Goal: Information Seeking & Learning: Learn about a topic

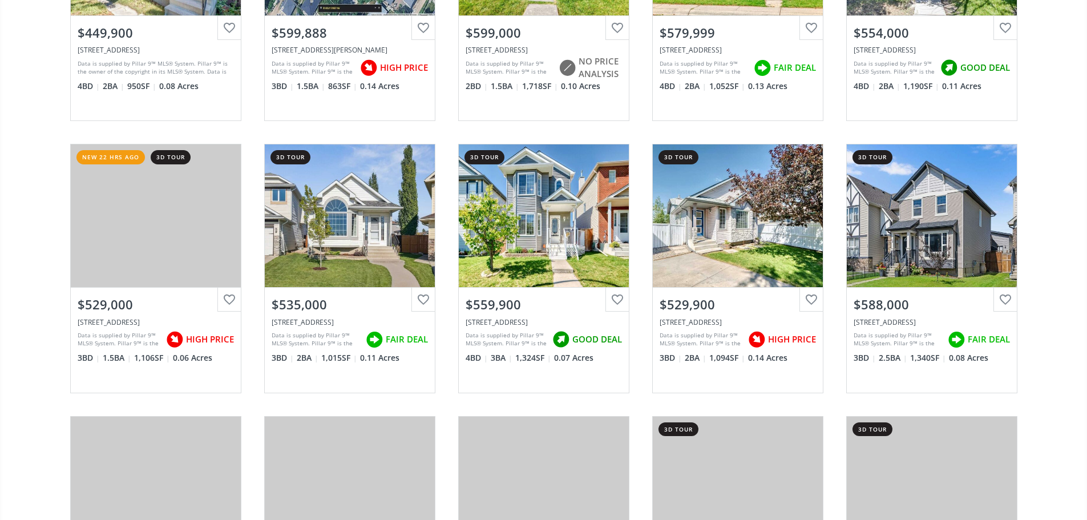
scroll to position [285, 0]
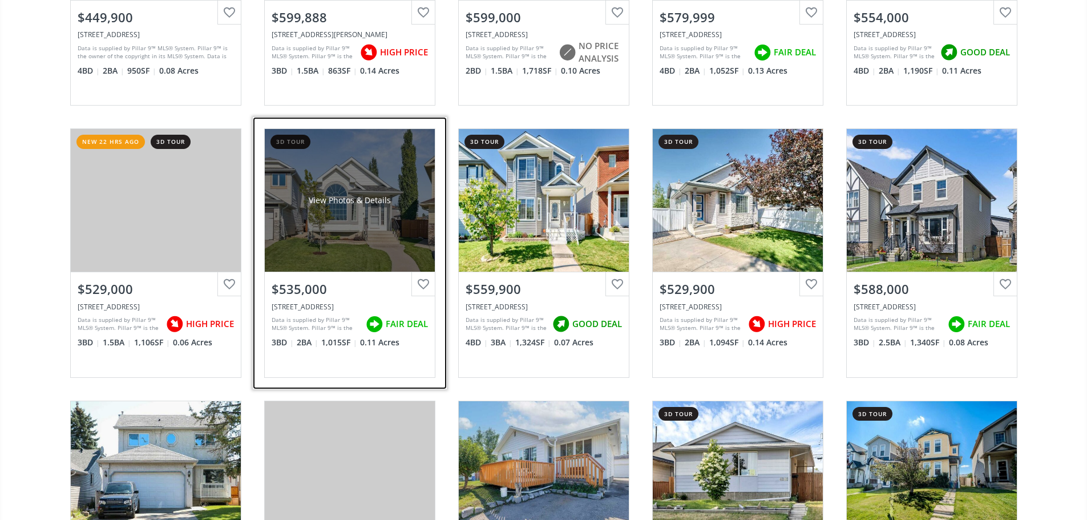
click at [309, 248] on div "View Photos & Details" at bounding box center [350, 200] width 170 height 143
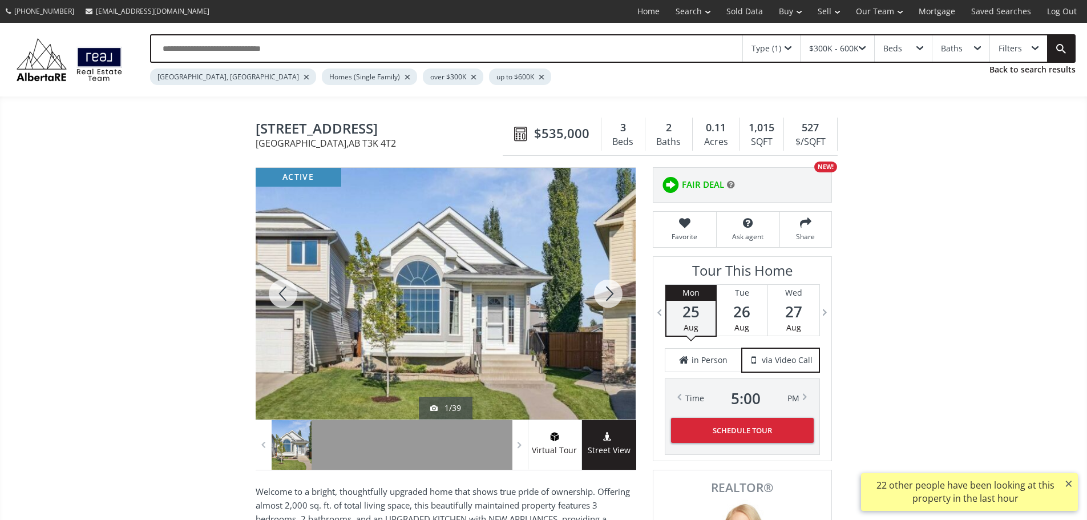
click at [615, 299] on div at bounding box center [608, 294] width 55 height 252
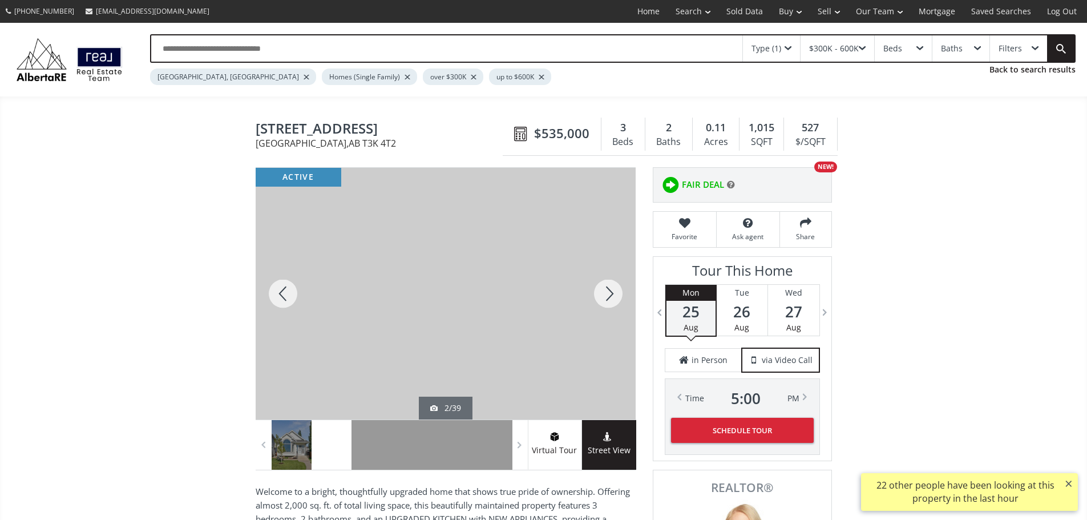
click at [615, 299] on div at bounding box center [608, 294] width 55 height 252
click at [296, 301] on div at bounding box center [283, 294] width 55 height 252
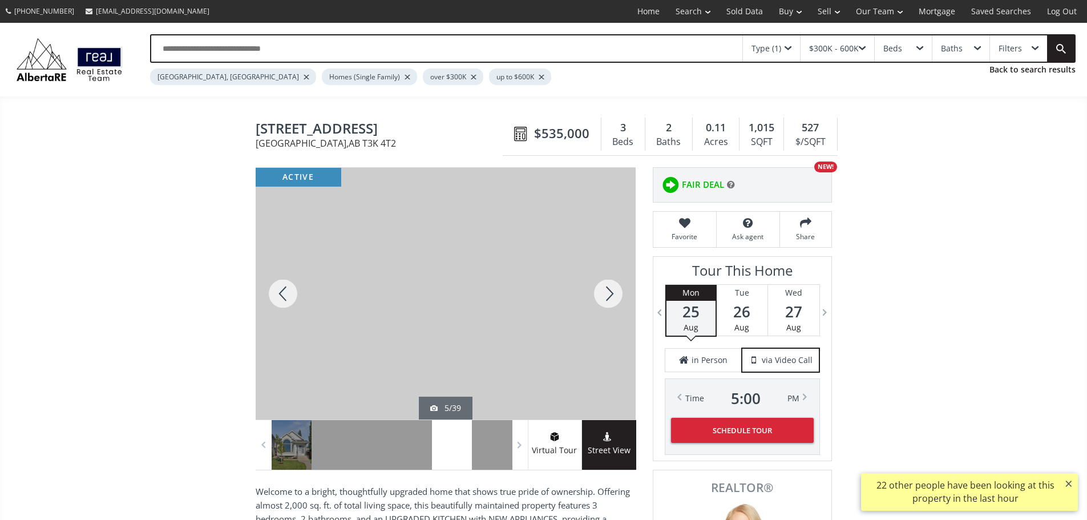
click at [623, 294] on div at bounding box center [608, 294] width 55 height 252
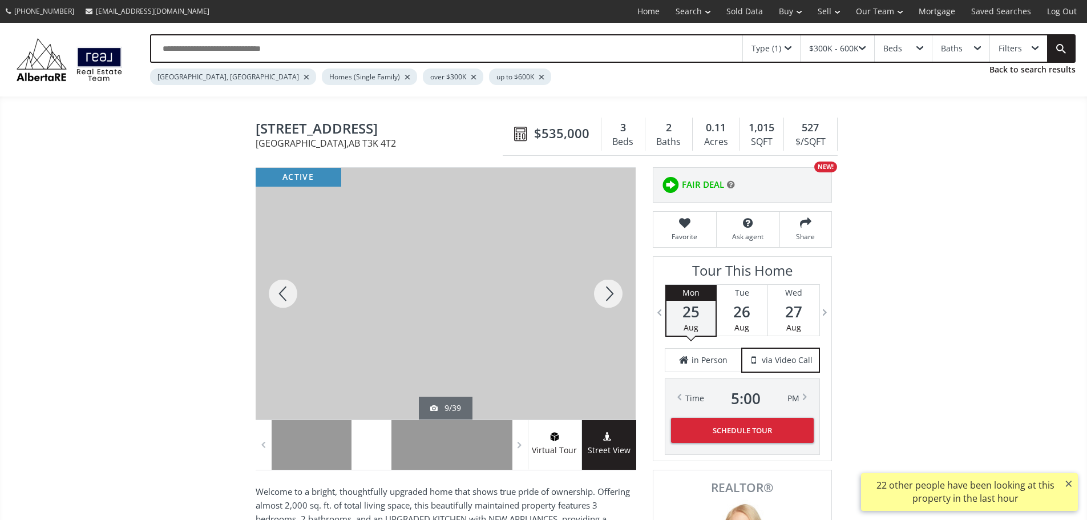
click at [623, 294] on div at bounding box center [608, 294] width 55 height 252
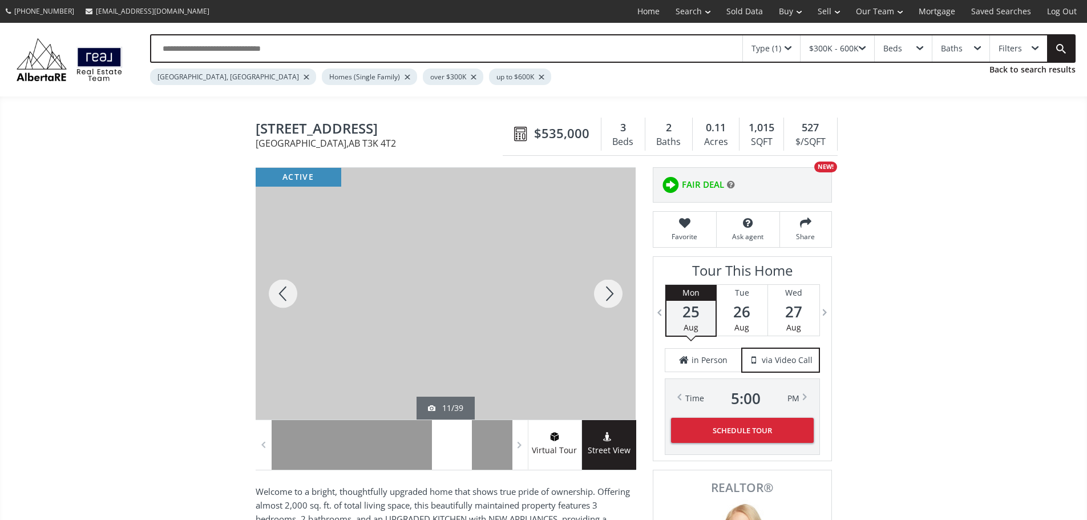
click at [623, 294] on div at bounding box center [608, 294] width 55 height 252
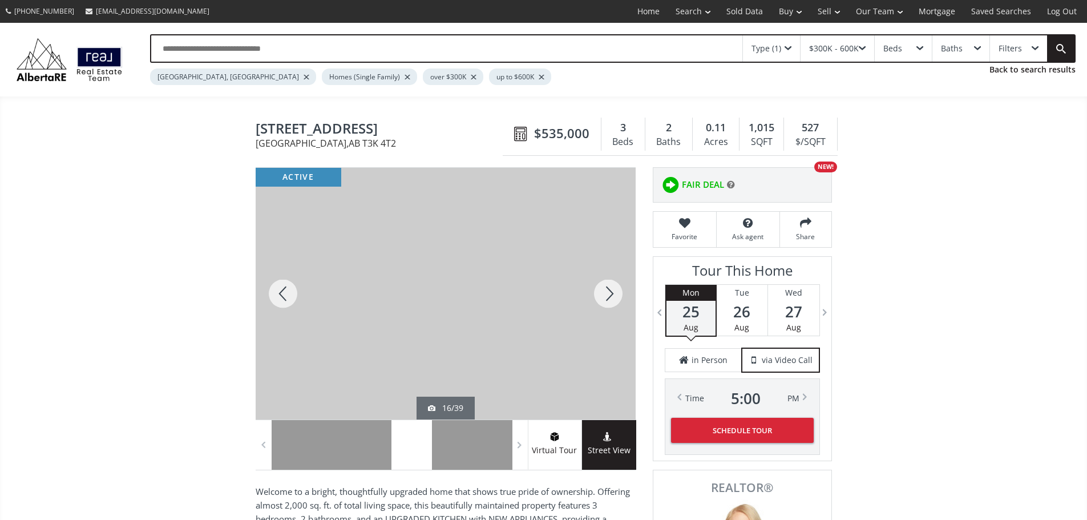
click at [623, 294] on div at bounding box center [608, 294] width 55 height 252
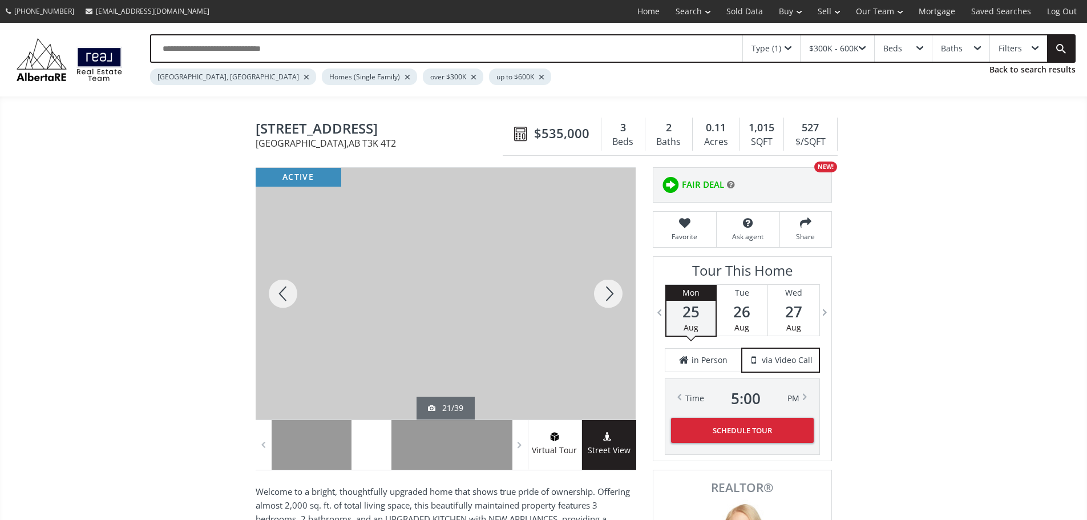
click at [623, 294] on div at bounding box center [608, 294] width 55 height 252
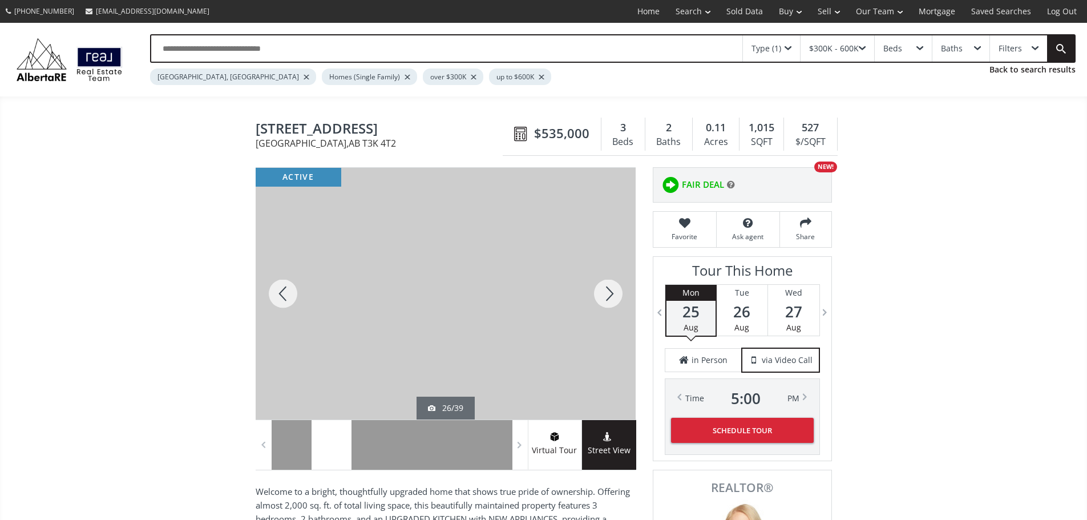
click at [623, 294] on div at bounding box center [608, 294] width 55 height 252
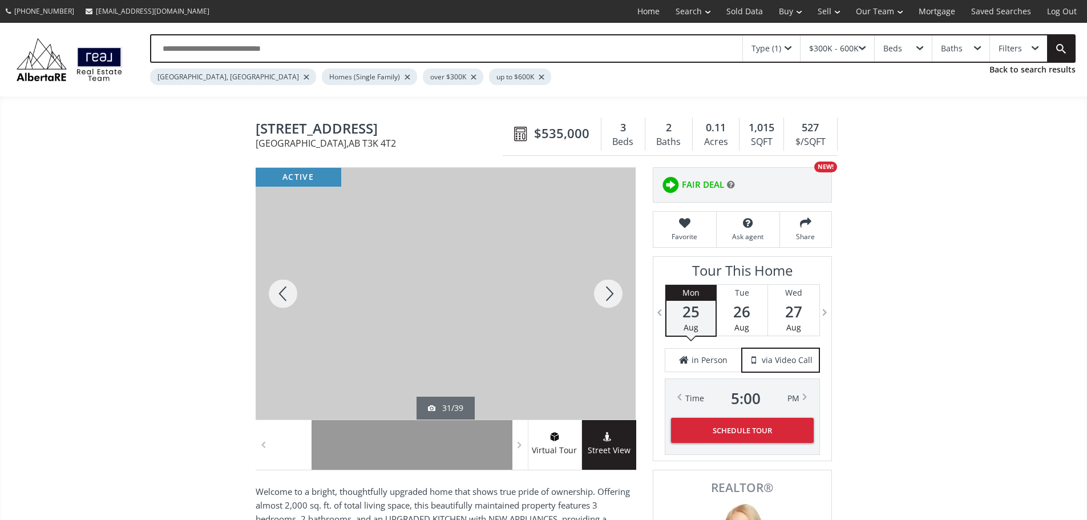
click at [623, 294] on div at bounding box center [608, 294] width 55 height 252
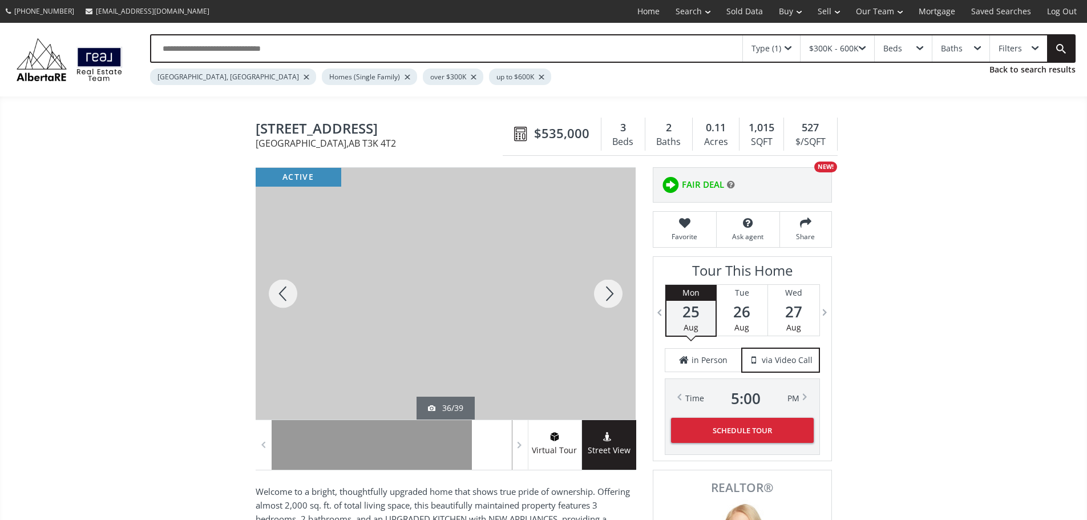
click at [623, 294] on div at bounding box center [608, 294] width 55 height 252
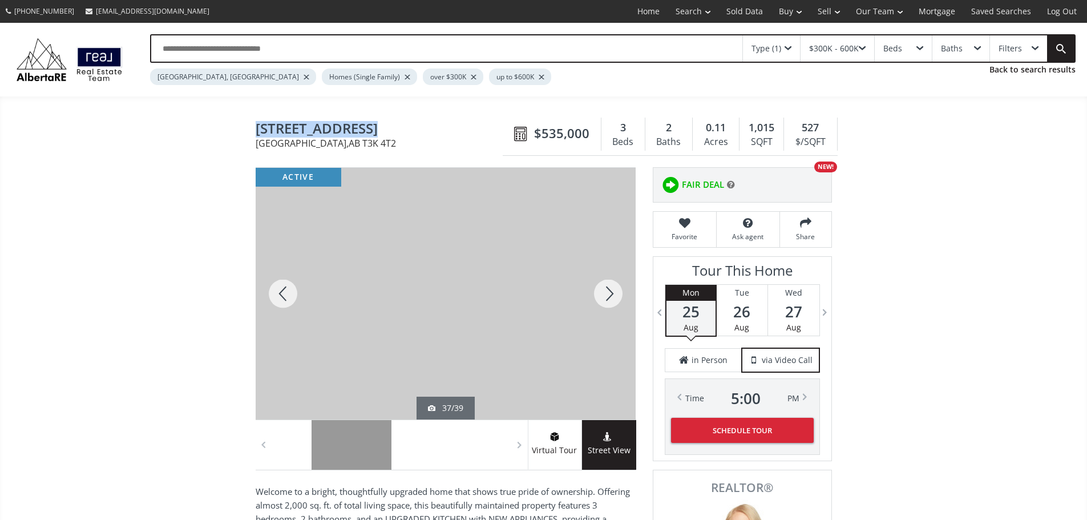
drag, startPoint x: 256, startPoint y: 132, endPoint x: 386, endPoint y: 122, distance: 129.9
click at [386, 122] on div "[GEOGRAPHIC_DATA] [STREET_ADDRESS] $535,000 3 Beds 2 Baths 0.11 Acres 1,015 SQF…" at bounding box center [544, 134] width 576 height 43
copy span "[STREET_ADDRESS]"
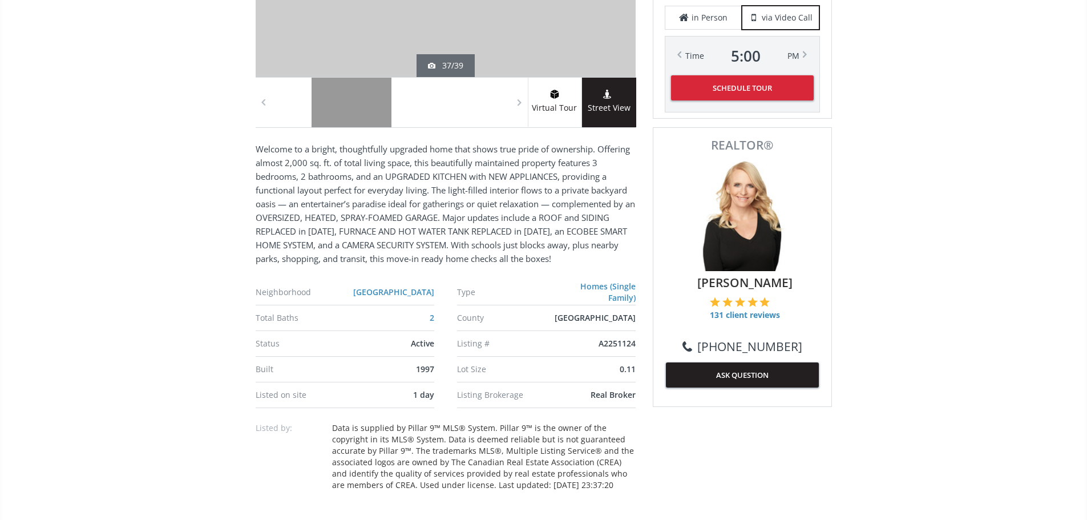
scroll to position [399, 0]
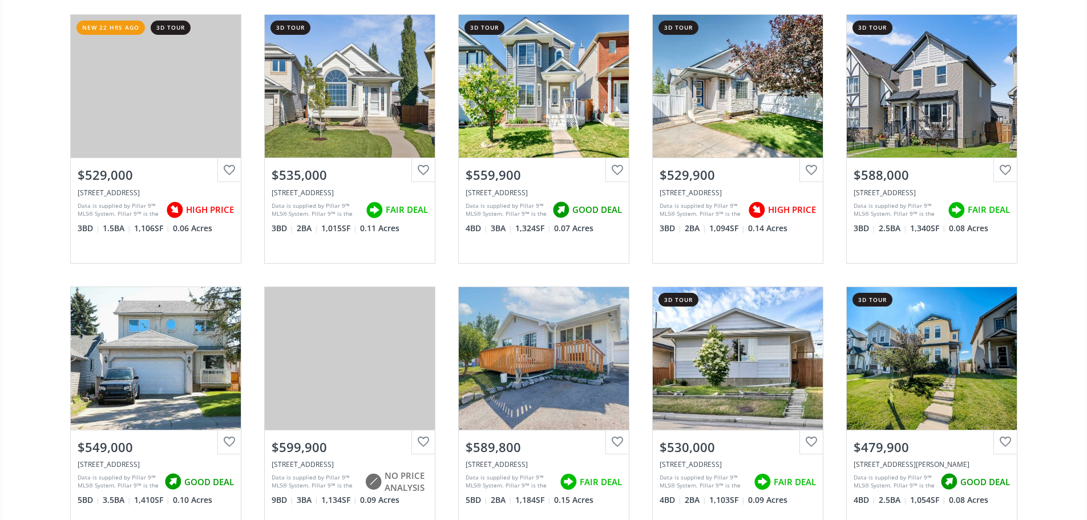
scroll to position [285, 0]
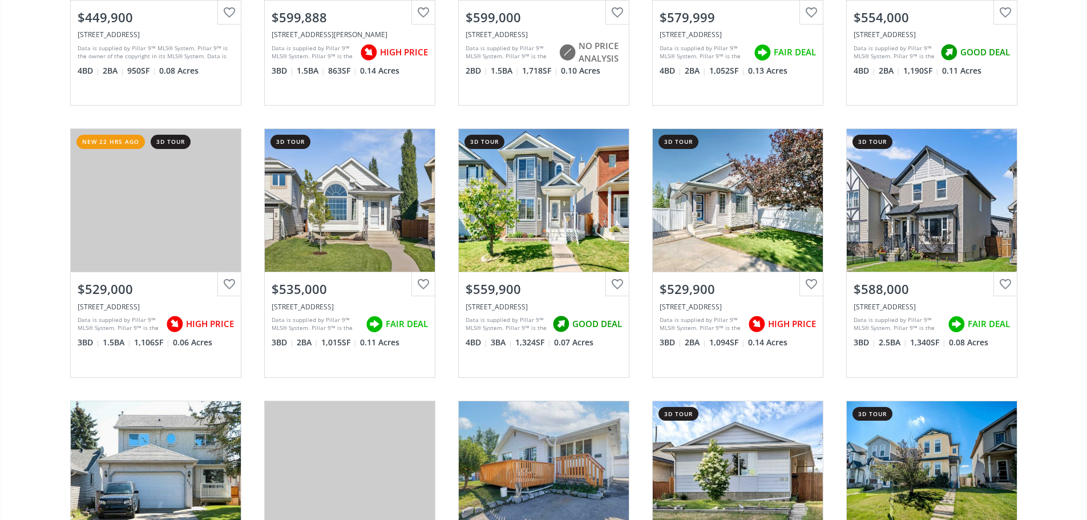
click at [23, 217] on div "[GEOGRAPHIC_DATA] new 2 hrs ago View Photos & Details $449,900 [STREET_ADDRESS]…" at bounding box center [543, 388] width 1087 height 1087
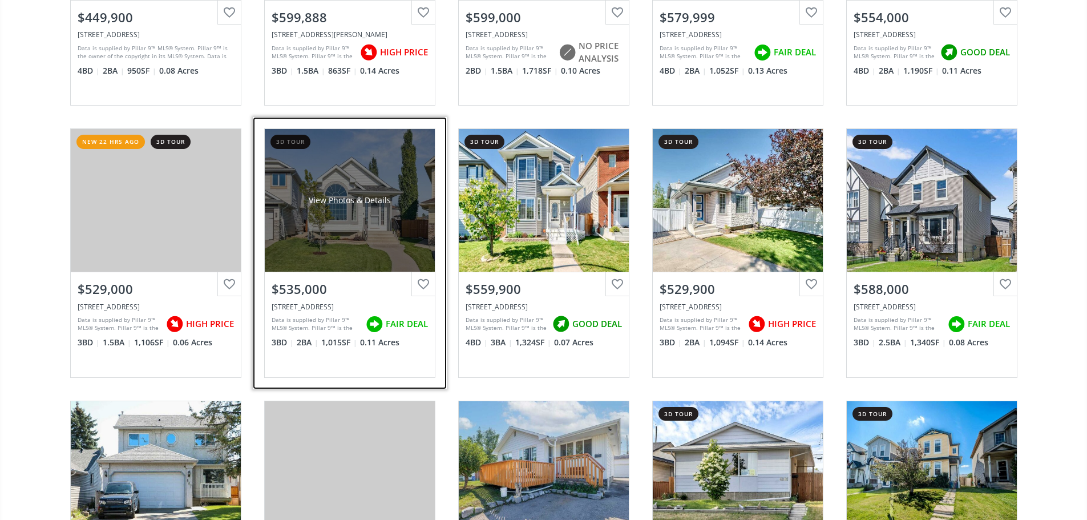
click at [305, 194] on div "View Photos & Details" at bounding box center [350, 200] width 170 height 143
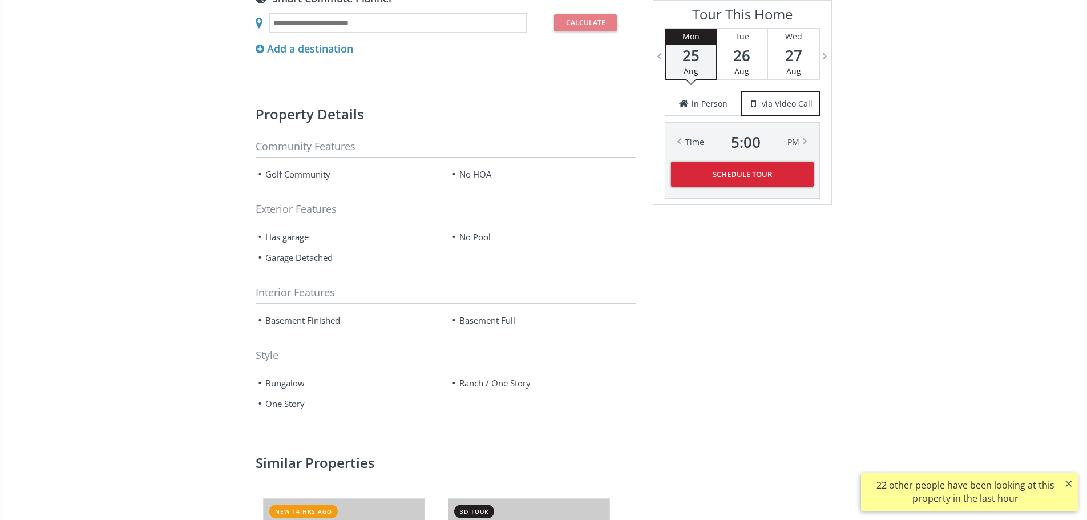
scroll to position [1141, 0]
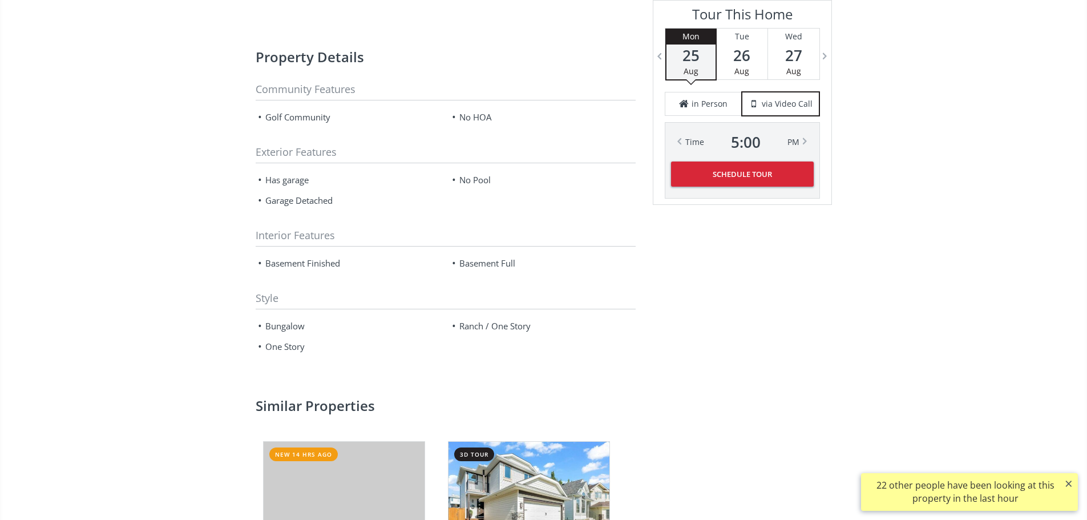
scroll to position [285, 0]
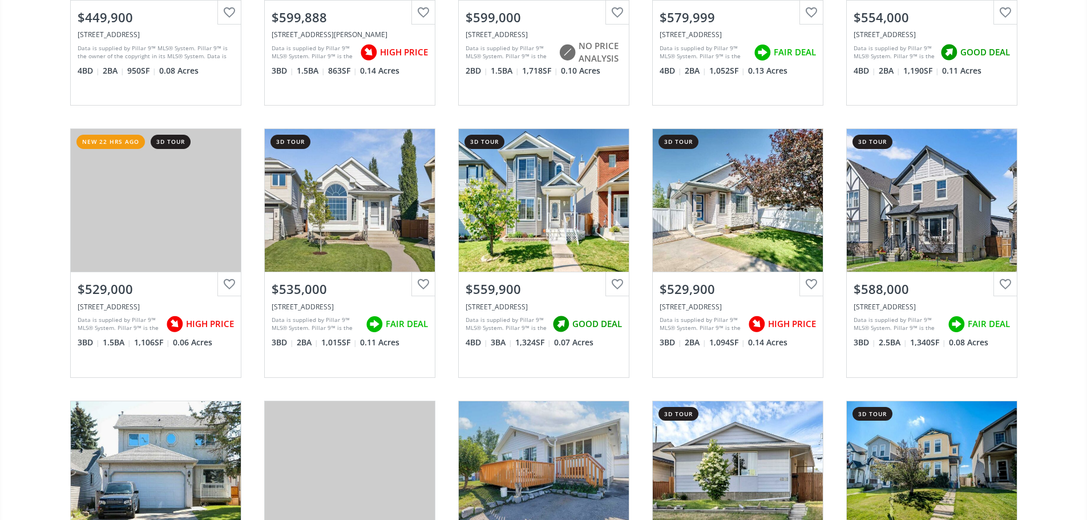
click at [21, 179] on div "[GEOGRAPHIC_DATA] new 2 hrs ago View Photos & Details $449,900 [STREET_ADDRESS]…" at bounding box center [543, 388] width 1087 height 1087
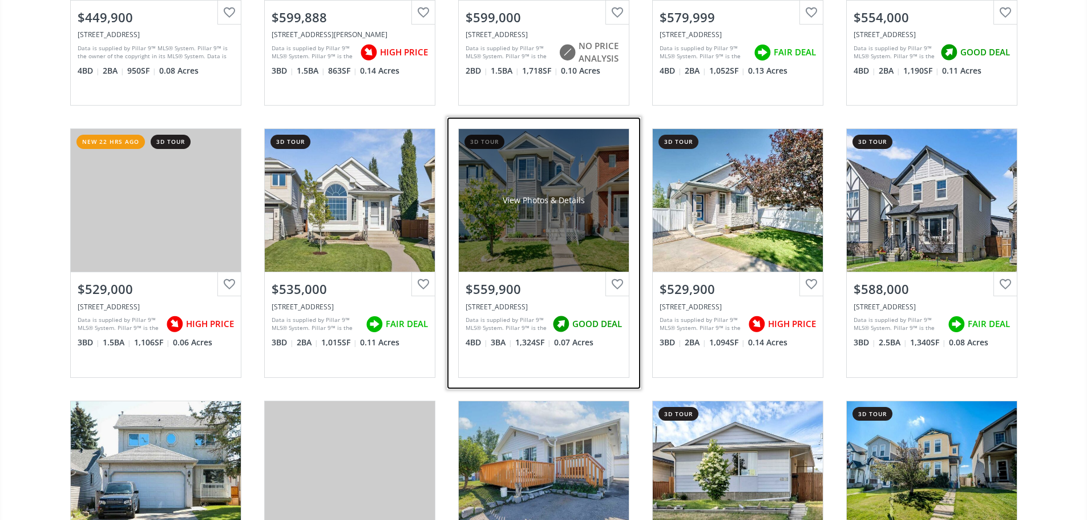
click at [527, 248] on div "View Photos & Details" at bounding box center [544, 200] width 170 height 143
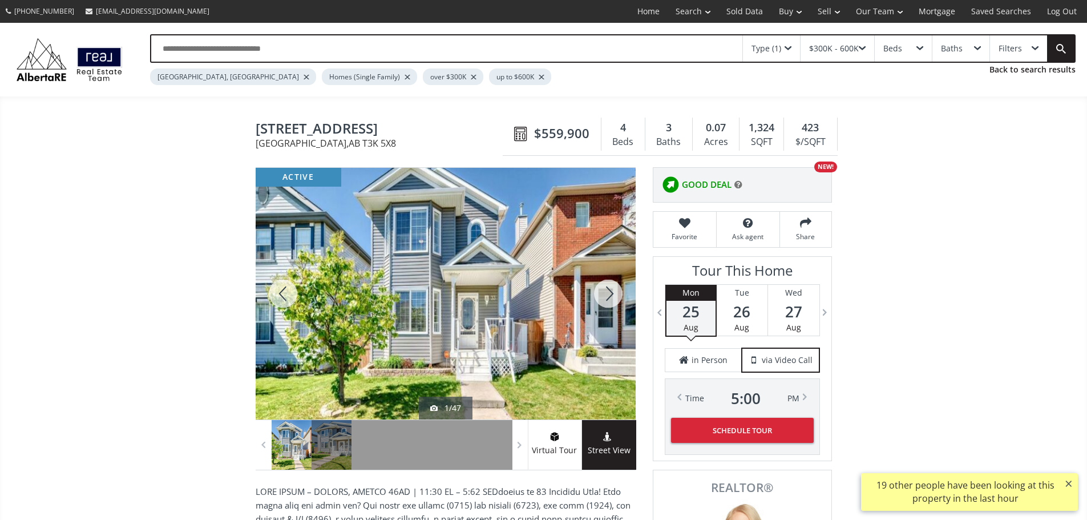
click at [623, 304] on div at bounding box center [608, 294] width 55 height 252
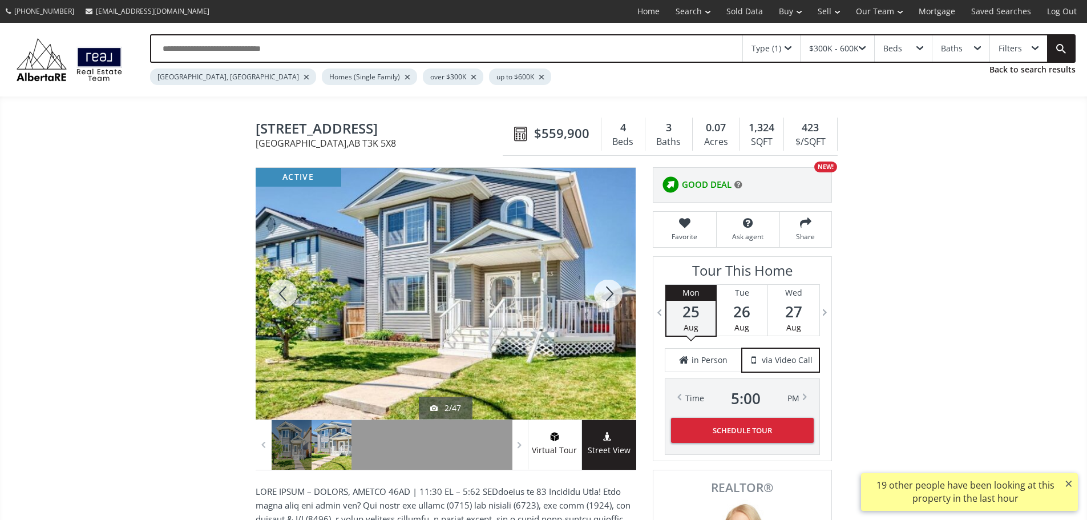
click at [623, 304] on div at bounding box center [608, 294] width 55 height 252
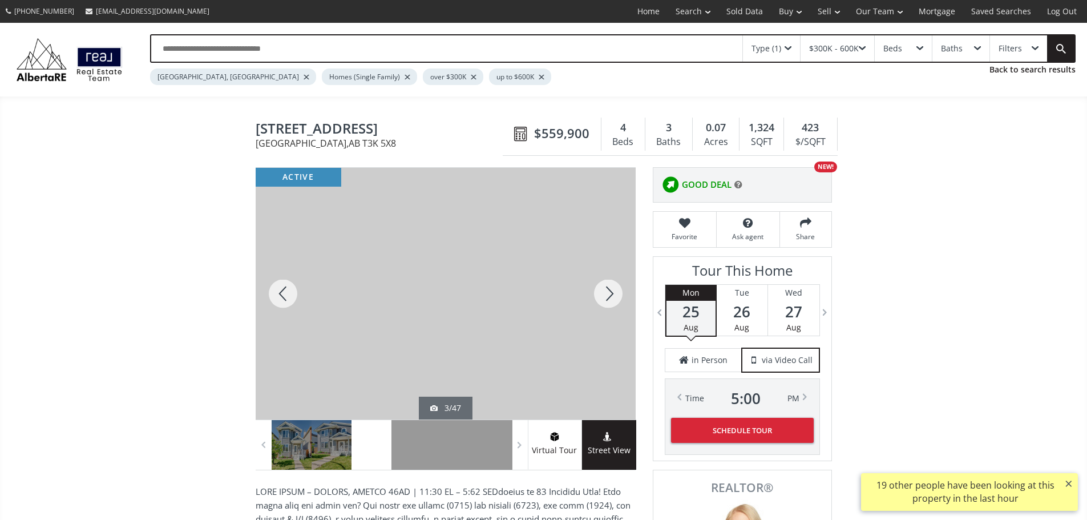
click at [623, 303] on div at bounding box center [608, 294] width 55 height 252
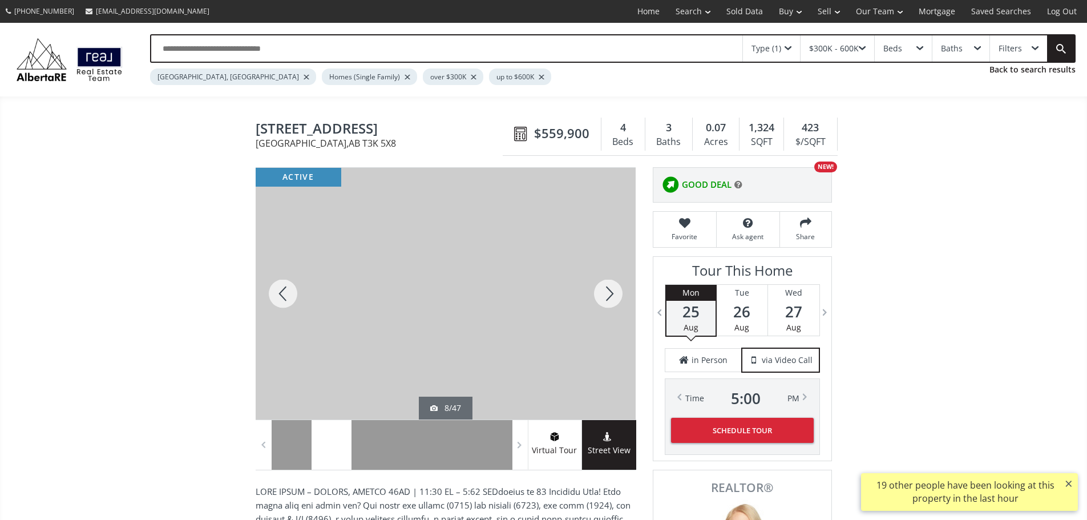
click at [623, 303] on div at bounding box center [608, 294] width 55 height 252
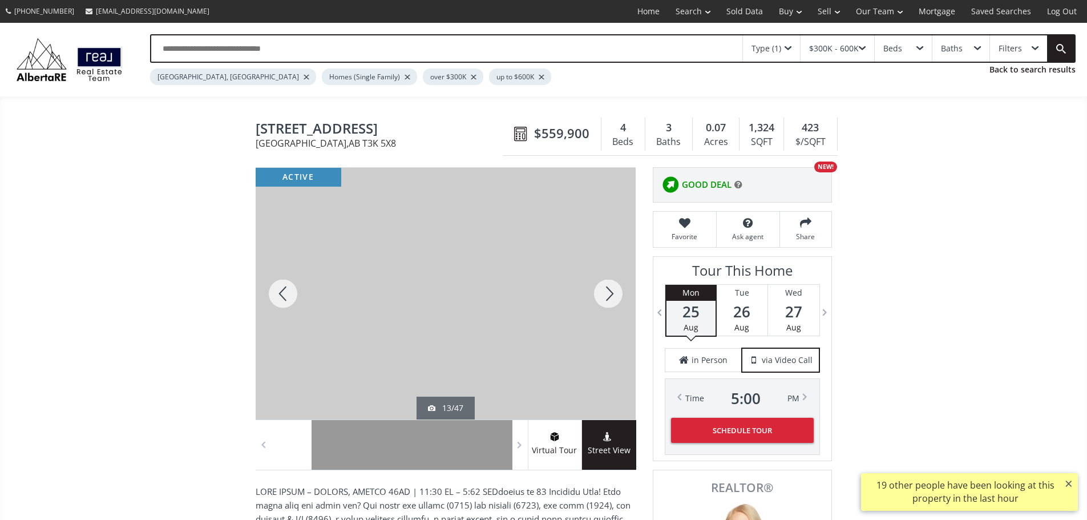
click at [623, 303] on div at bounding box center [608, 294] width 55 height 252
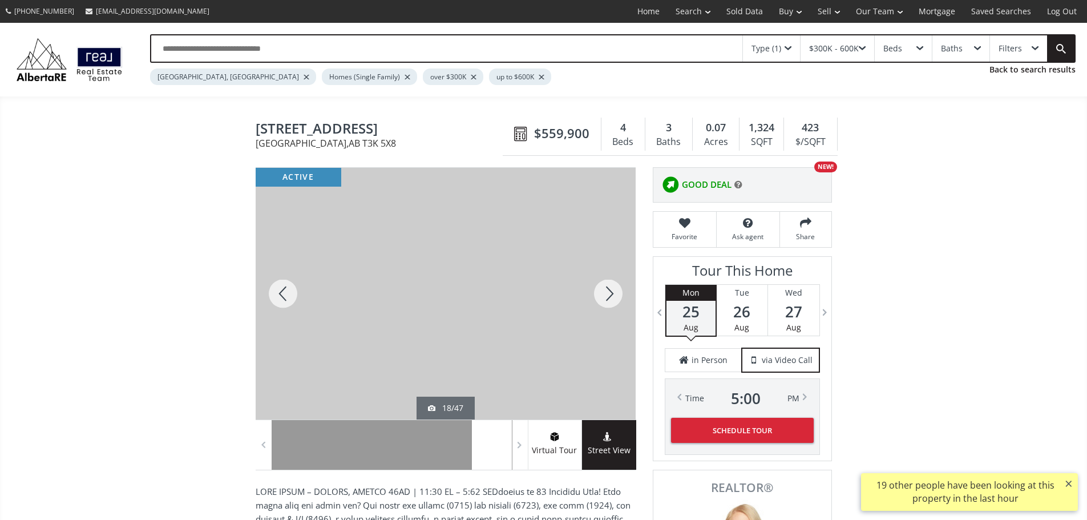
click at [623, 303] on div at bounding box center [608, 294] width 55 height 252
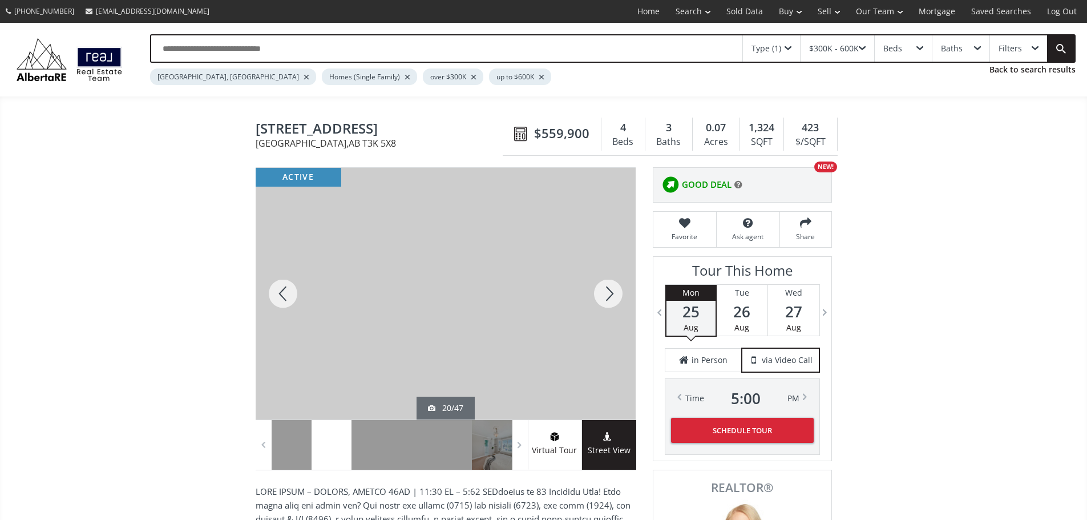
click at [623, 303] on div at bounding box center [608, 294] width 55 height 252
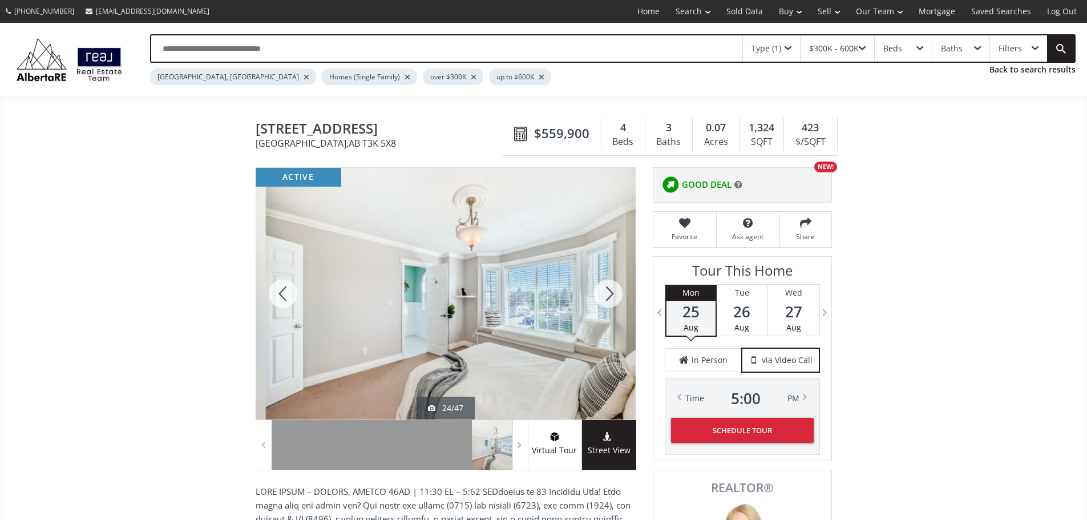
click at [623, 303] on div at bounding box center [608, 294] width 55 height 252
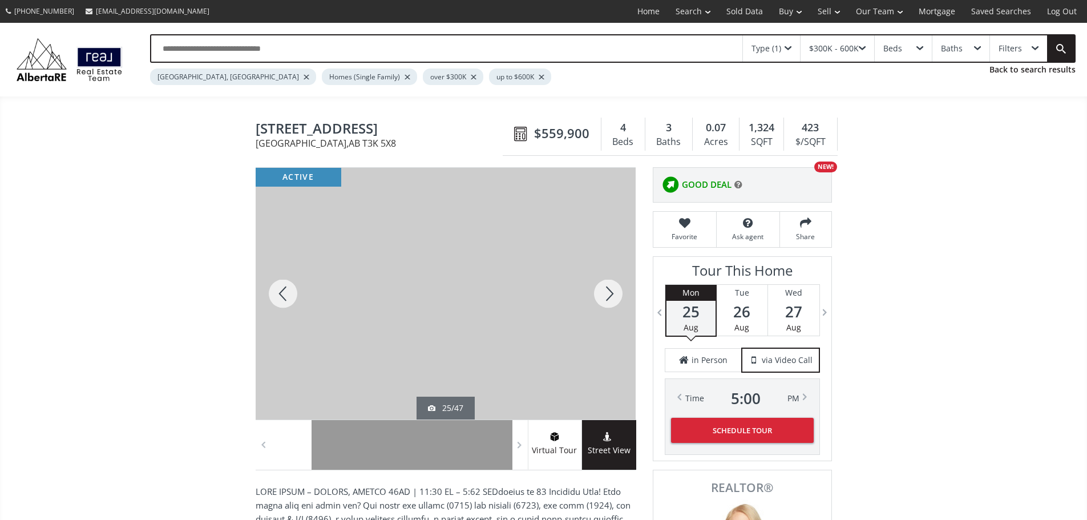
click at [623, 303] on div at bounding box center [608, 294] width 55 height 252
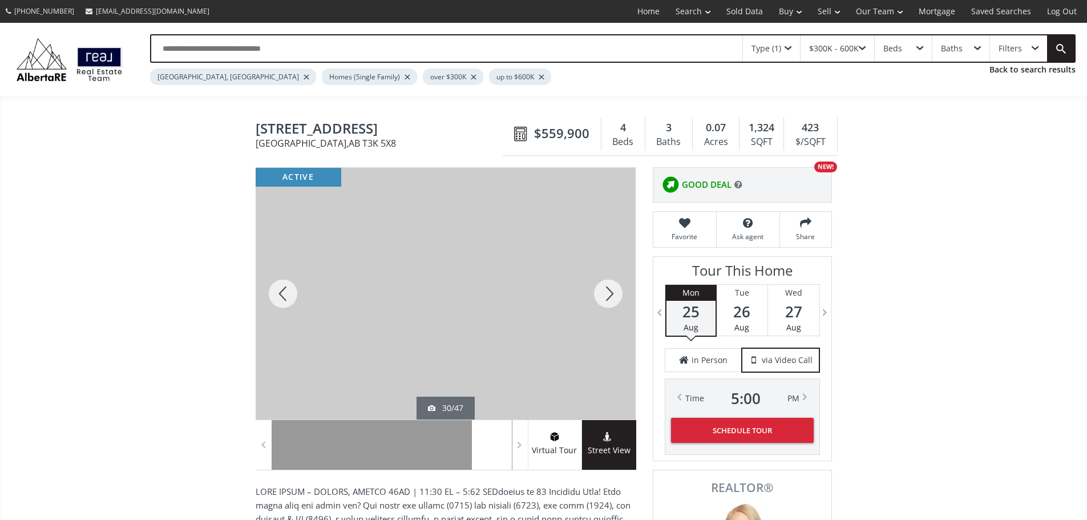
click at [623, 303] on div at bounding box center [608, 294] width 55 height 252
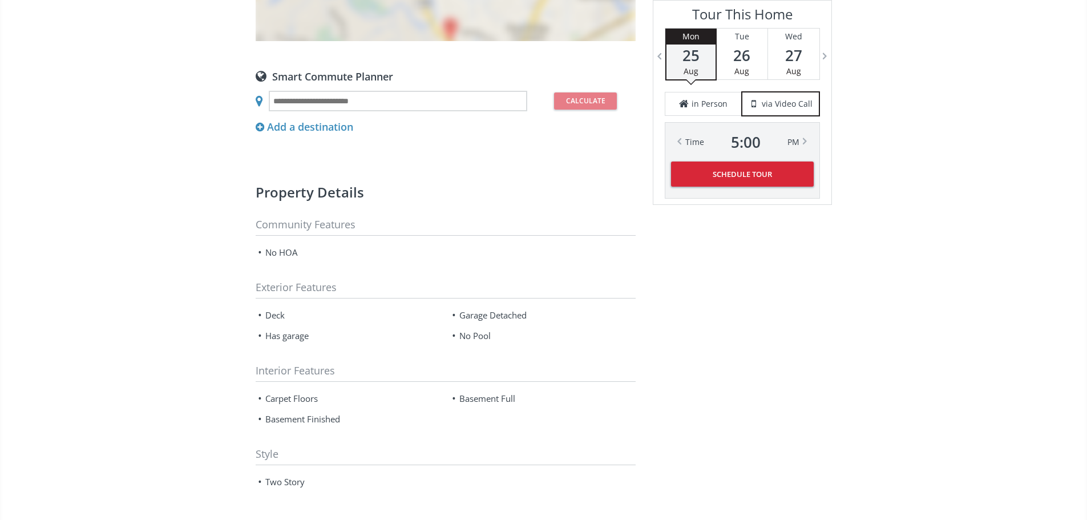
scroll to position [1313, 0]
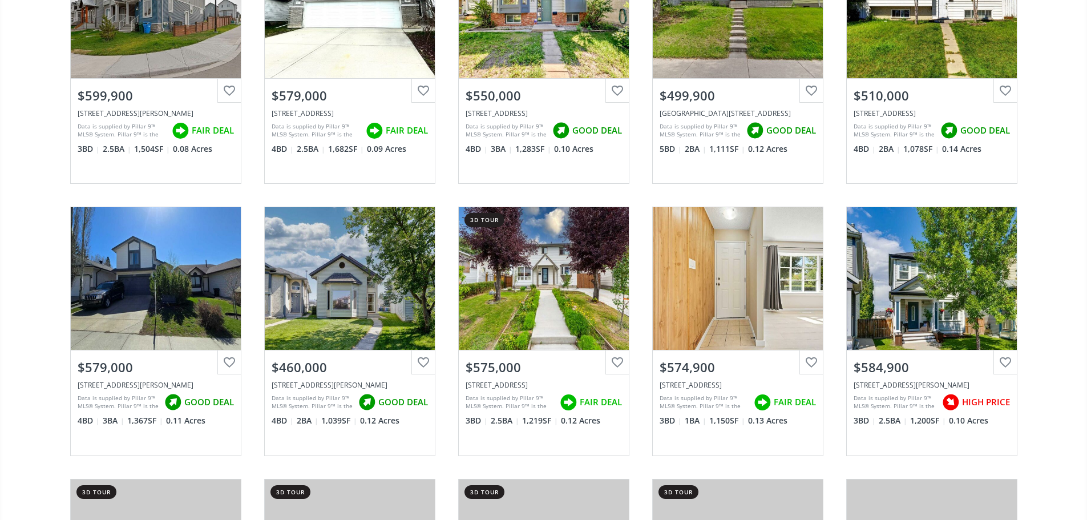
scroll to position [1027, 0]
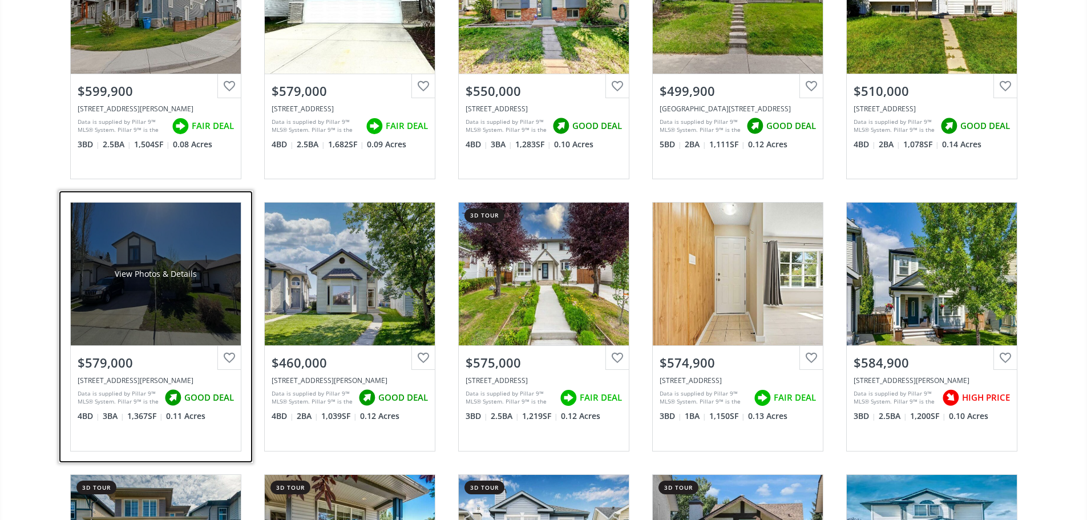
click at [203, 330] on div "View Photos & Details" at bounding box center [156, 274] width 170 height 143
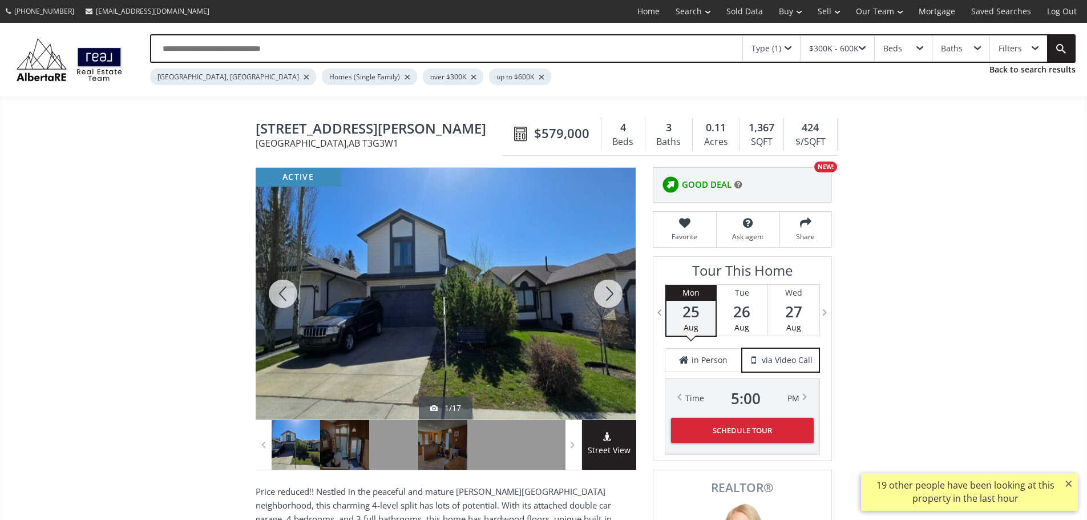
click at [612, 302] on div at bounding box center [608, 294] width 55 height 252
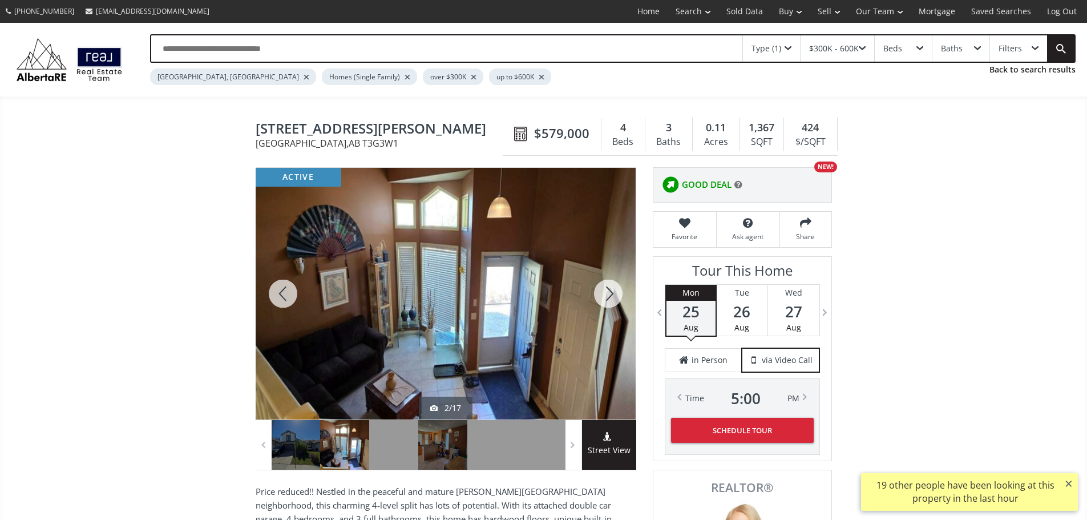
click at [612, 302] on div at bounding box center [608, 294] width 55 height 252
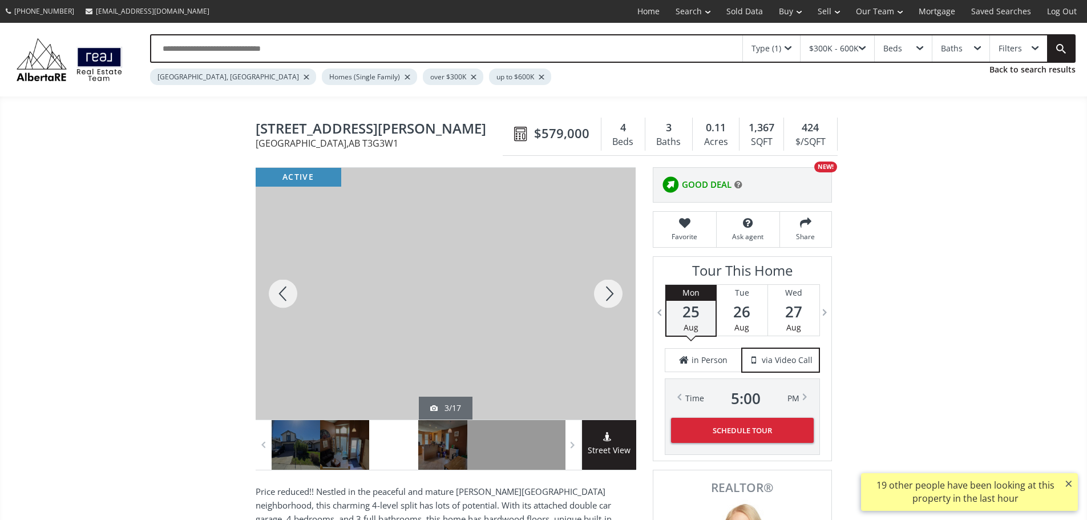
click at [612, 302] on div at bounding box center [608, 294] width 55 height 252
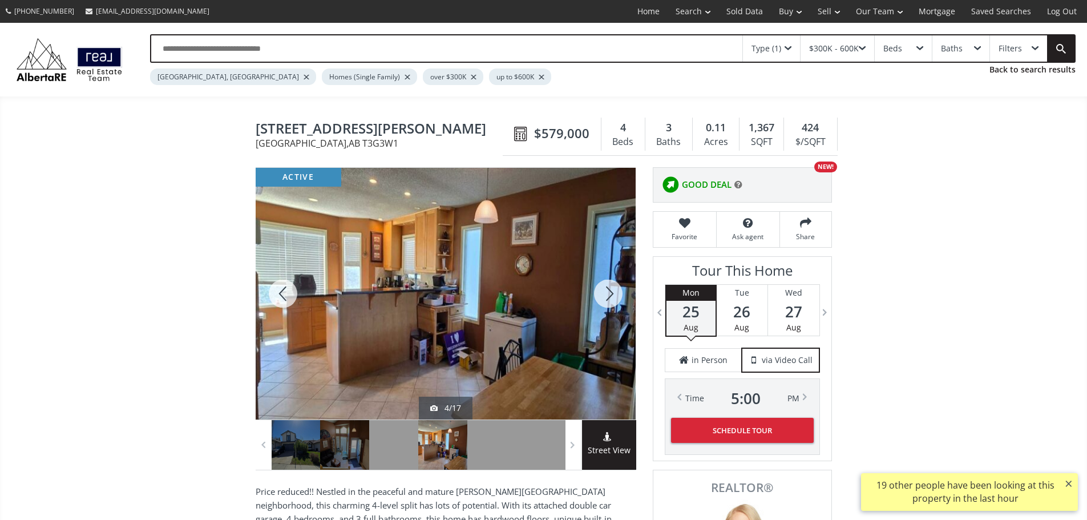
click at [612, 302] on div at bounding box center [608, 294] width 55 height 252
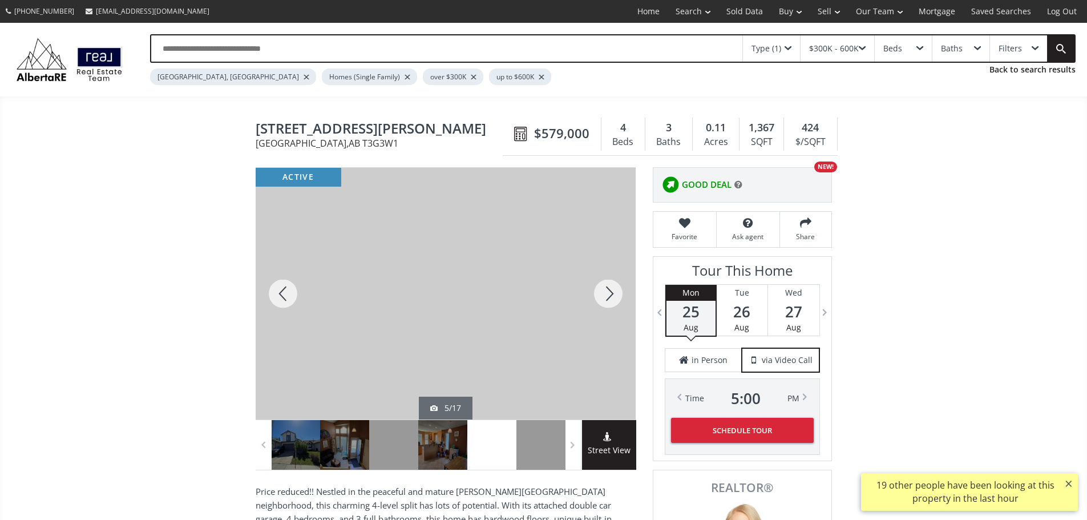
click at [612, 302] on div at bounding box center [608, 294] width 55 height 252
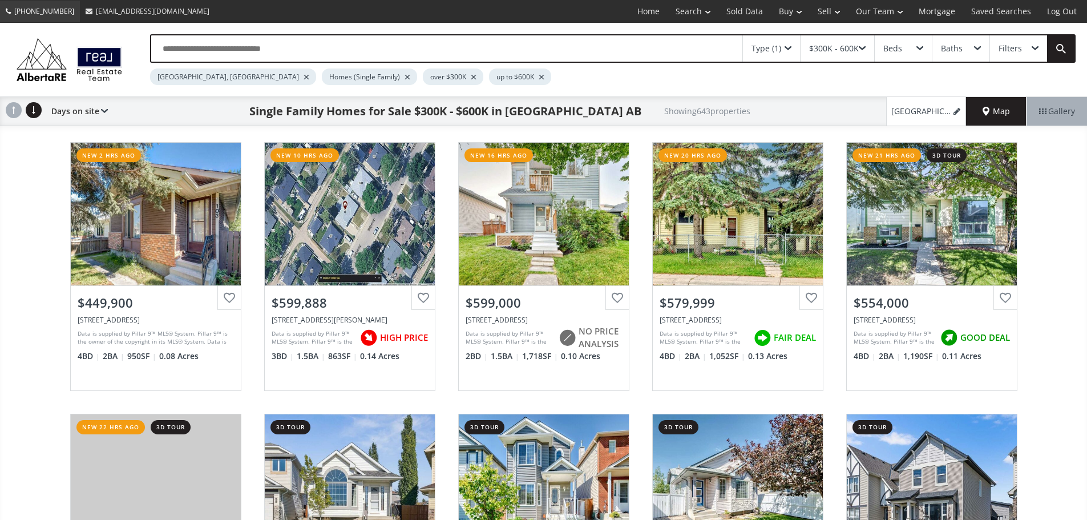
scroll to position [1027, 0]
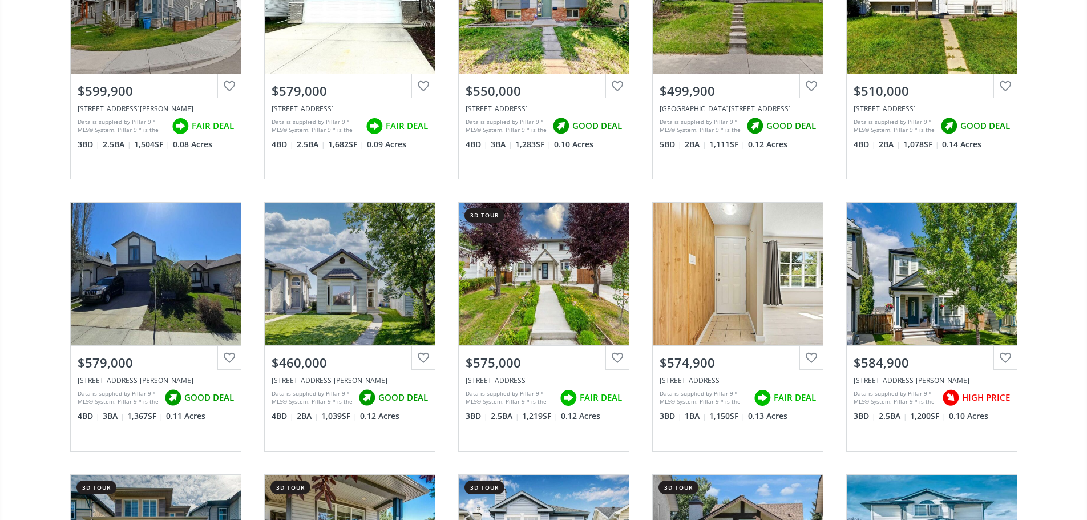
click at [47, 232] on div "[GEOGRAPHIC_DATA] new 2 hrs ago View Photos & Details $449,900 [STREET_ADDRESS]…" at bounding box center [543, 190] width 1087 height 2175
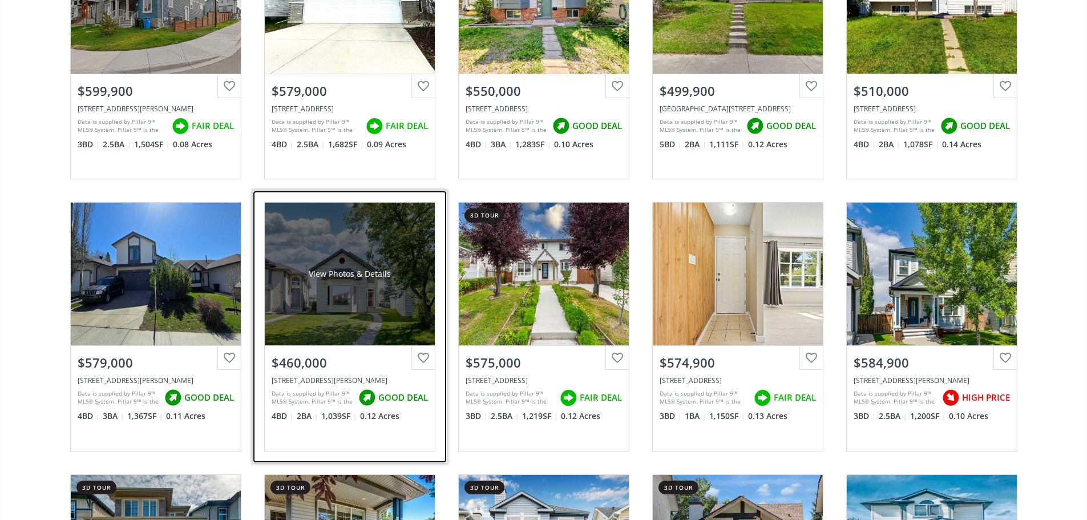
click at [389, 342] on div "View Photos & Details" at bounding box center [350, 274] width 170 height 143
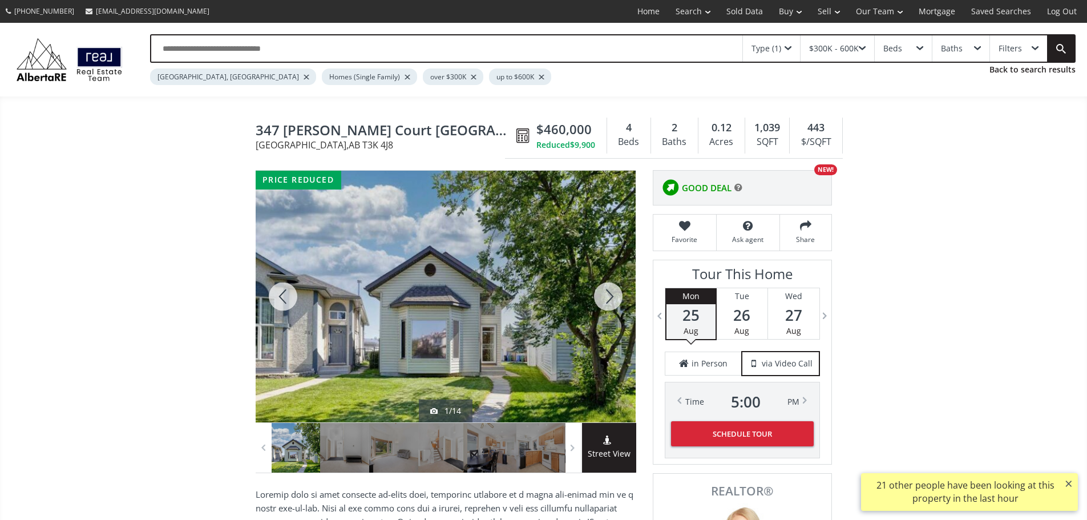
click at [613, 296] on div at bounding box center [608, 297] width 55 height 252
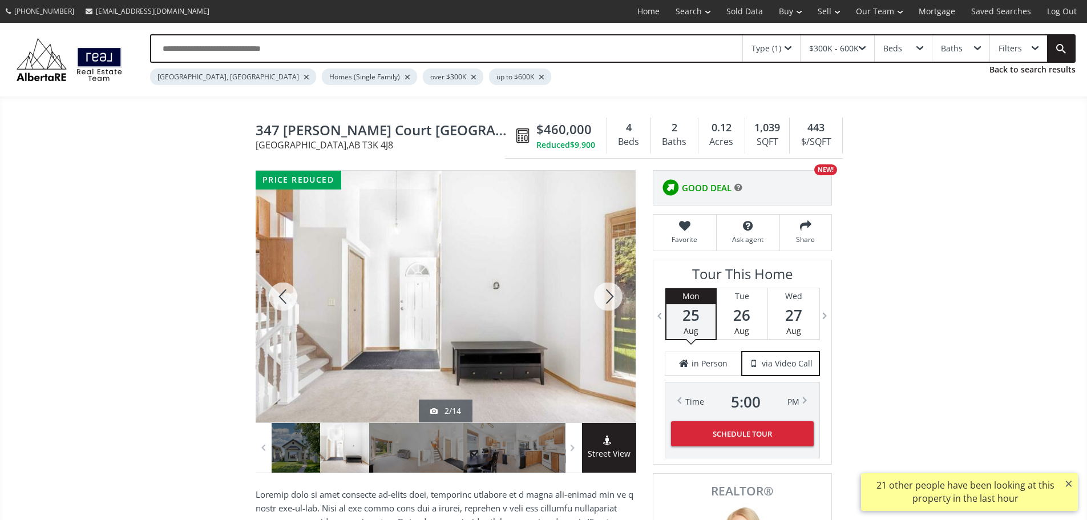
click at [613, 296] on div at bounding box center [608, 297] width 55 height 252
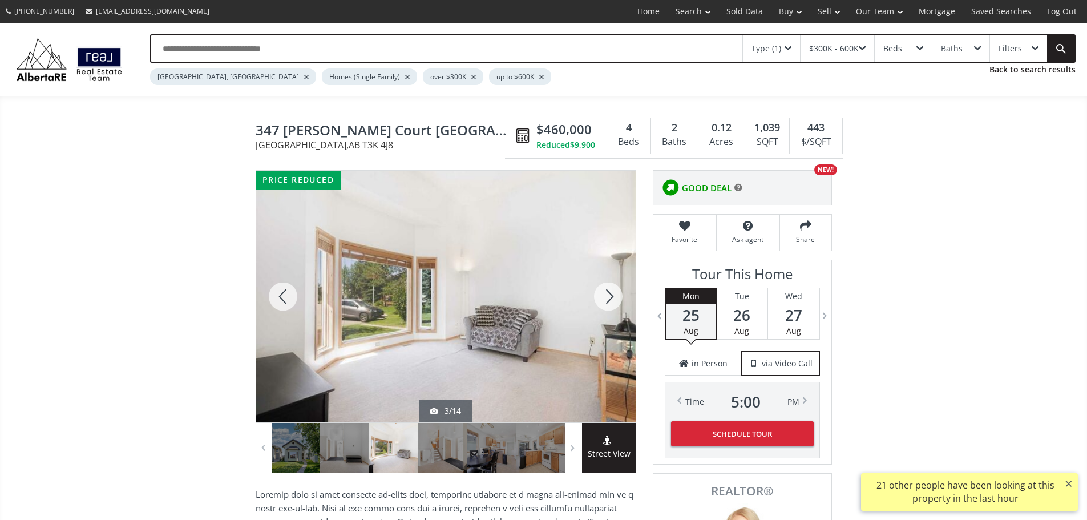
click at [613, 296] on div at bounding box center [608, 297] width 55 height 252
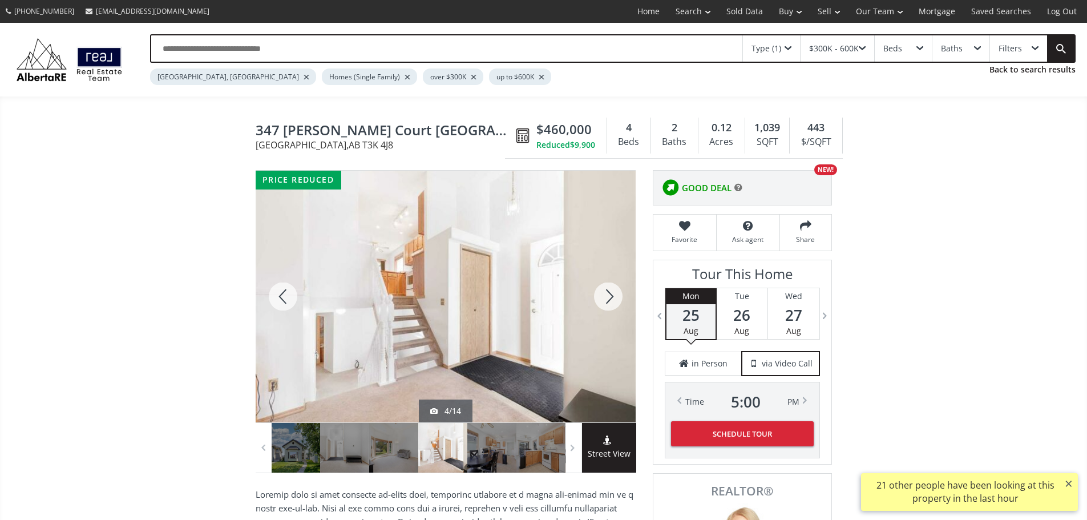
click at [613, 296] on div at bounding box center [608, 297] width 55 height 252
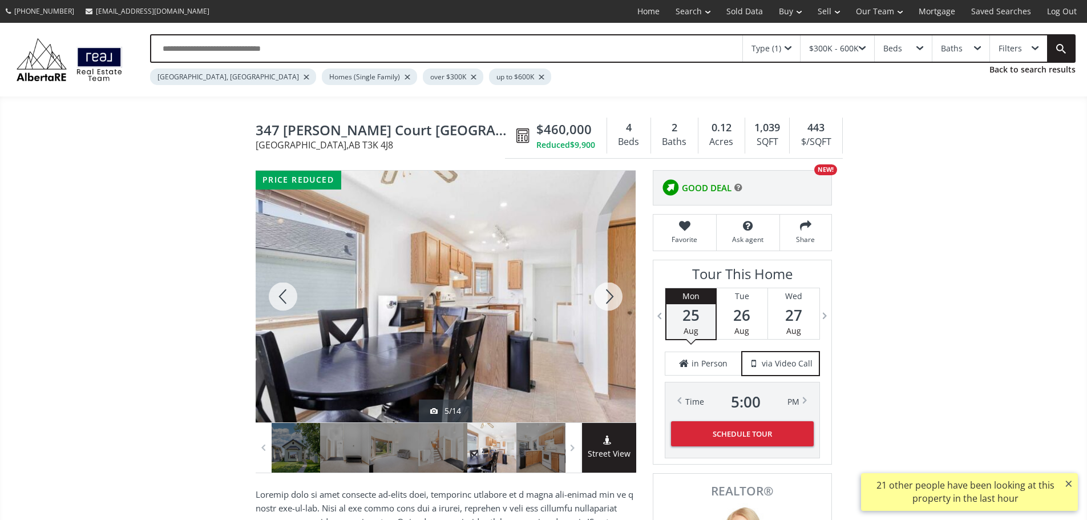
click at [613, 296] on div at bounding box center [608, 297] width 55 height 252
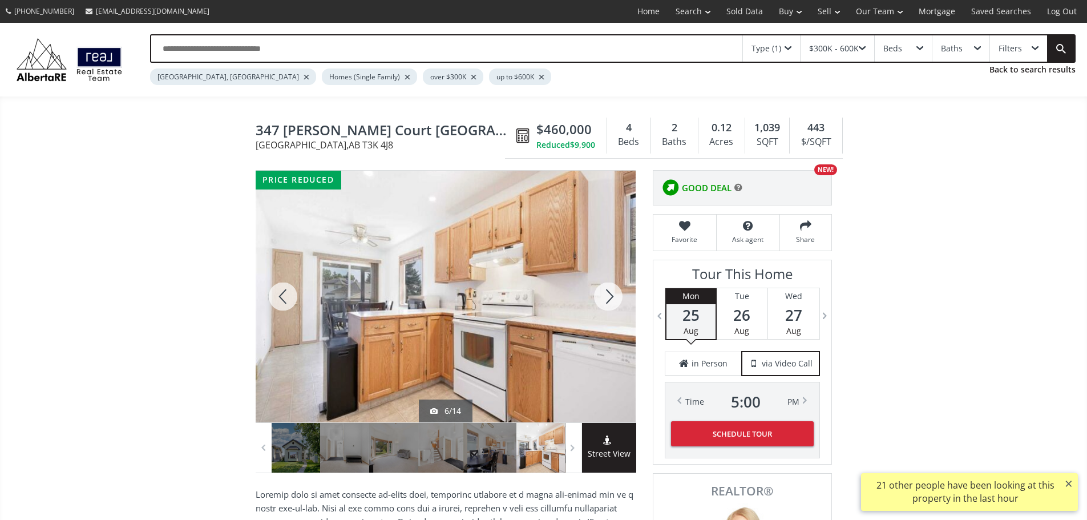
click at [613, 296] on div at bounding box center [608, 297] width 55 height 252
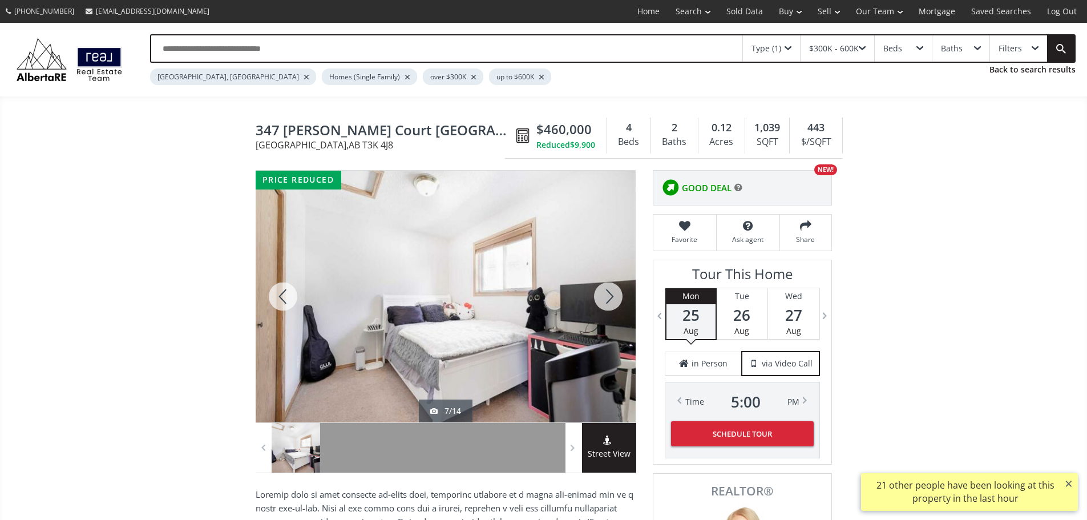
click at [613, 296] on div at bounding box center [608, 297] width 55 height 252
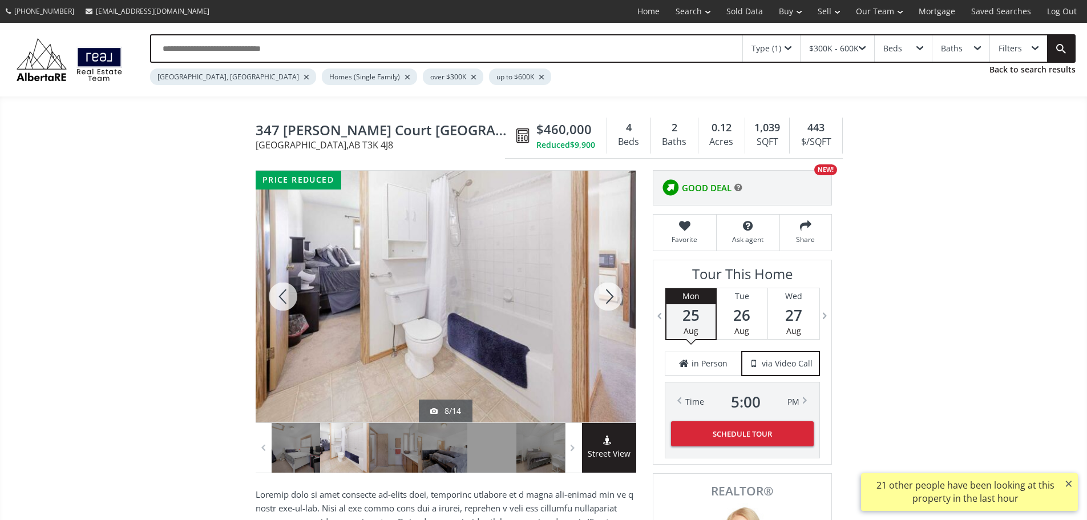
click at [603, 297] on div at bounding box center [608, 297] width 55 height 252
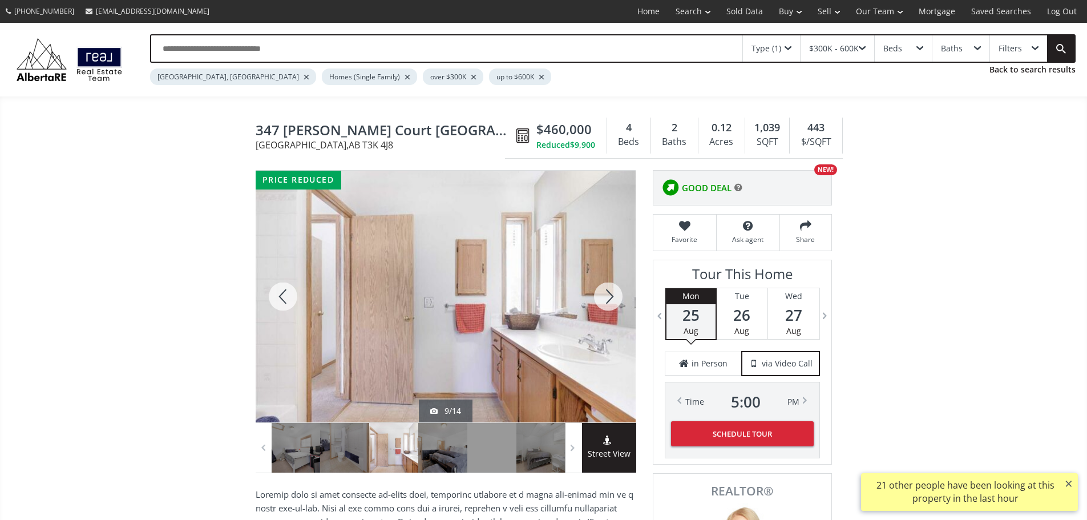
click at [603, 297] on div at bounding box center [608, 297] width 55 height 252
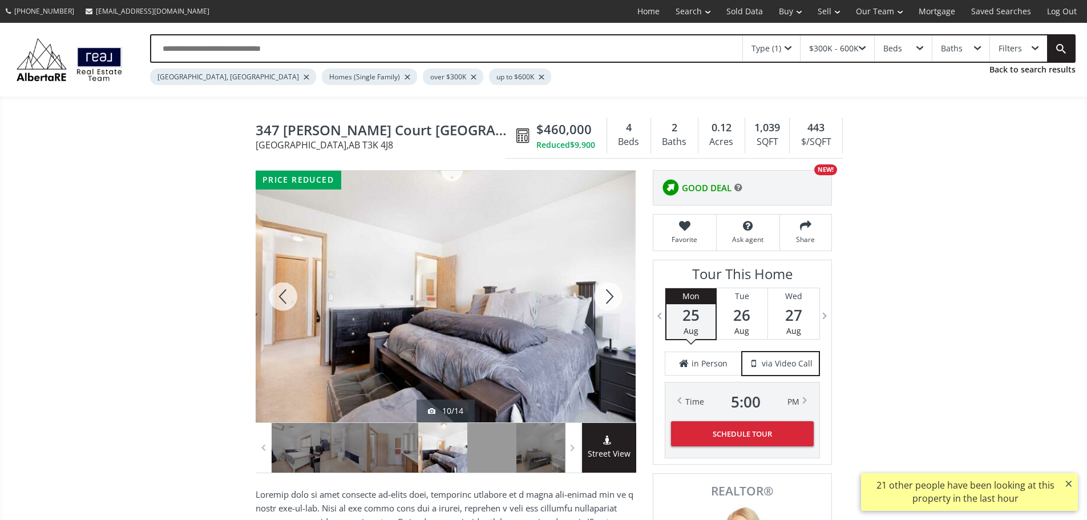
click at [603, 297] on div at bounding box center [608, 297] width 55 height 252
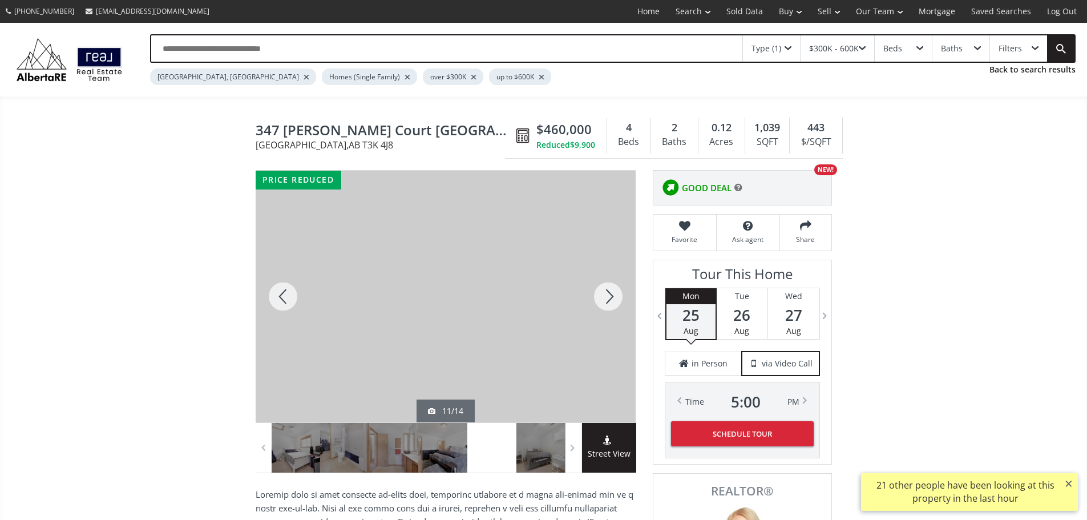
click at [603, 297] on div at bounding box center [608, 297] width 55 height 252
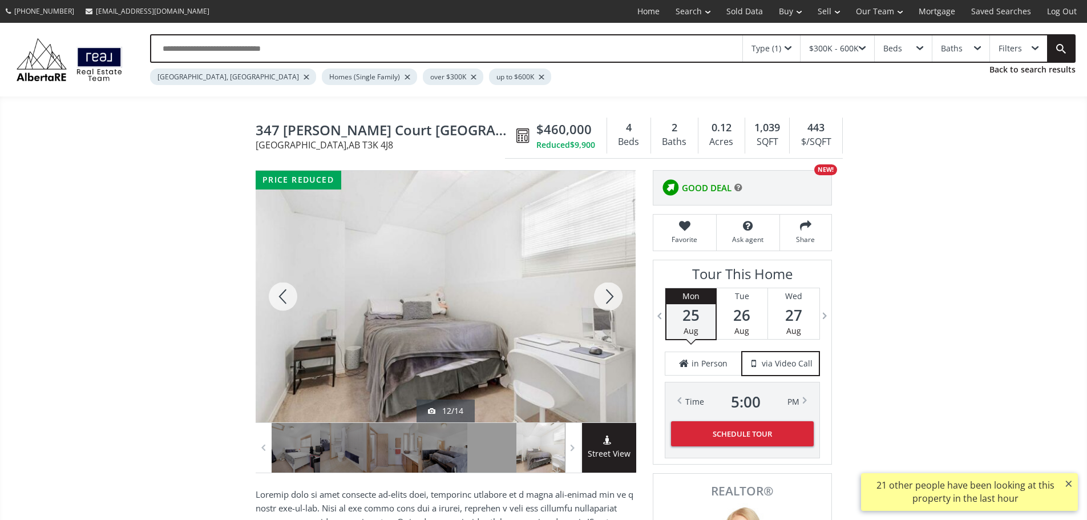
click at [603, 297] on div at bounding box center [608, 297] width 55 height 252
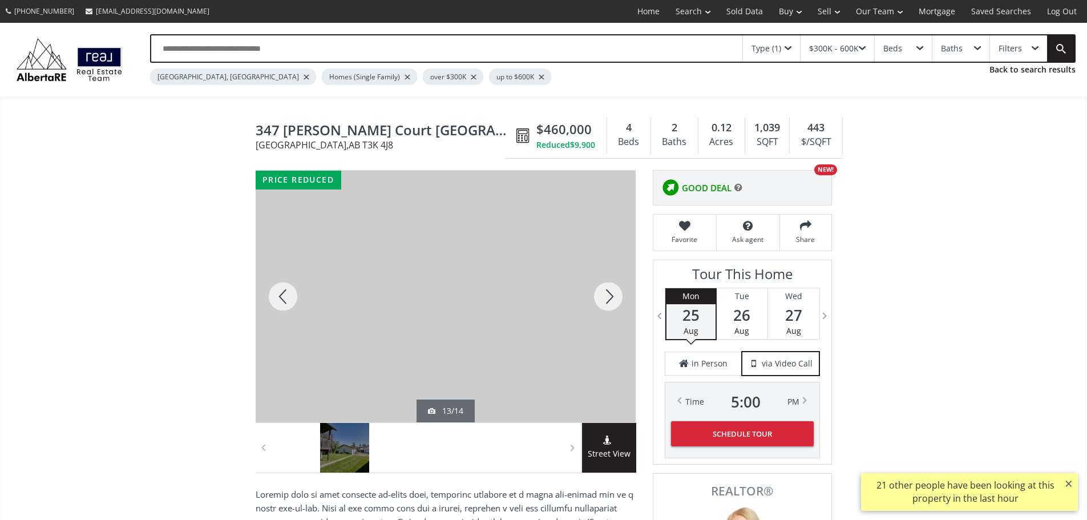
click at [603, 297] on div at bounding box center [608, 297] width 55 height 252
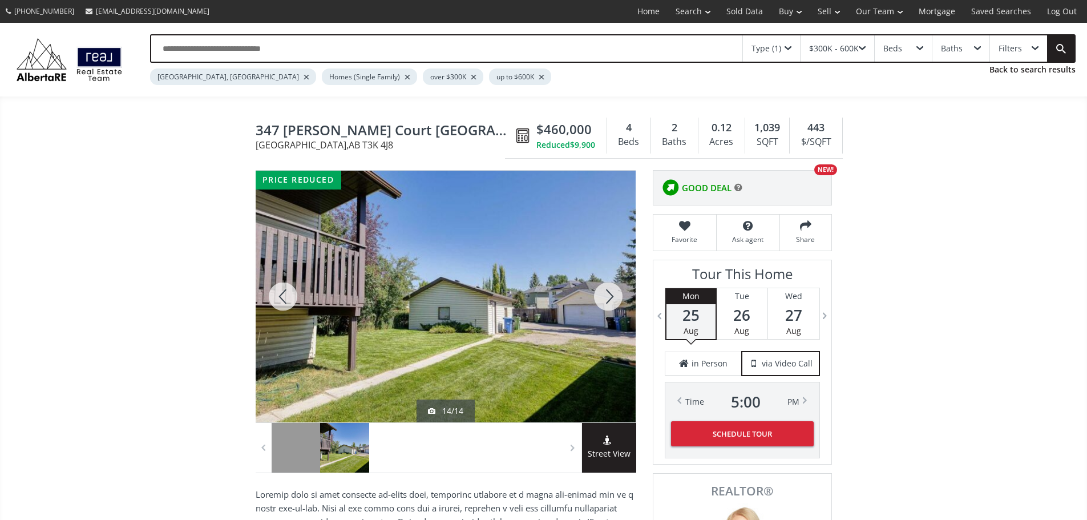
click at [603, 297] on div at bounding box center [608, 297] width 55 height 252
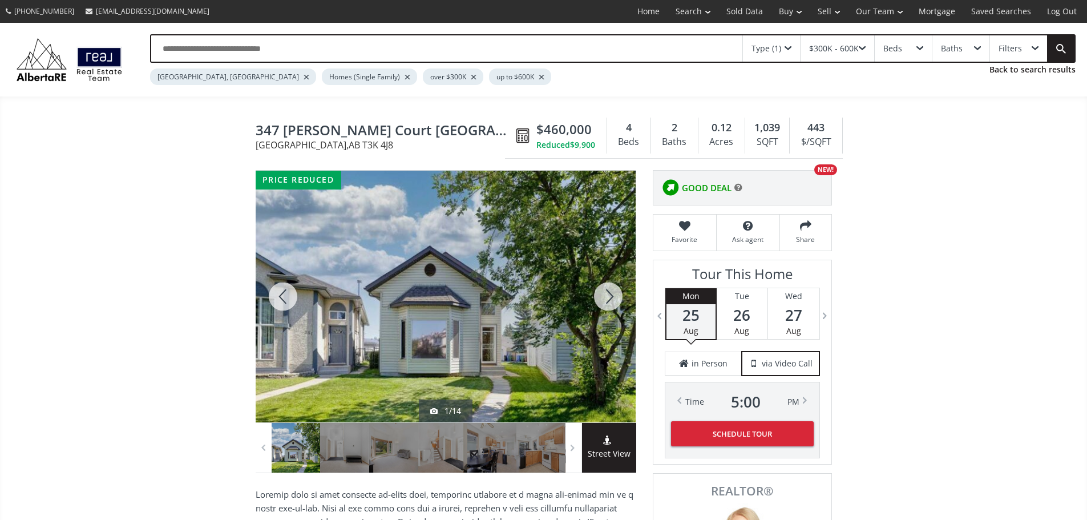
click at [603, 297] on div at bounding box center [608, 297] width 55 height 252
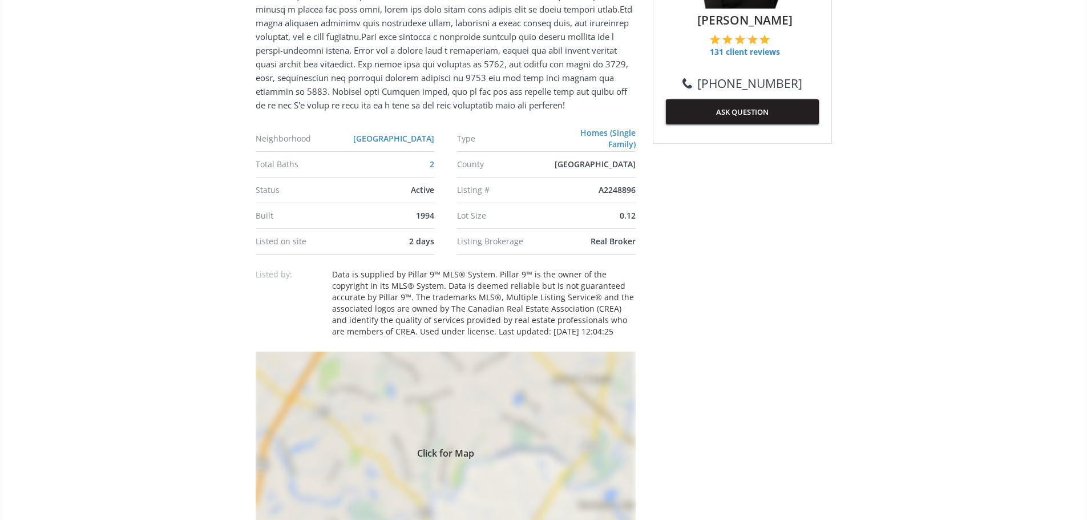
scroll to position [628, 0]
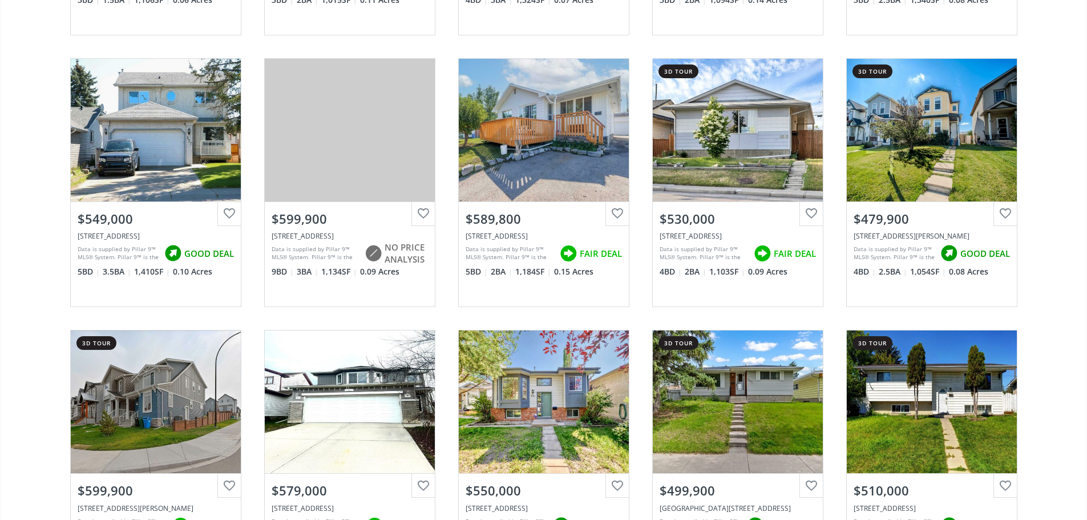
scroll to position [1027, 0]
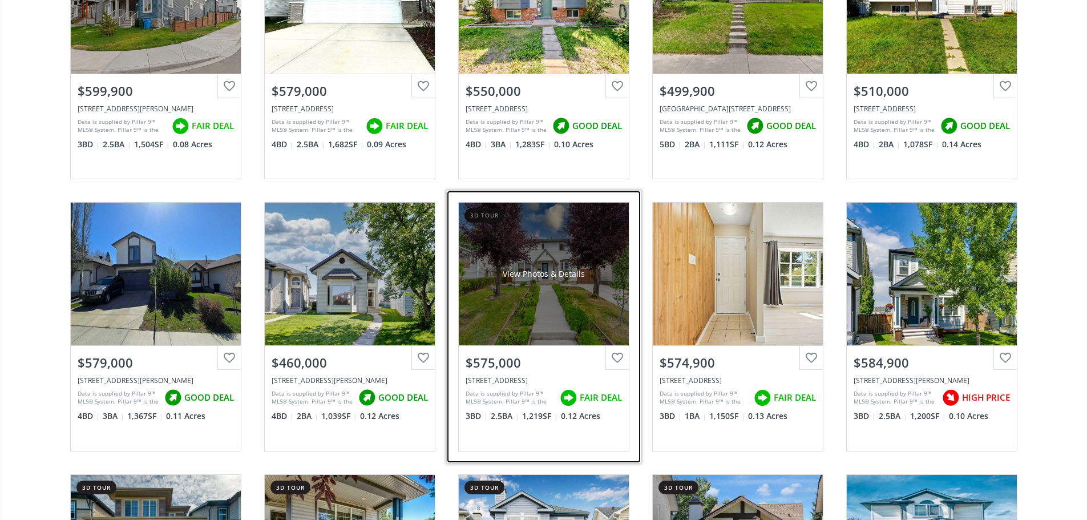
click at [528, 295] on div "View Photos & Details" at bounding box center [544, 274] width 170 height 143
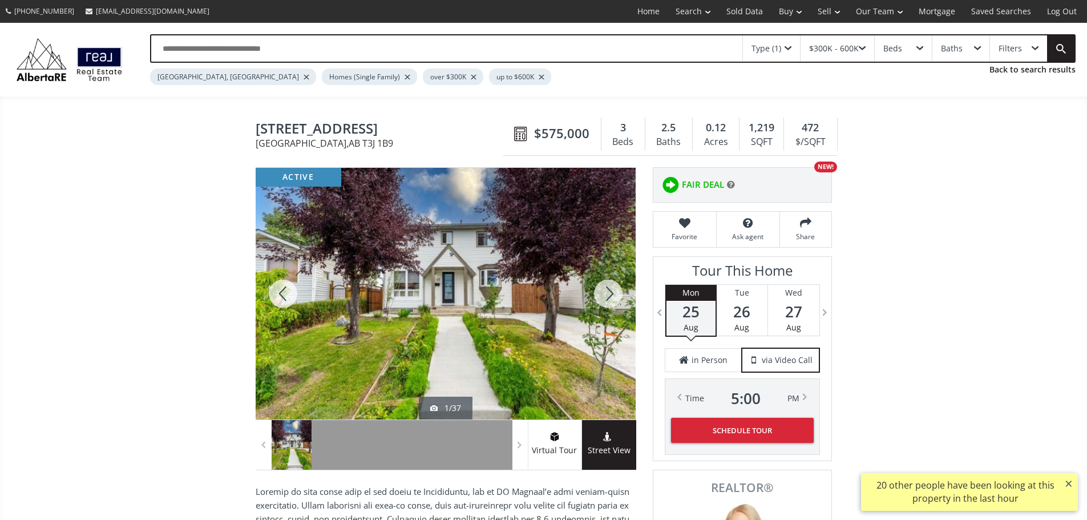
click at [620, 307] on div at bounding box center [608, 294] width 55 height 252
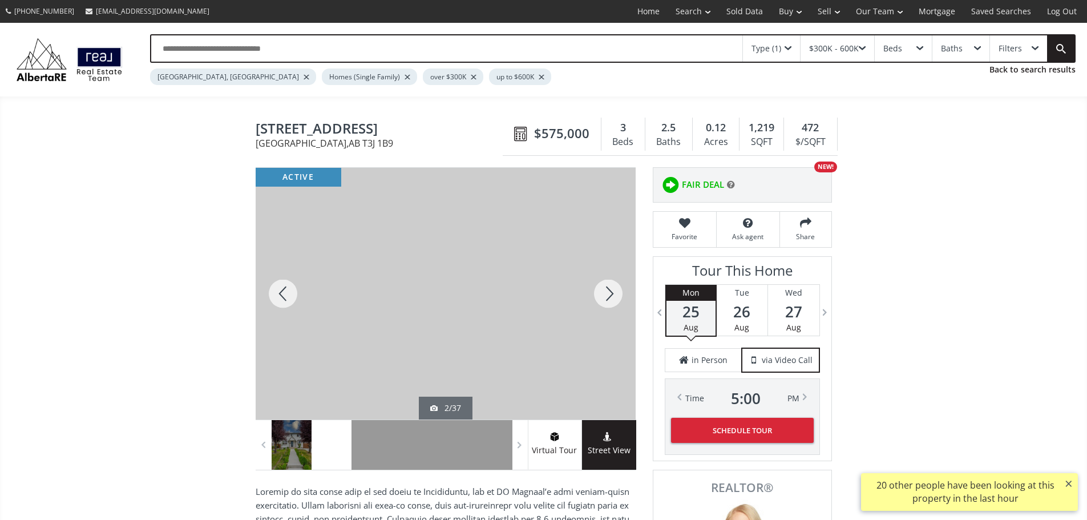
click at [620, 307] on div at bounding box center [608, 294] width 55 height 252
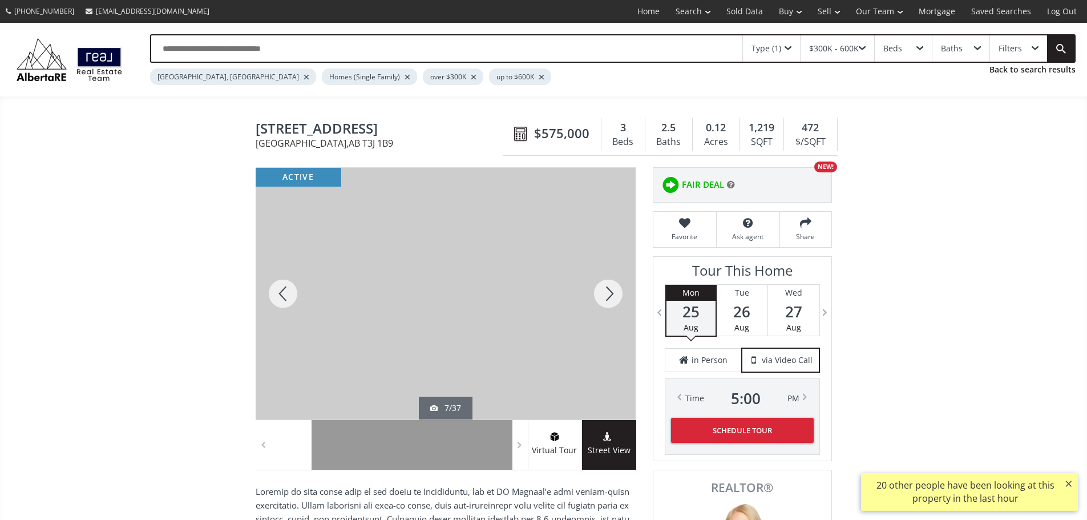
click at [620, 307] on div at bounding box center [608, 294] width 55 height 252
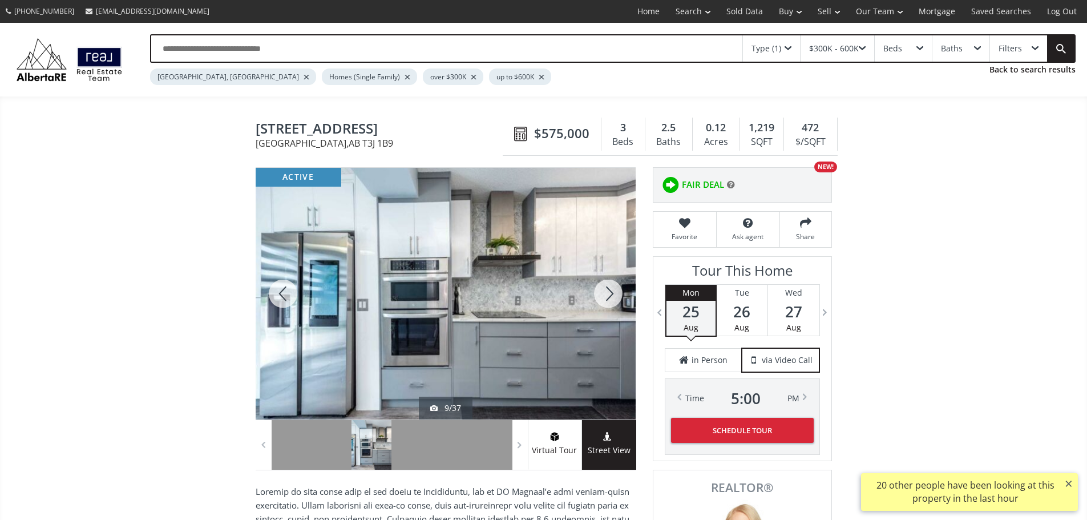
click at [620, 307] on div at bounding box center [608, 294] width 55 height 252
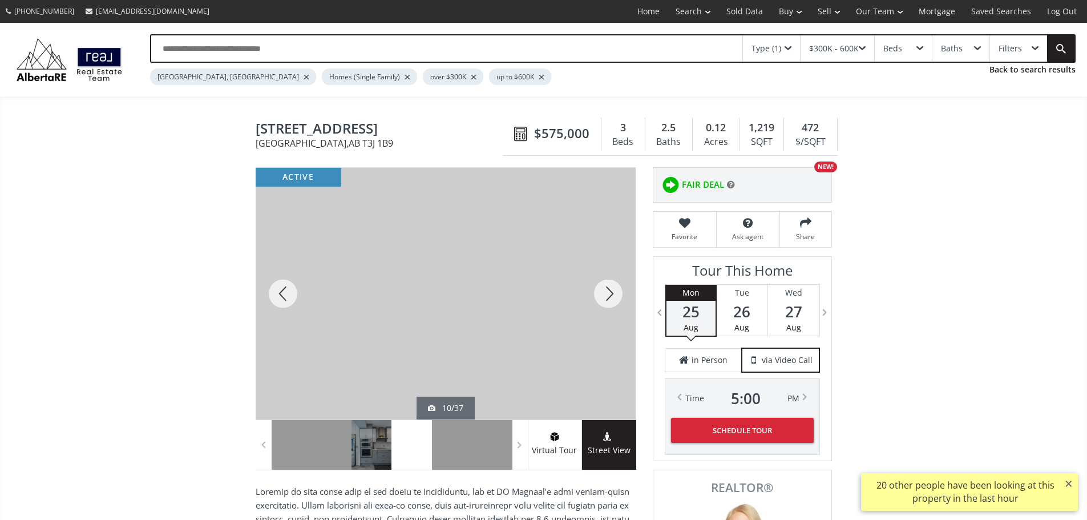
click at [620, 307] on div at bounding box center [608, 294] width 55 height 252
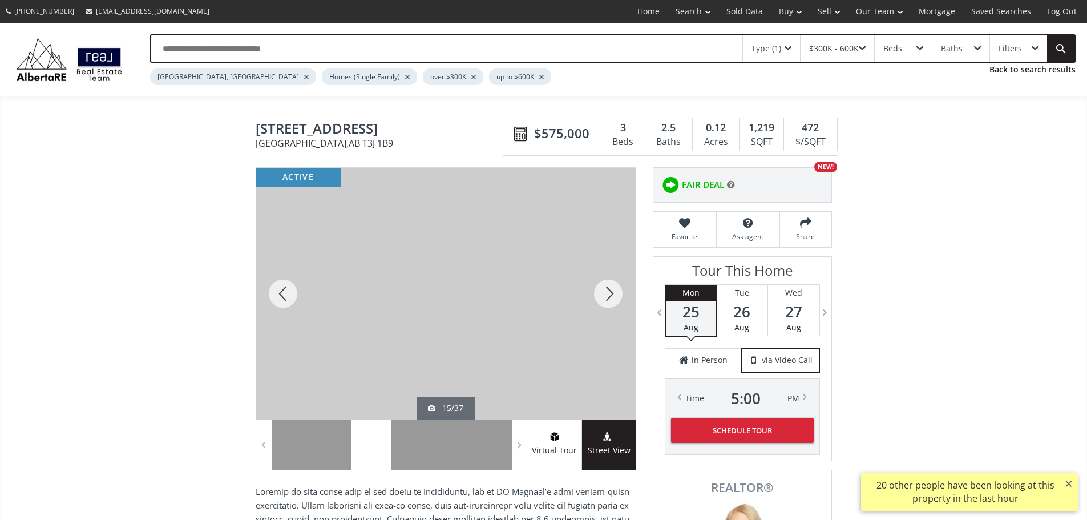
click at [620, 307] on div at bounding box center [608, 294] width 55 height 252
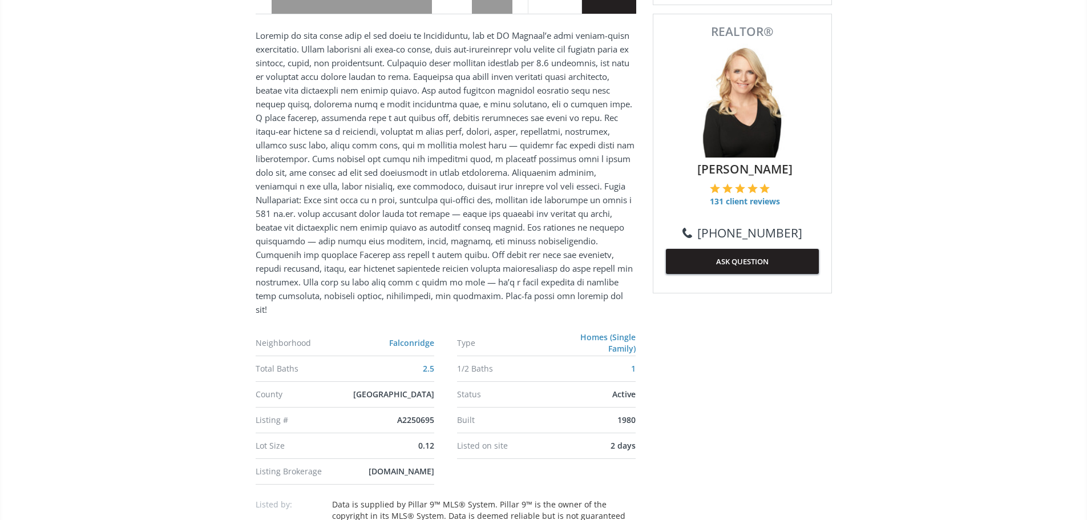
scroll to position [628, 0]
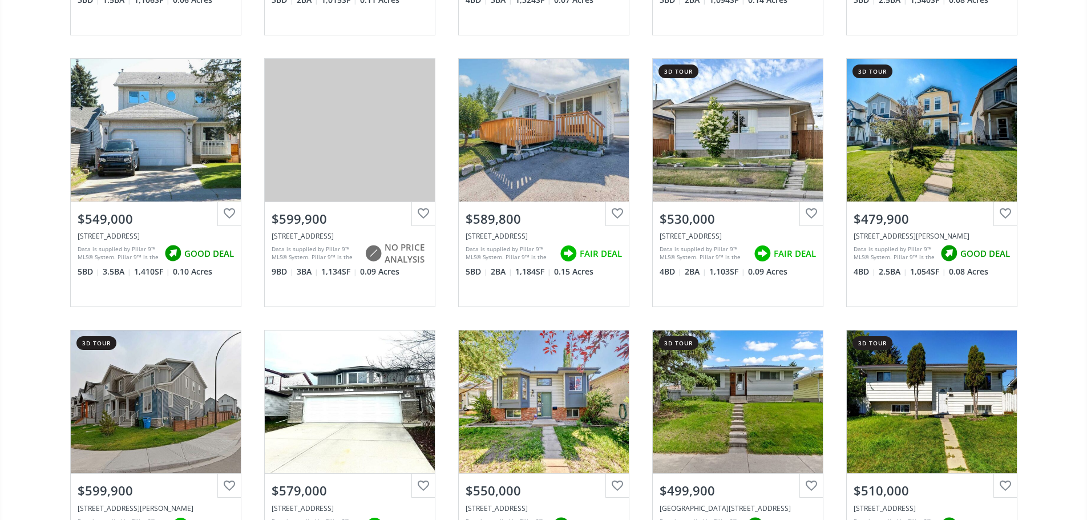
scroll to position [1027, 0]
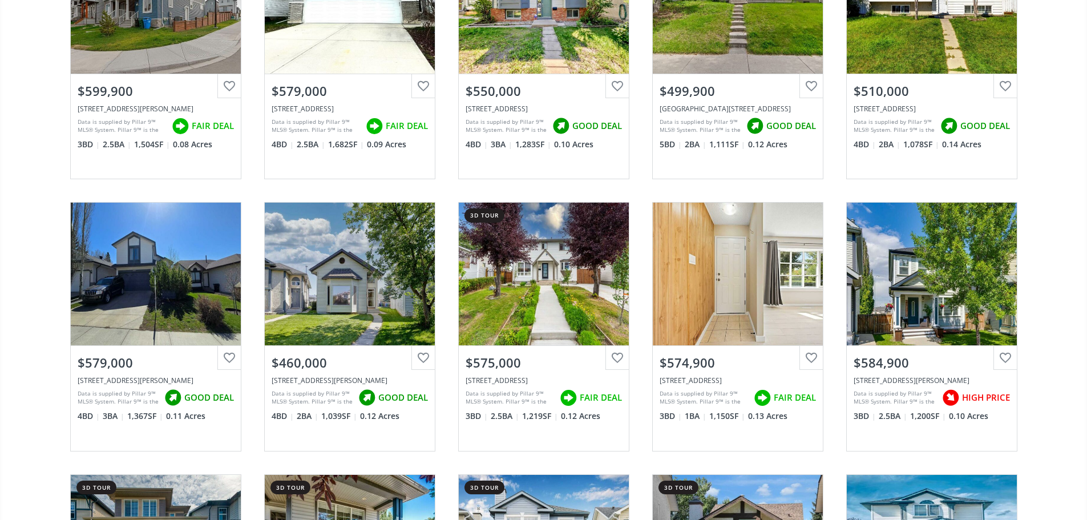
click at [39, 237] on div "[GEOGRAPHIC_DATA] new 2 hrs ago View Photos & Details $449,900 [STREET_ADDRESS]…" at bounding box center [543, 190] width 1087 height 2175
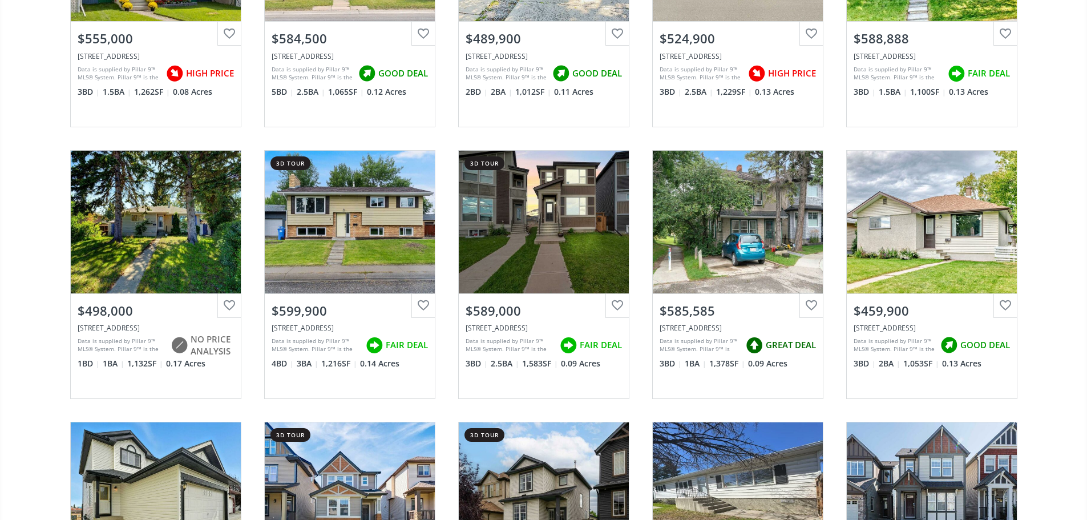
scroll to position [2054, 0]
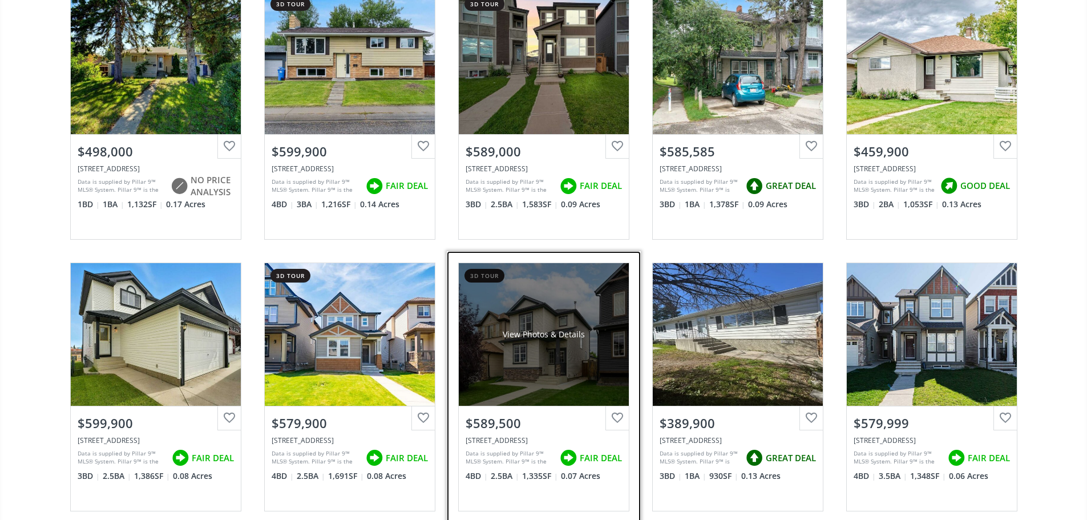
click at [558, 386] on div "View Photos & Details" at bounding box center [544, 334] width 170 height 143
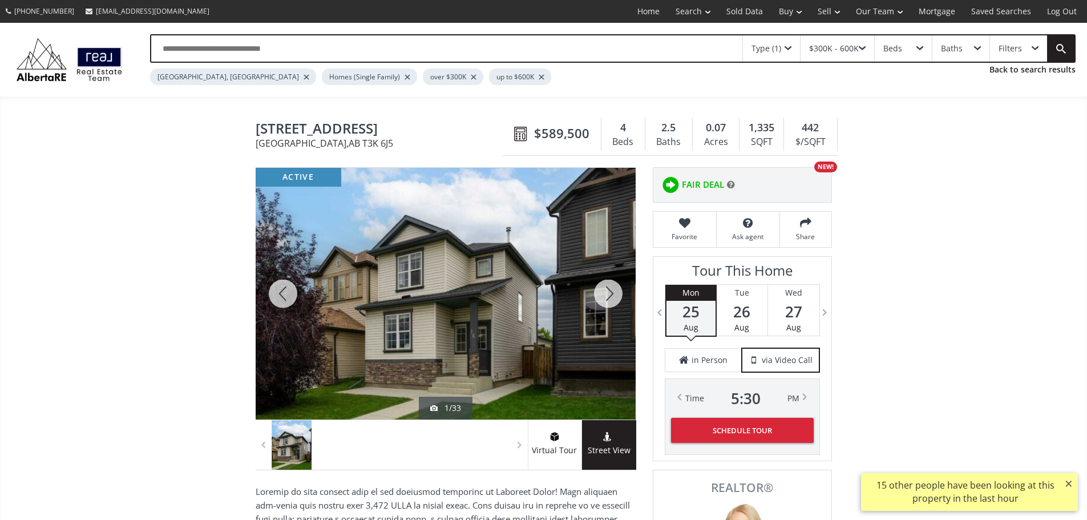
click at [617, 305] on div at bounding box center [608, 294] width 55 height 252
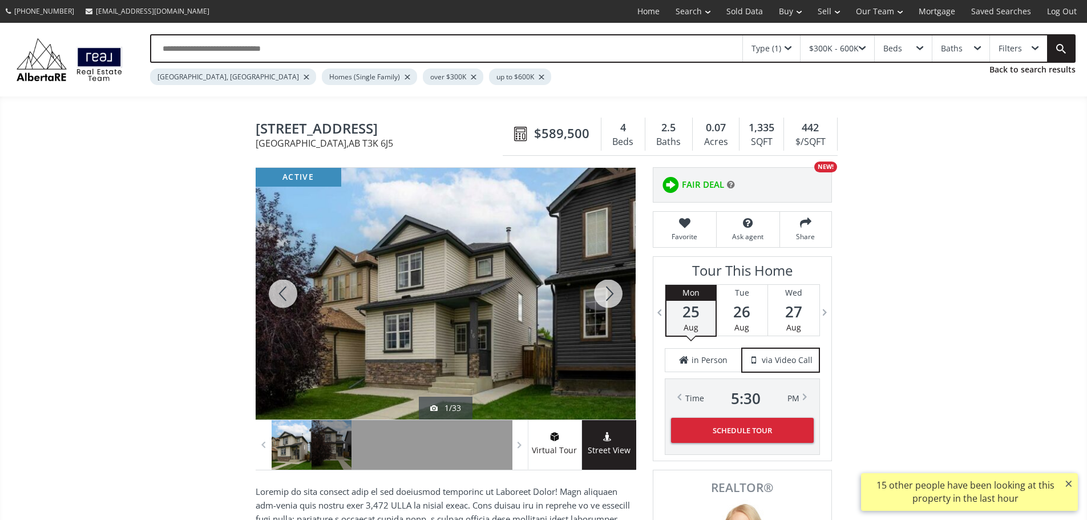
click at [617, 305] on div at bounding box center [608, 294] width 55 height 252
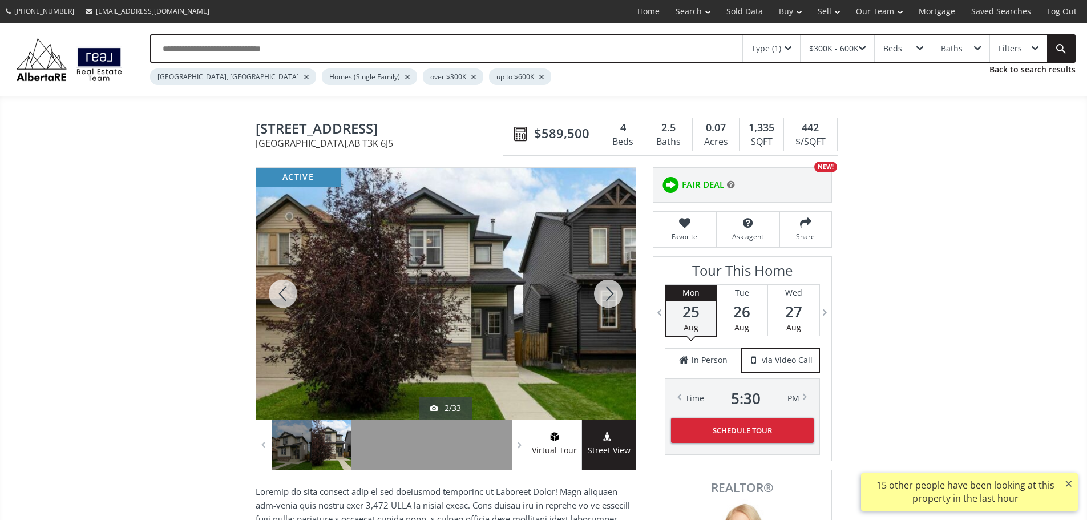
click at [617, 305] on div at bounding box center [608, 294] width 55 height 252
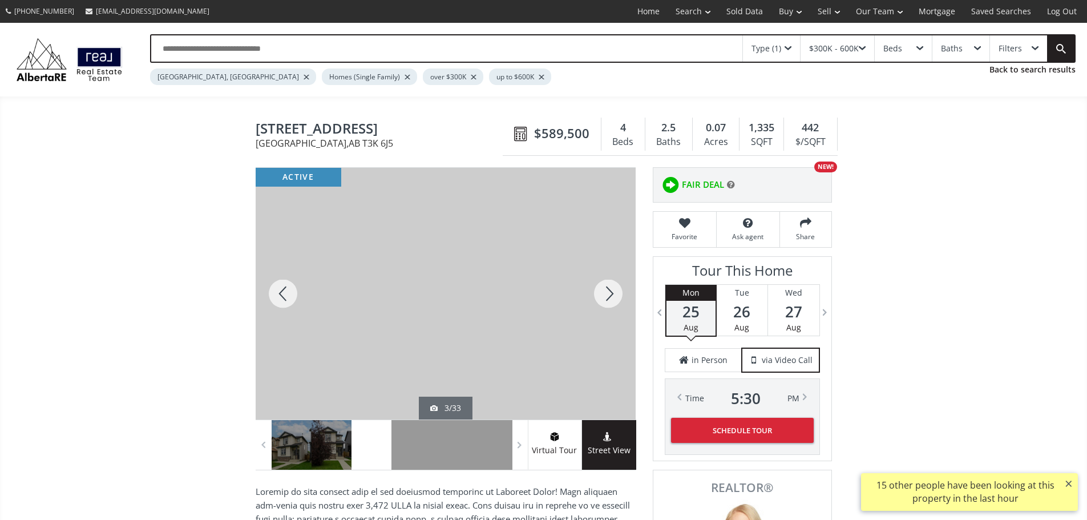
click at [617, 305] on div at bounding box center [608, 294] width 55 height 252
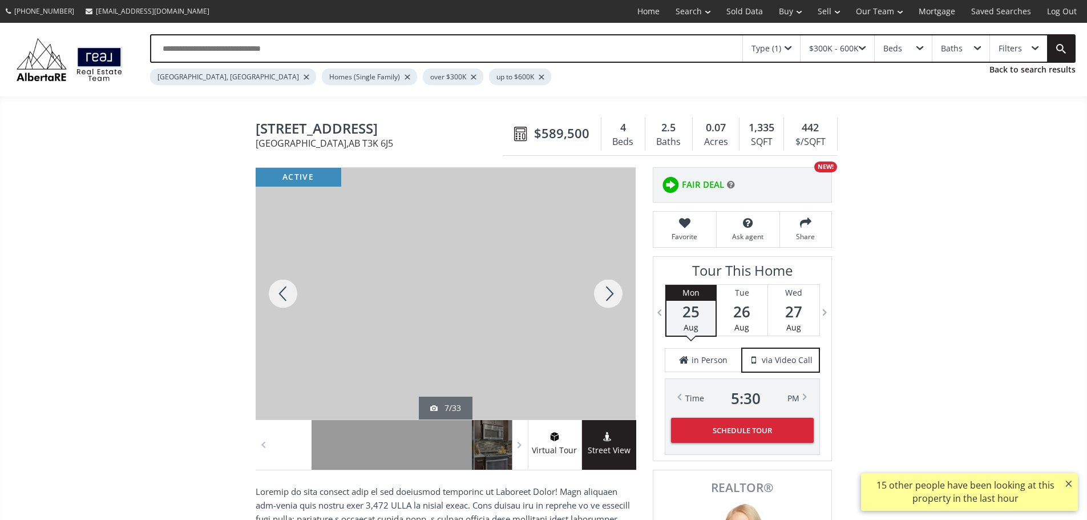
click at [617, 305] on div at bounding box center [608, 294] width 55 height 252
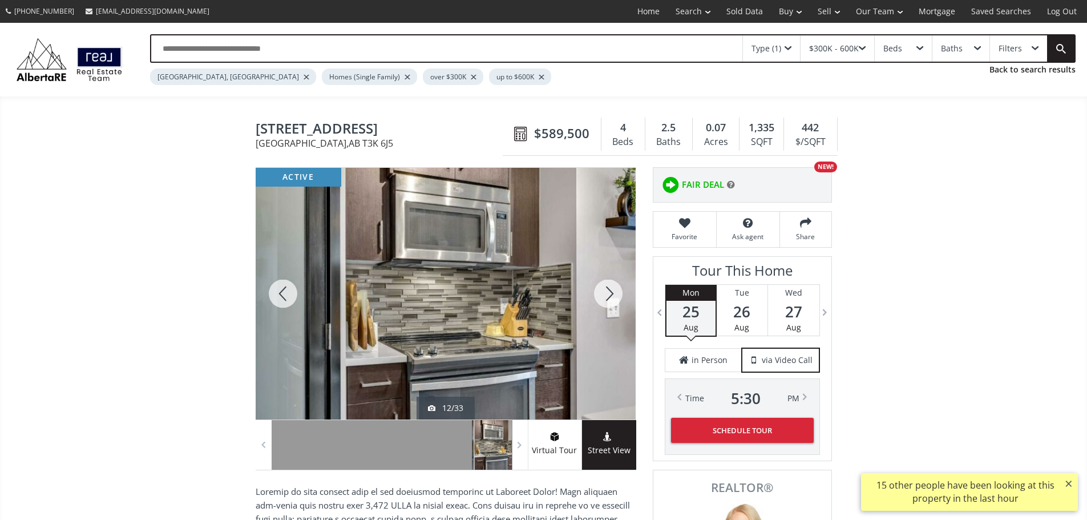
click at [617, 305] on div at bounding box center [608, 294] width 55 height 252
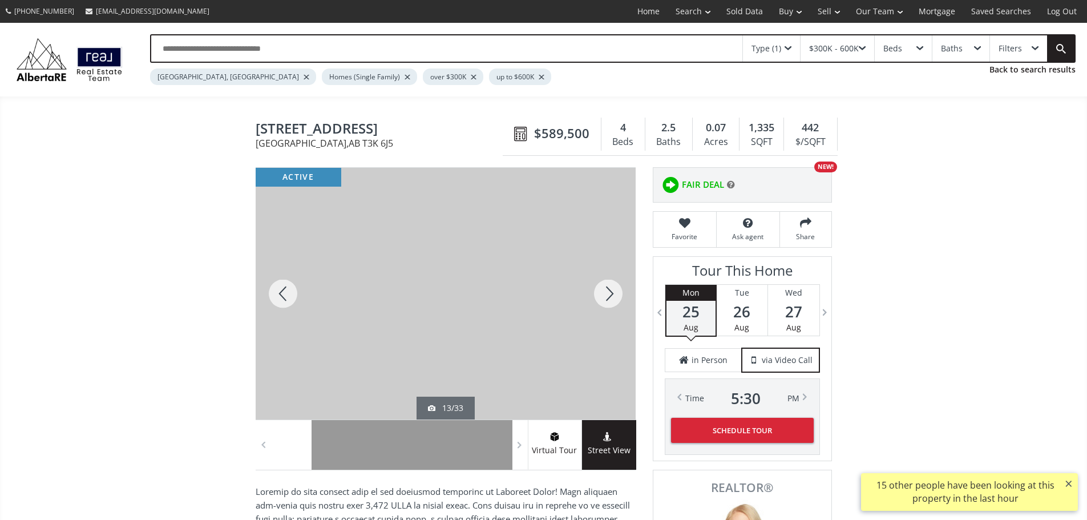
click at [617, 305] on div at bounding box center [608, 294] width 55 height 252
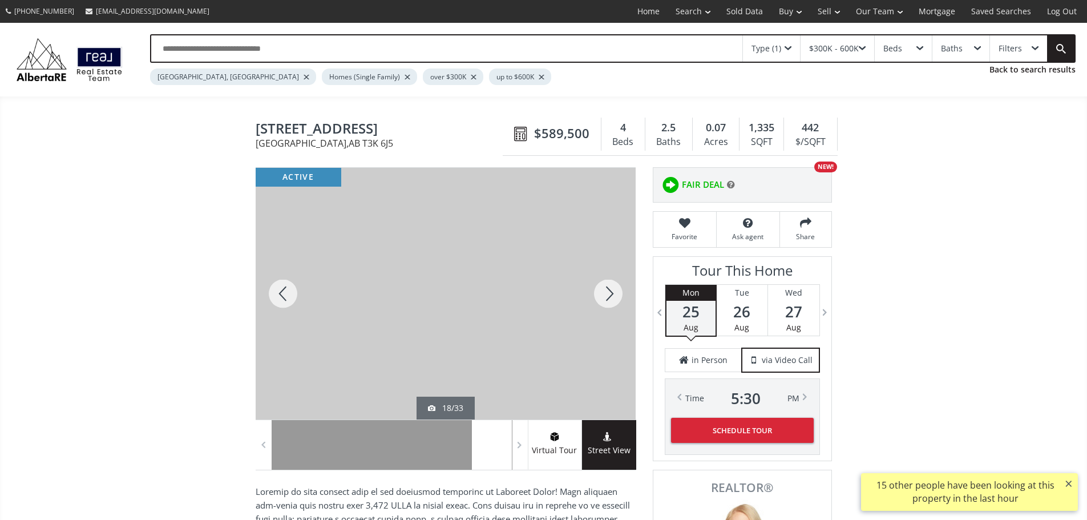
click at [617, 305] on div at bounding box center [608, 294] width 55 height 252
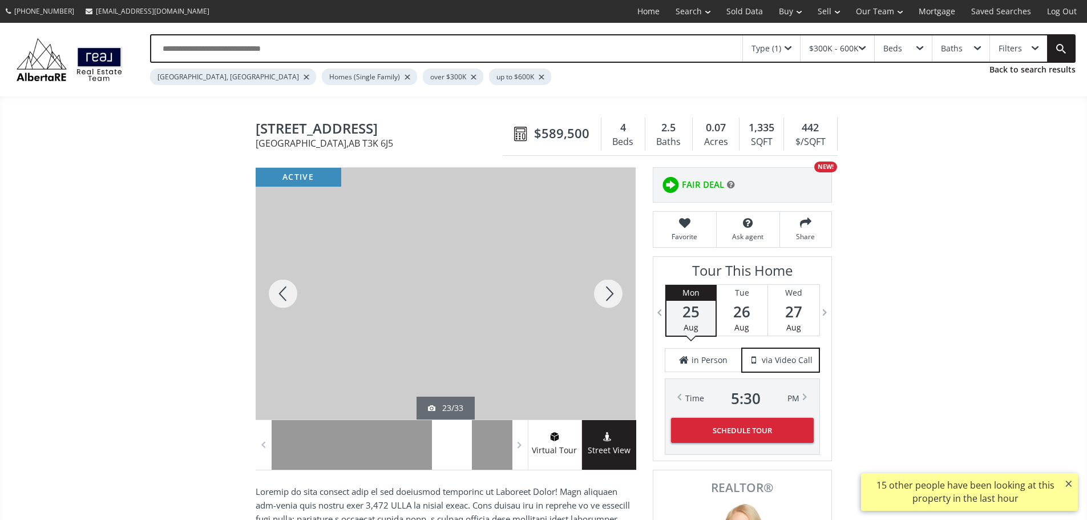
click at [617, 305] on div at bounding box center [608, 294] width 55 height 252
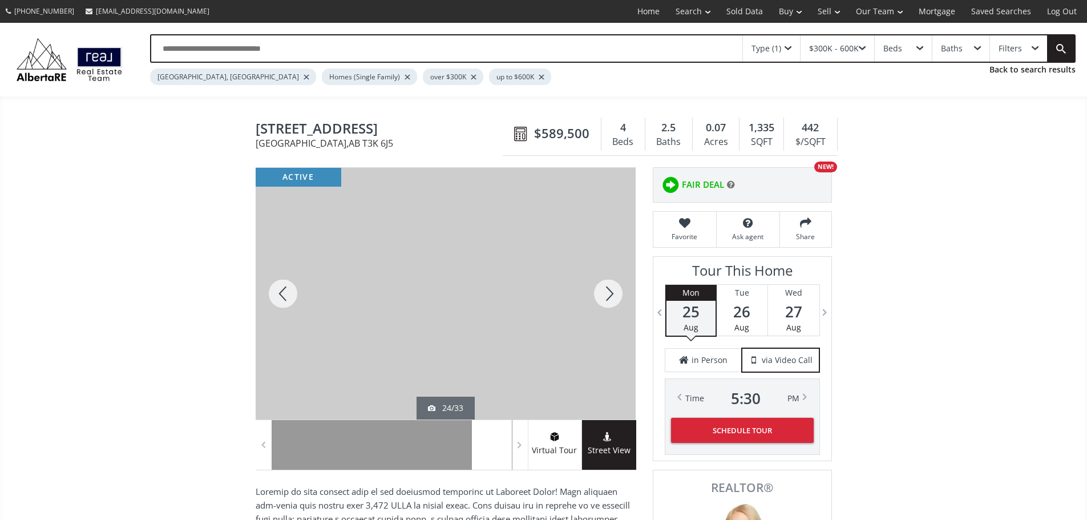
click at [617, 305] on div at bounding box center [608, 294] width 55 height 252
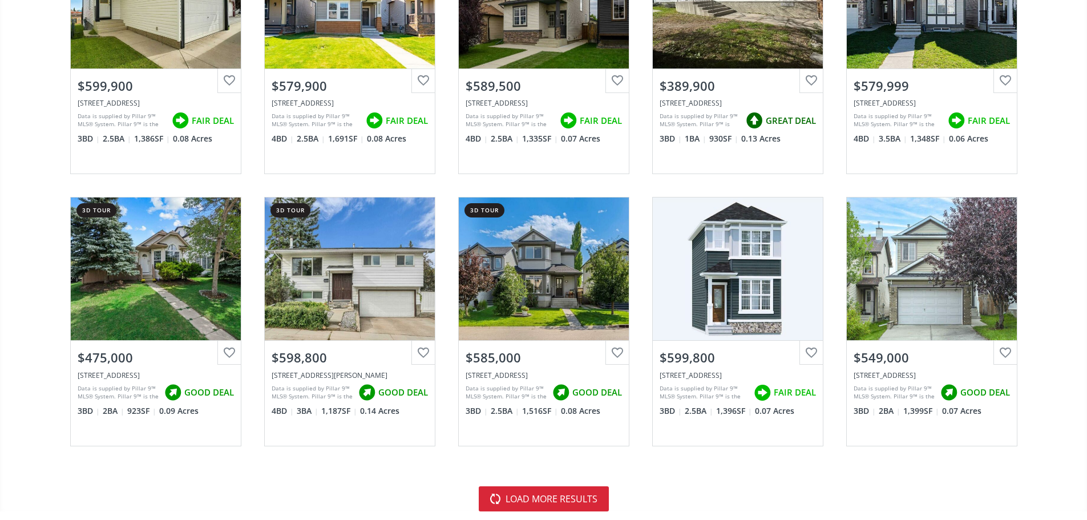
scroll to position [2397, 0]
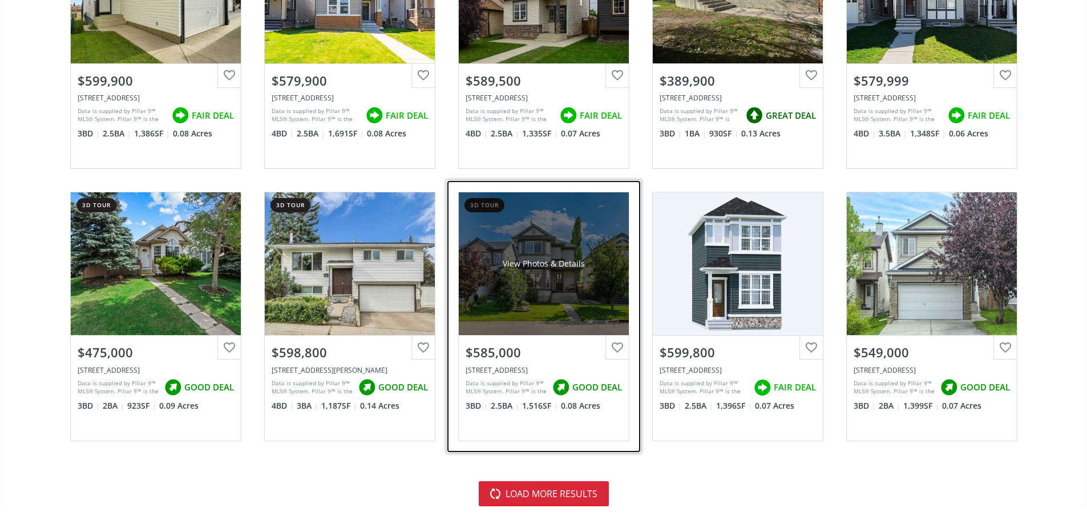
click at [525, 306] on div "View Photos & Details" at bounding box center [544, 263] width 170 height 143
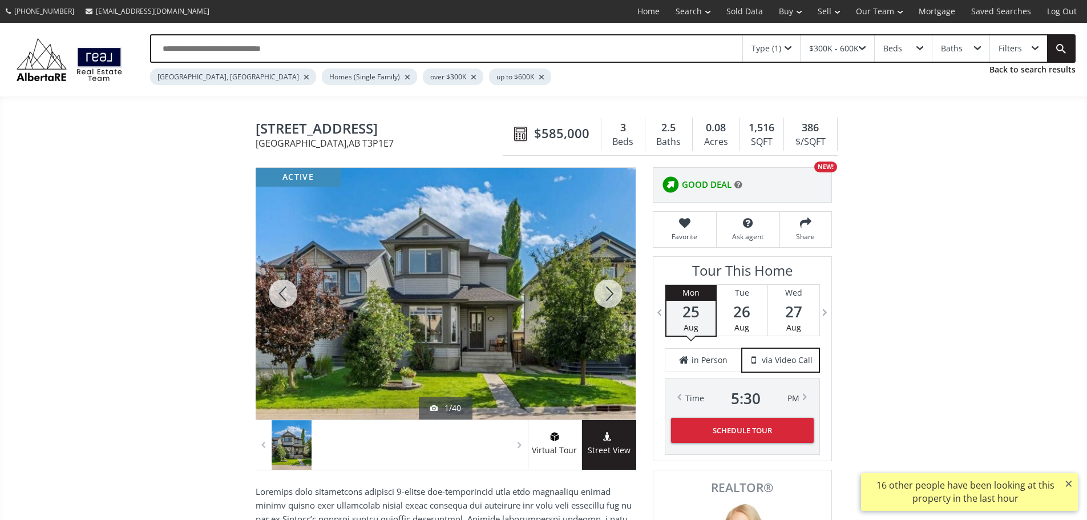
click at [625, 312] on div at bounding box center [608, 294] width 55 height 252
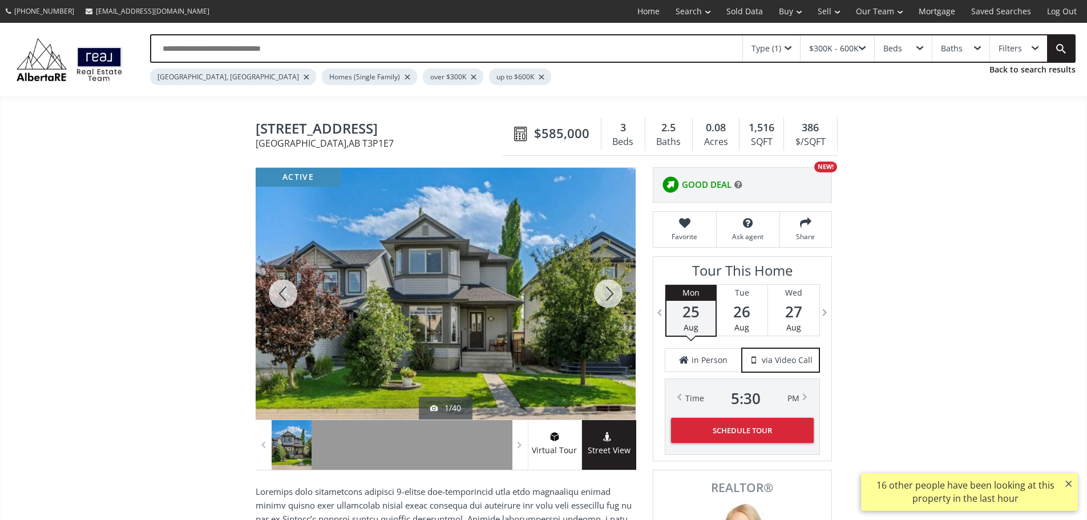
click at [625, 312] on div at bounding box center [608, 294] width 55 height 252
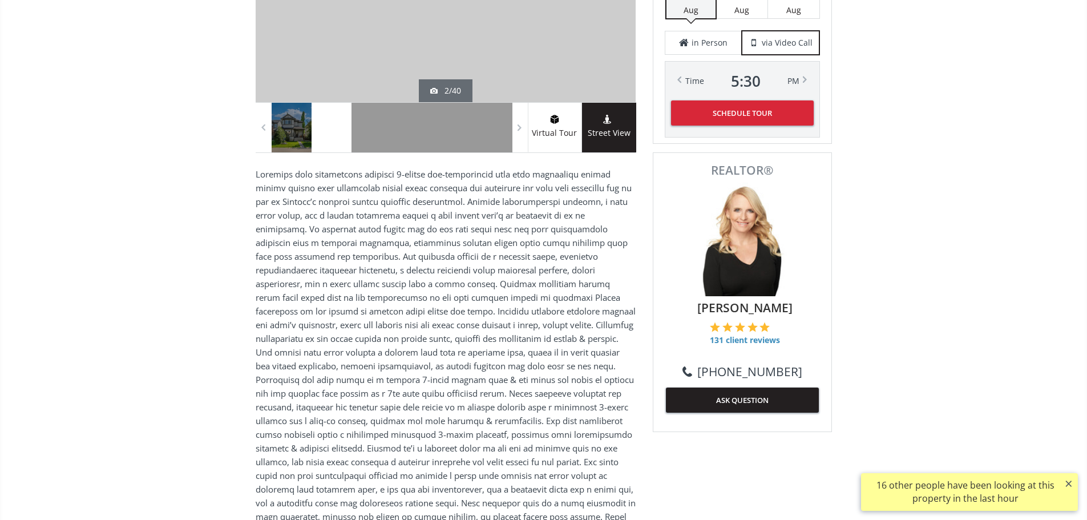
scroll to position [57, 0]
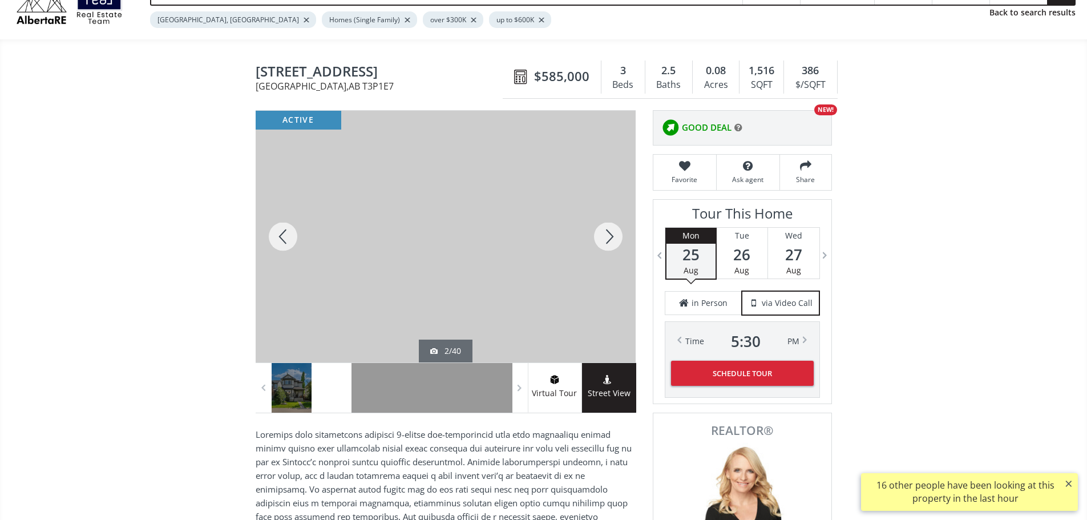
click at [618, 237] on div at bounding box center [608, 237] width 55 height 252
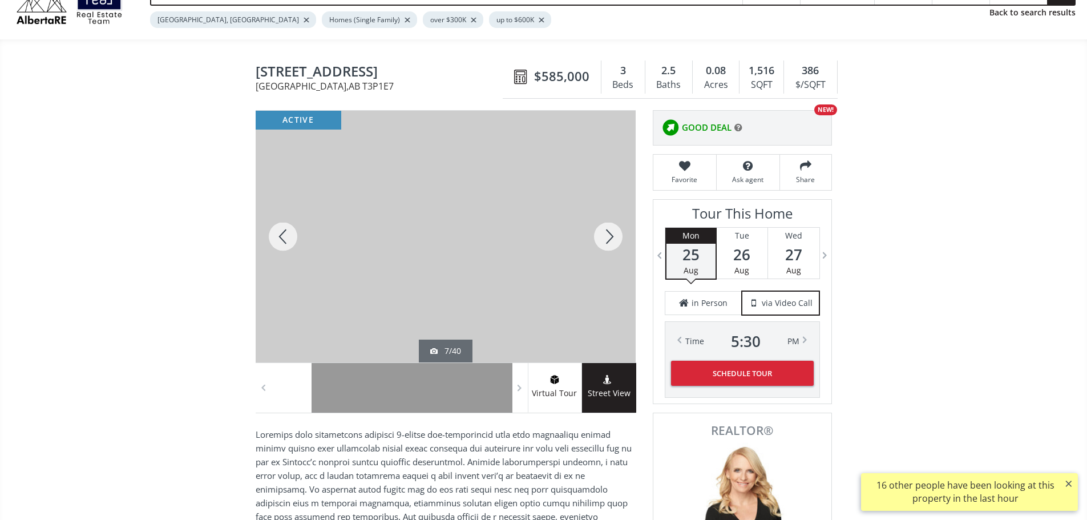
click at [618, 237] on div at bounding box center [608, 237] width 55 height 252
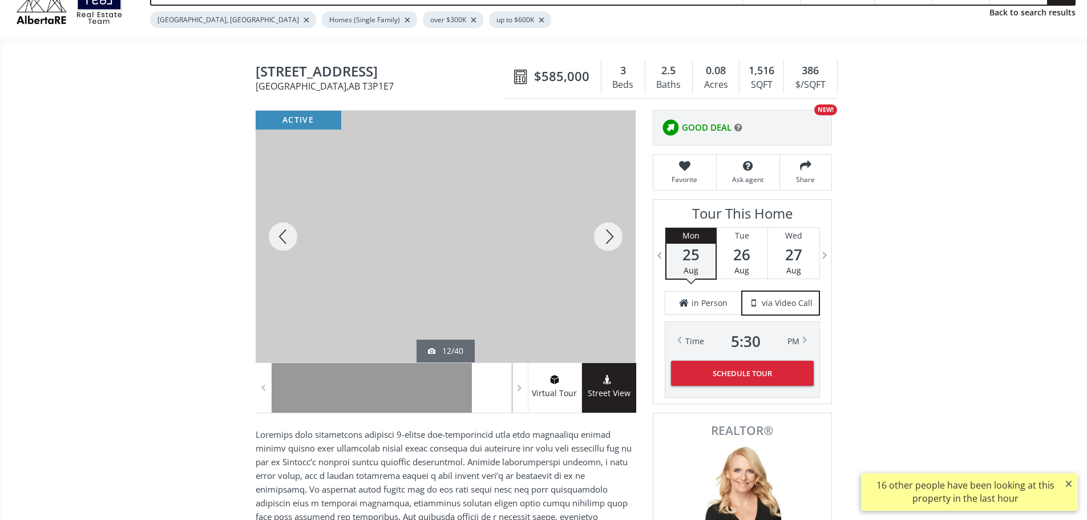
click at [618, 237] on div at bounding box center [608, 237] width 55 height 252
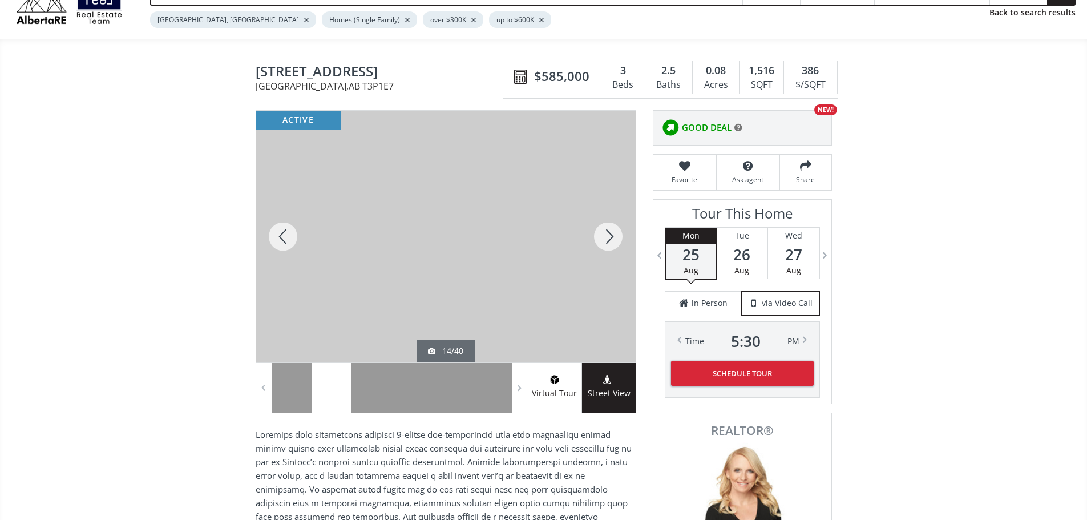
click at [618, 237] on div at bounding box center [608, 237] width 55 height 252
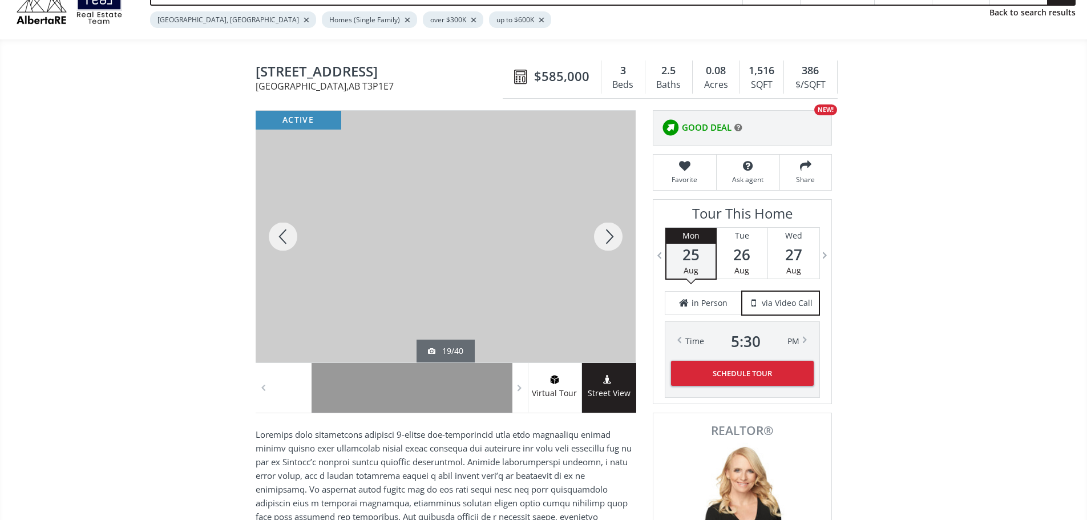
click at [618, 237] on div at bounding box center [608, 237] width 55 height 252
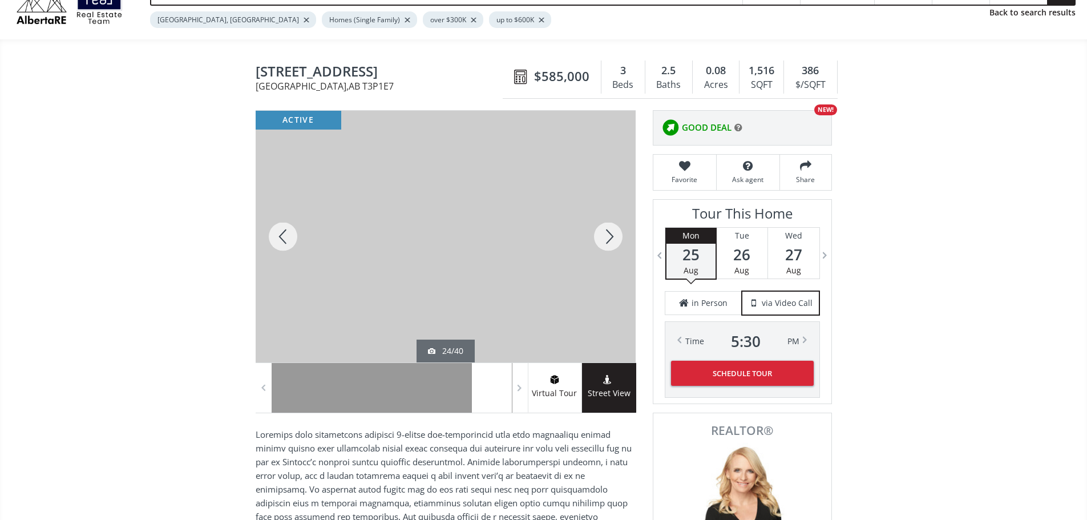
click at [618, 237] on div at bounding box center [608, 237] width 55 height 252
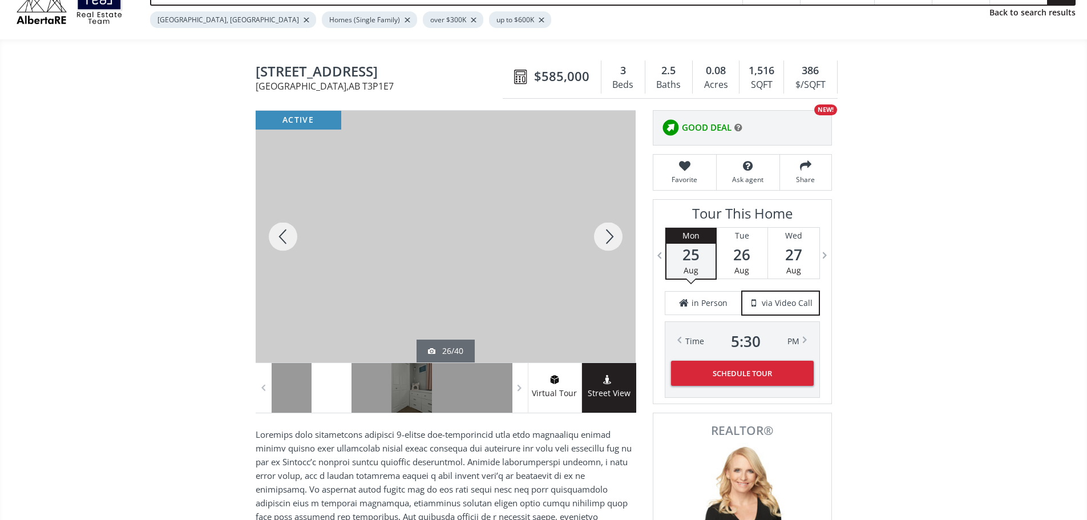
click at [618, 237] on div at bounding box center [608, 237] width 55 height 252
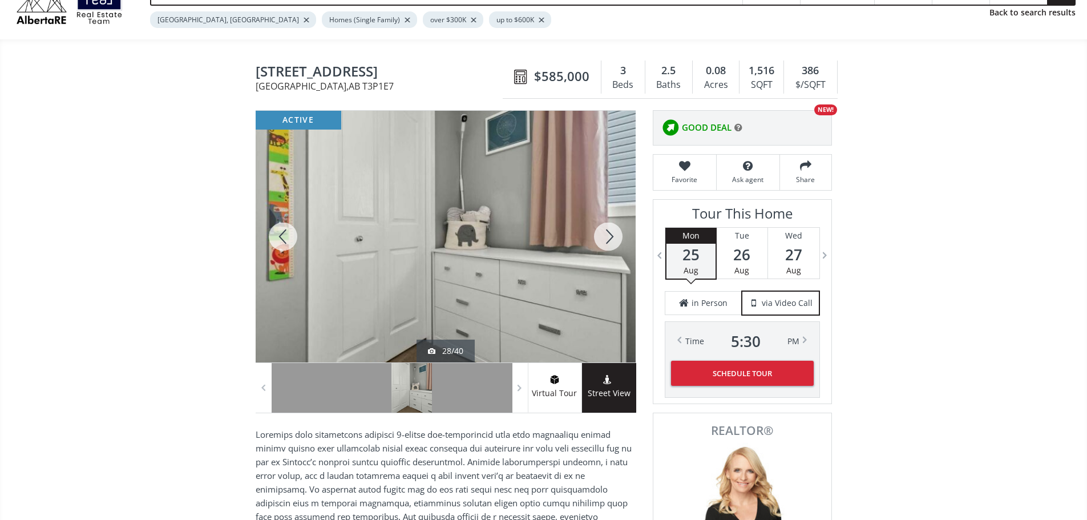
click at [618, 237] on div at bounding box center [608, 237] width 55 height 252
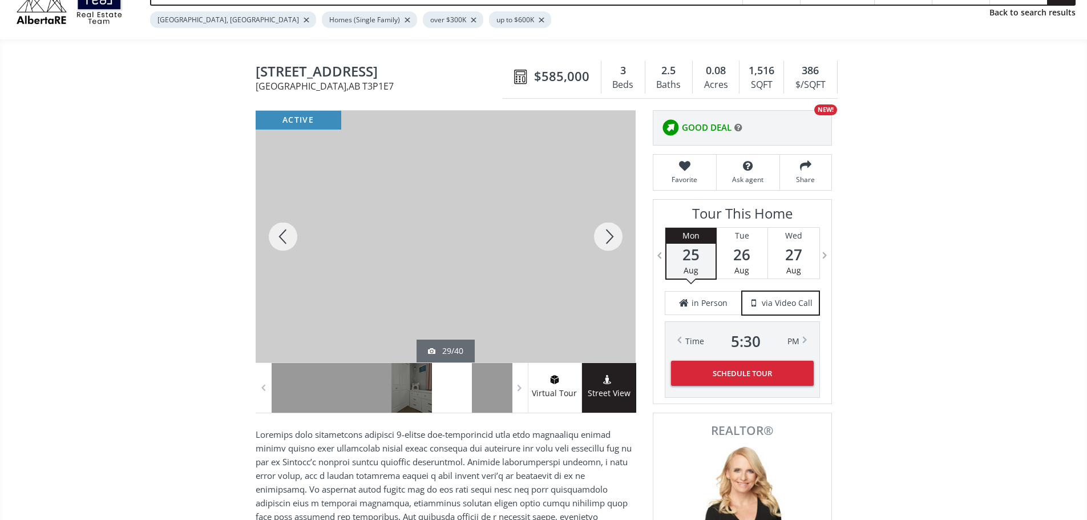
click at [618, 237] on div at bounding box center [608, 237] width 55 height 252
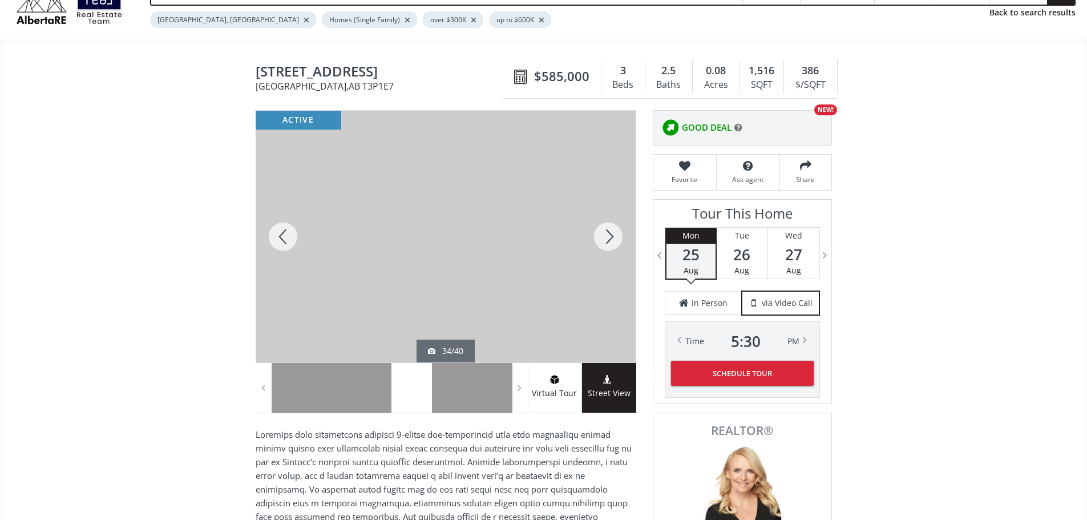
click at [618, 237] on div at bounding box center [608, 237] width 55 height 252
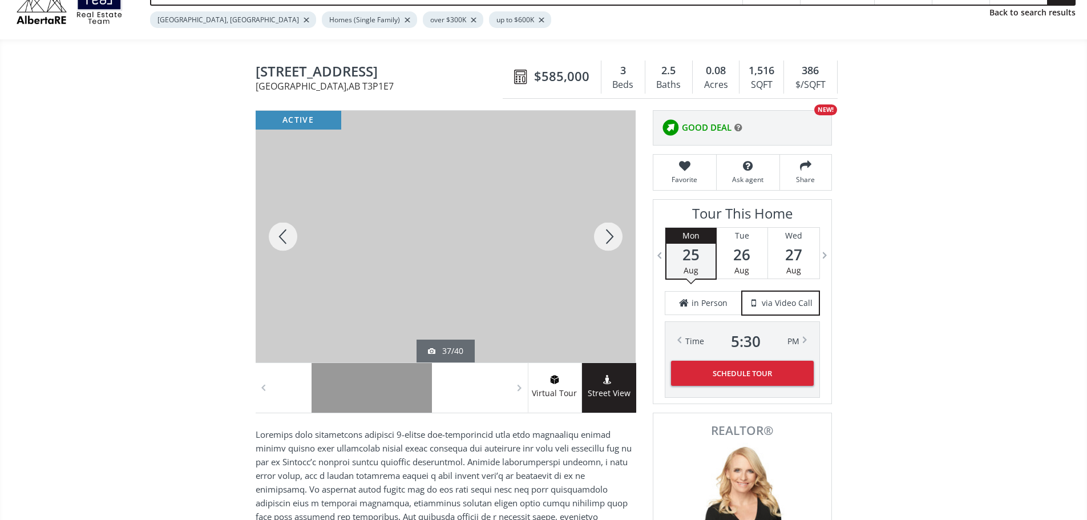
click at [618, 237] on div at bounding box center [608, 237] width 55 height 252
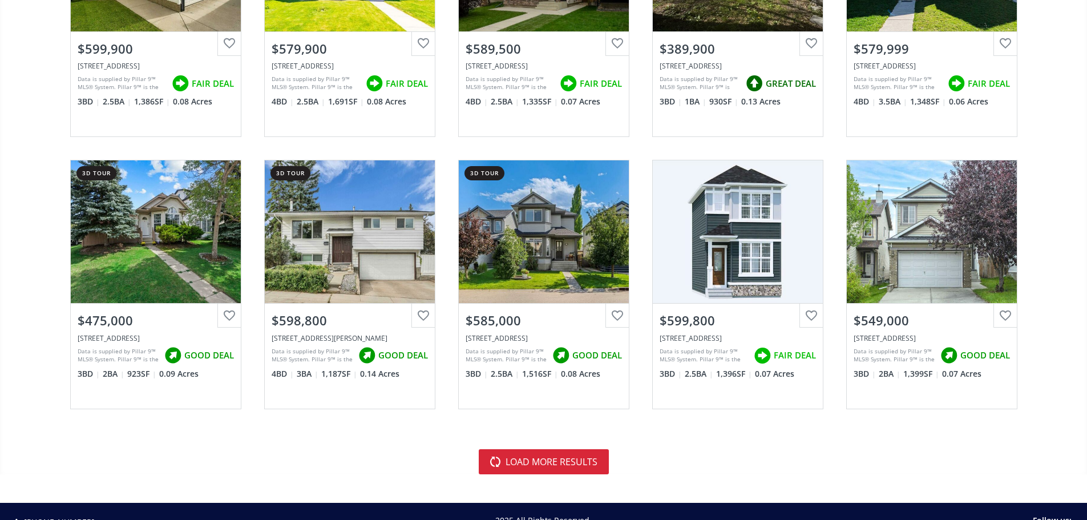
scroll to position [2454, 0]
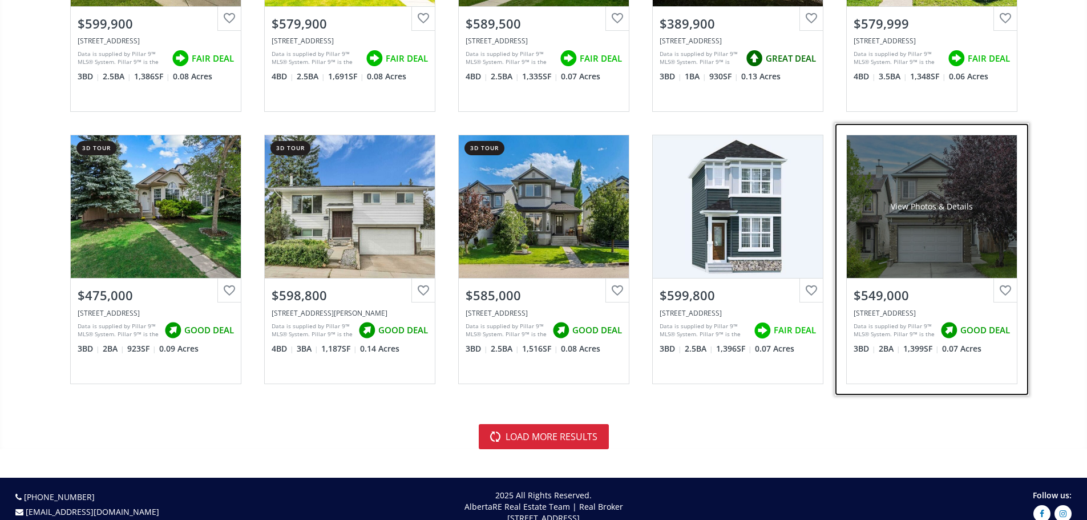
click at [901, 229] on div "View Photos & Details" at bounding box center [932, 206] width 170 height 143
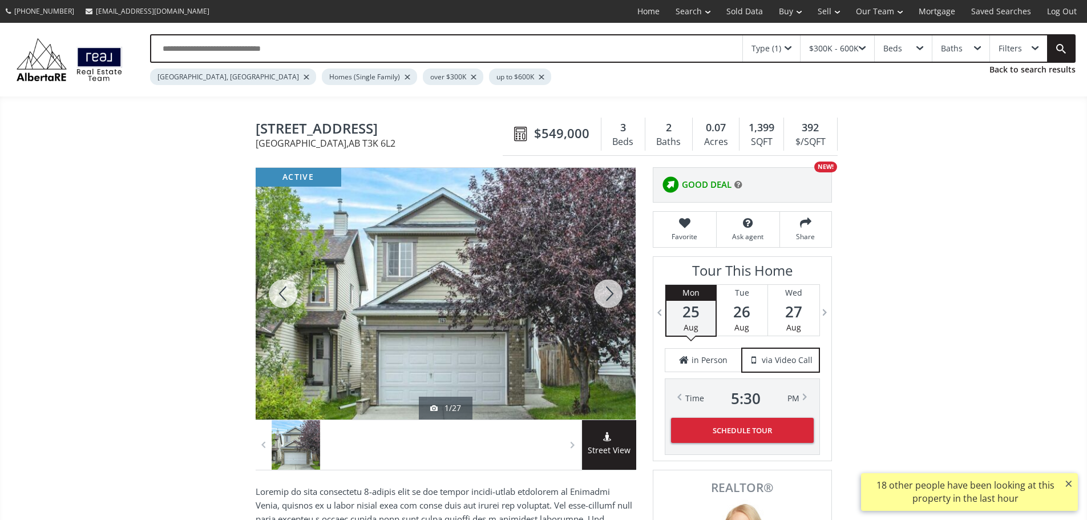
click at [621, 300] on div at bounding box center [608, 294] width 55 height 252
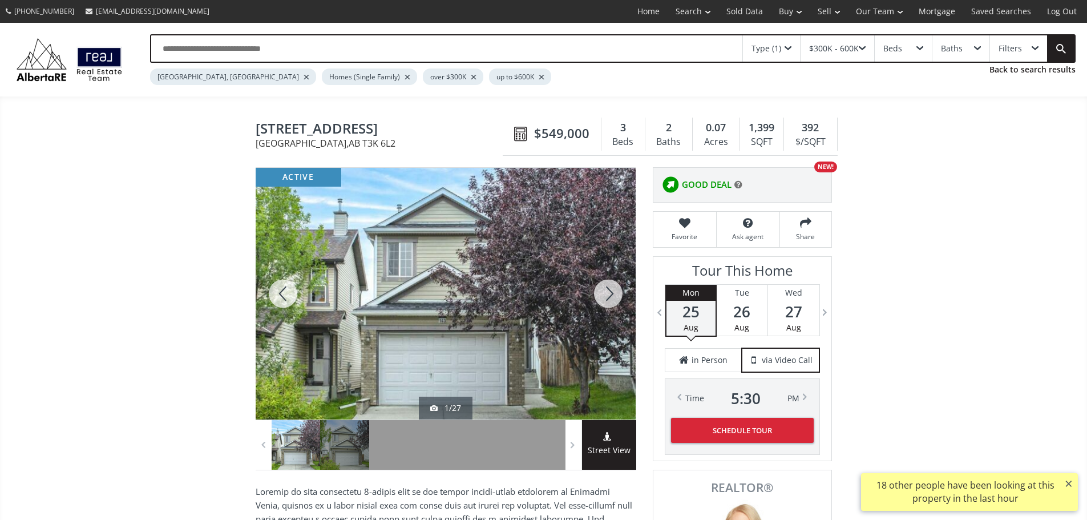
click at [621, 300] on div at bounding box center [608, 294] width 55 height 252
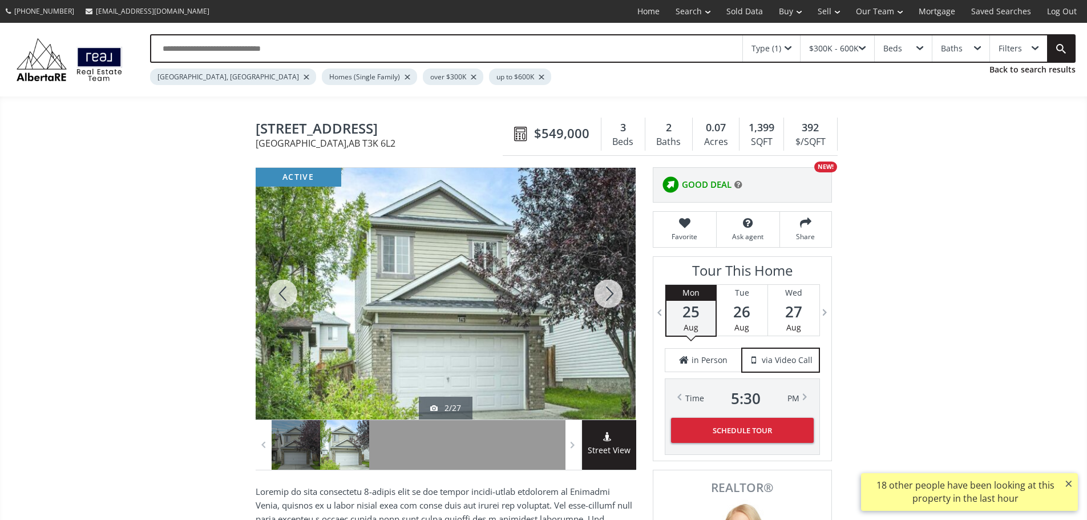
click at [621, 300] on div at bounding box center [608, 294] width 55 height 252
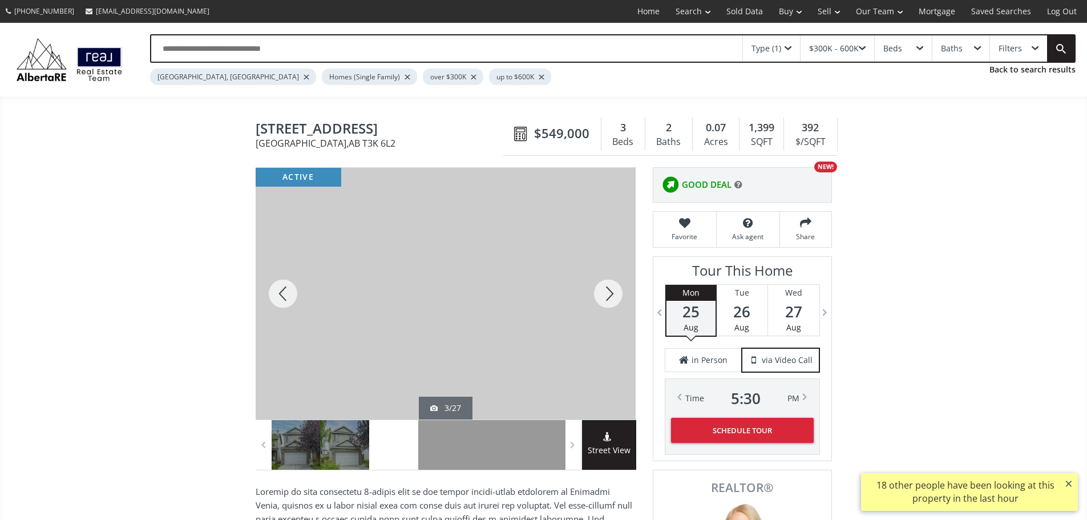
click at [621, 300] on div at bounding box center [608, 294] width 55 height 252
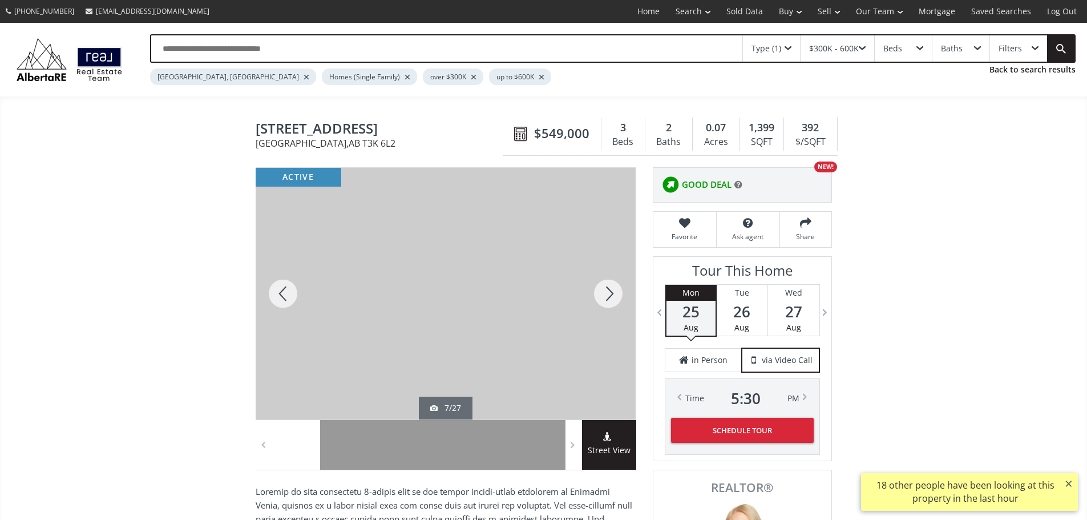
click at [621, 300] on div at bounding box center [608, 294] width 55 height 252
click at [294, 311] on div at bounding box center [283, 294] width 55 height 252
click at [608, 294] on div at bounding box center [608, 294] width 55 height 252
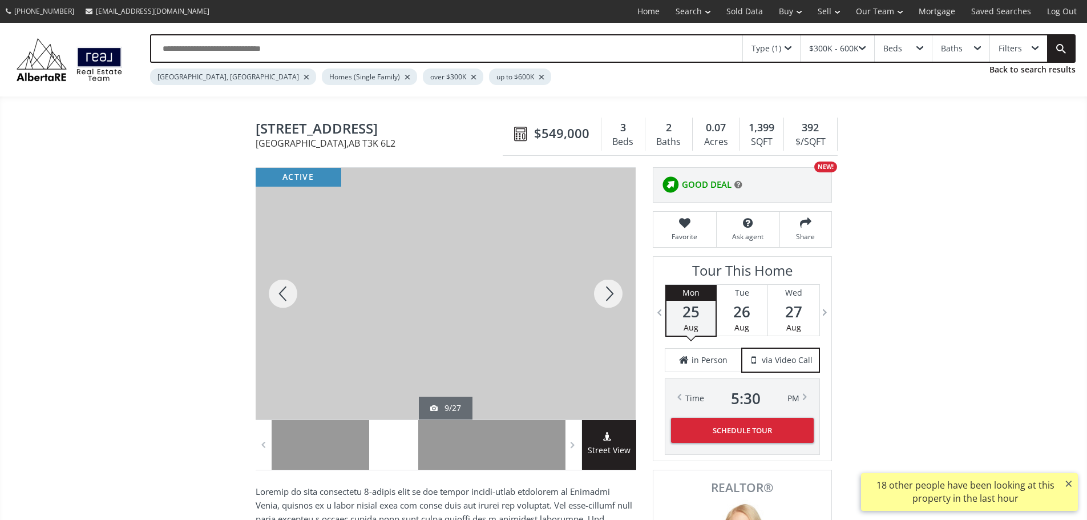
click at [608, 294] on div at bounding box center [608, 294] width 55 height 252
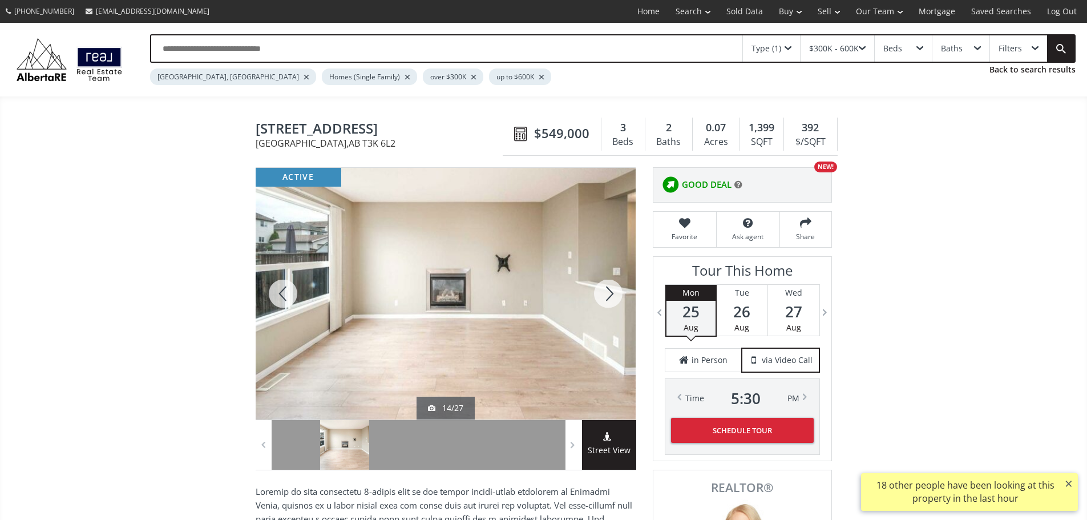
click at [608, 294] on div at bounding box center [608, 294] width 55 height 252
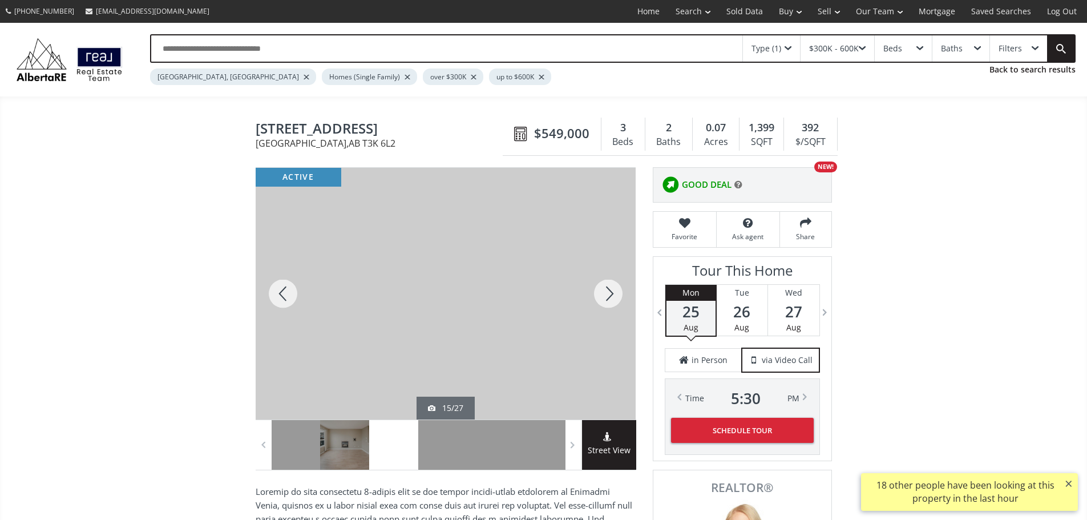
click at [608, 294] on div at bounding box center [608, 294] width 55 height 252
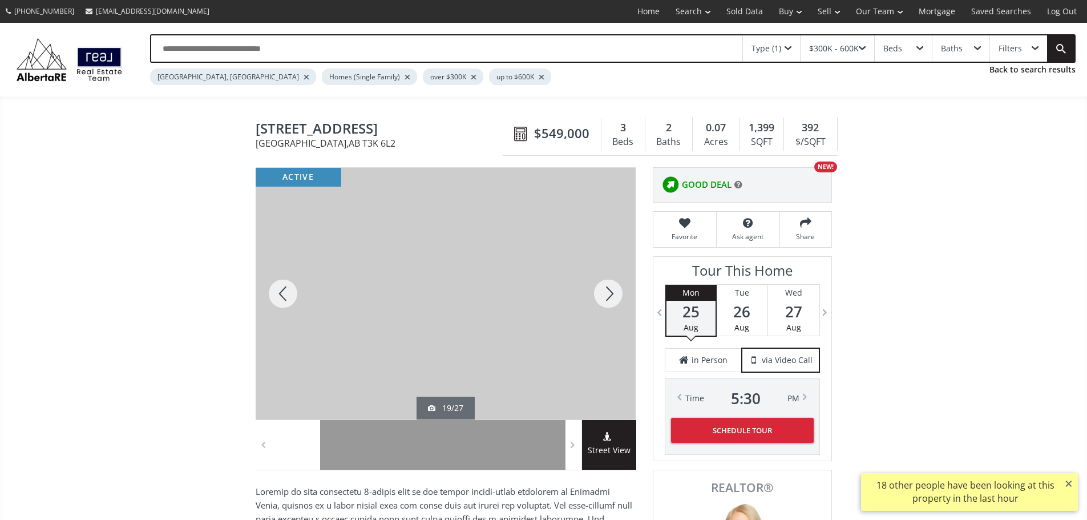
click at [608, 294] on div at bounding box center [608, 294] width 55 height 252
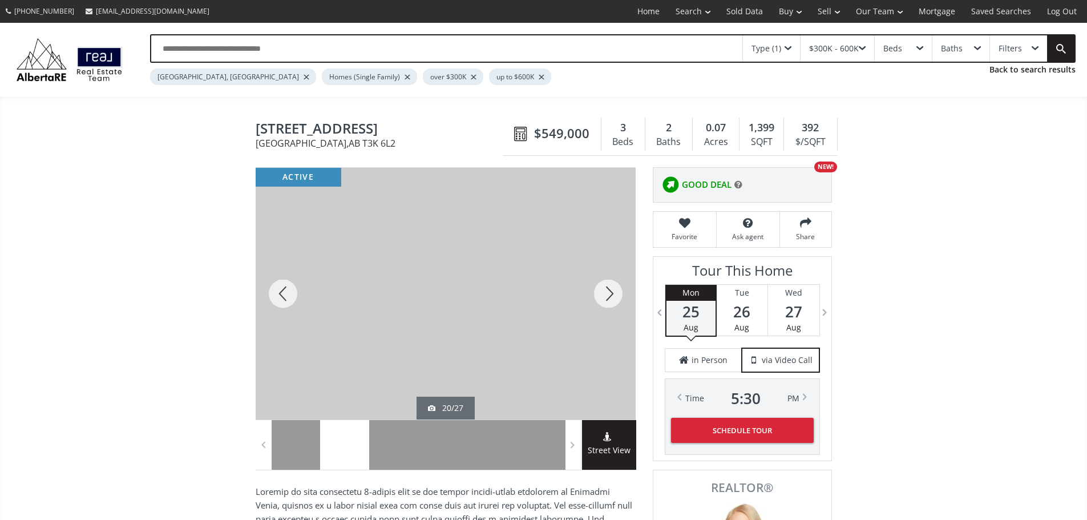
click at [608, 294] on div at bounding box center [608, 294] width 55 height 252
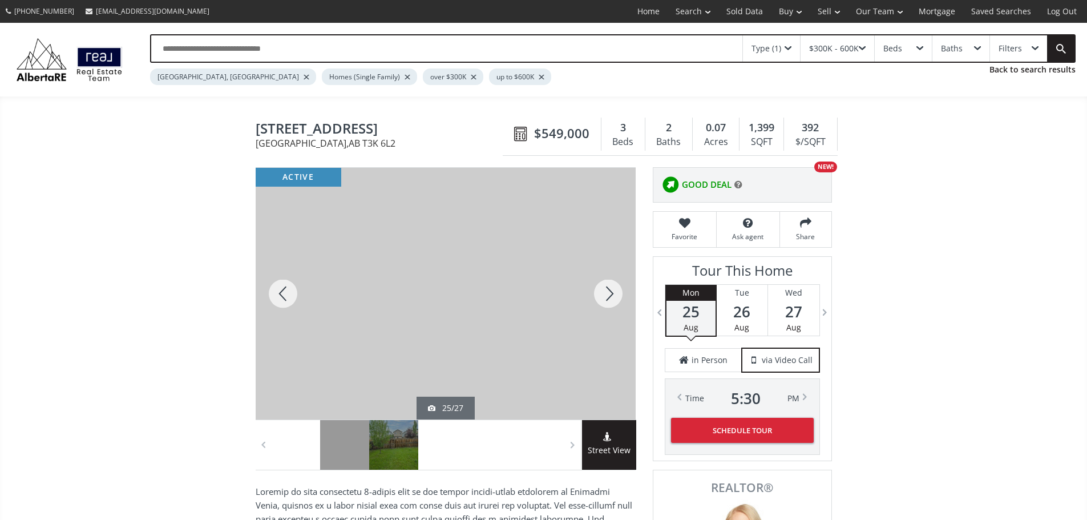
click at [608, 294] on div at bounding box center [608, 294] width 55 height 252
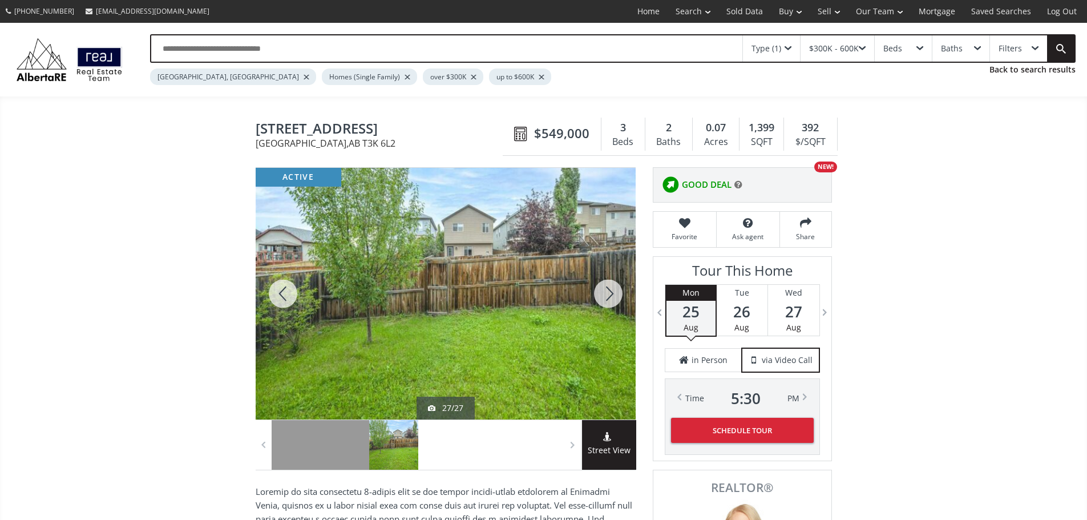
click at [608, 294] on div at bounding box center [608, 294] width 55 height 252
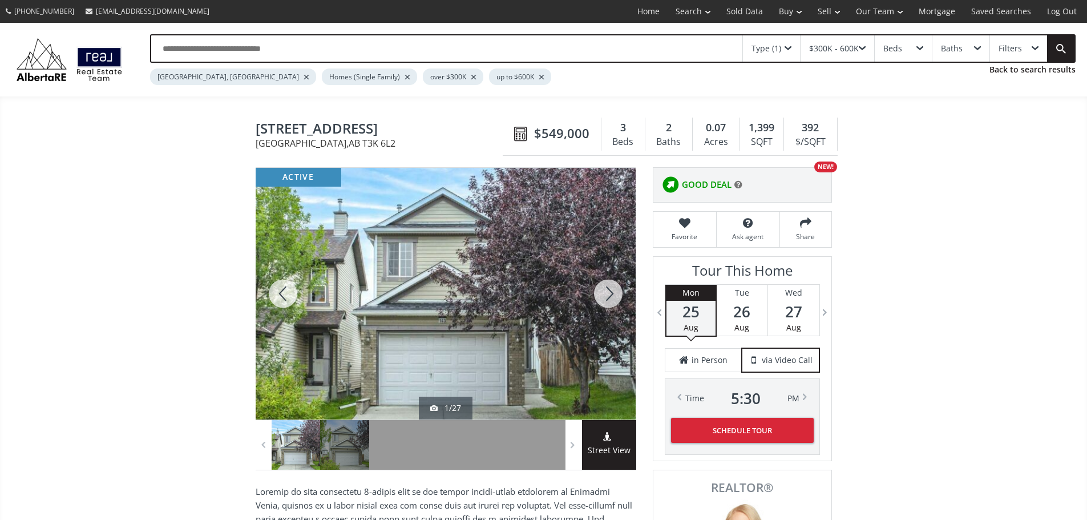
click at [608, 294] on div at bounding box center [608, 294] width 55 height 252
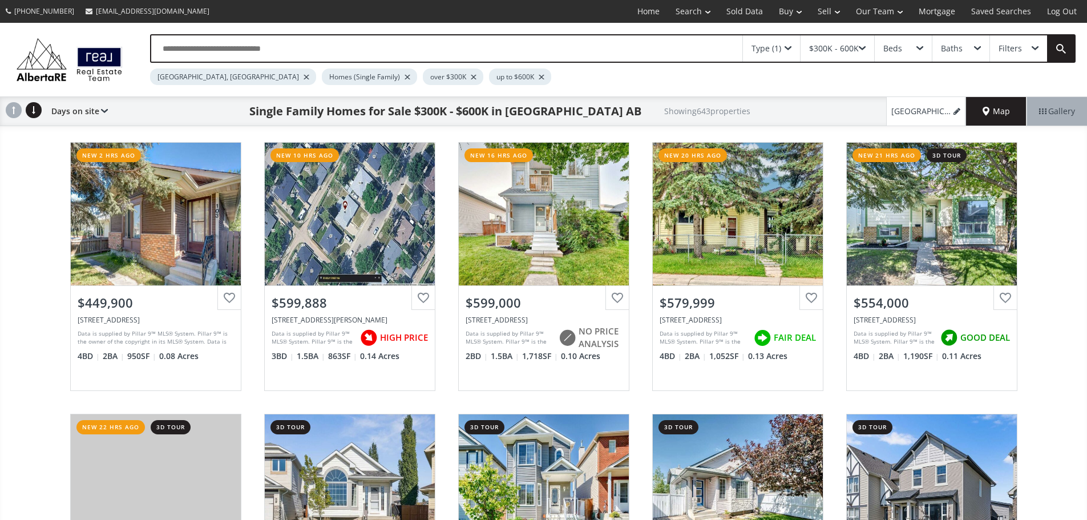
scroll to position [2454, 0]
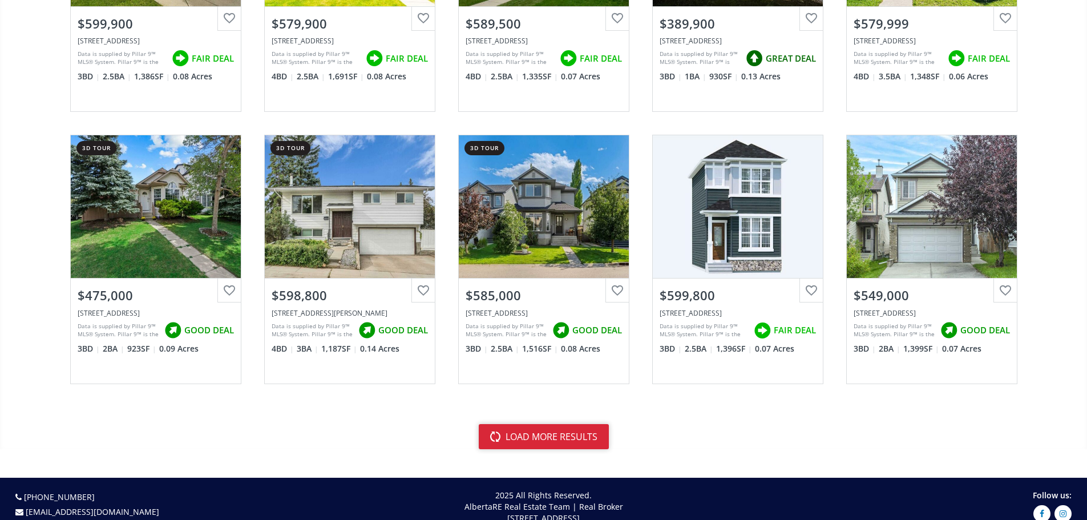
click at [568, 435] on button "load more results" at bounding box center [544, 436] width 130 height 25
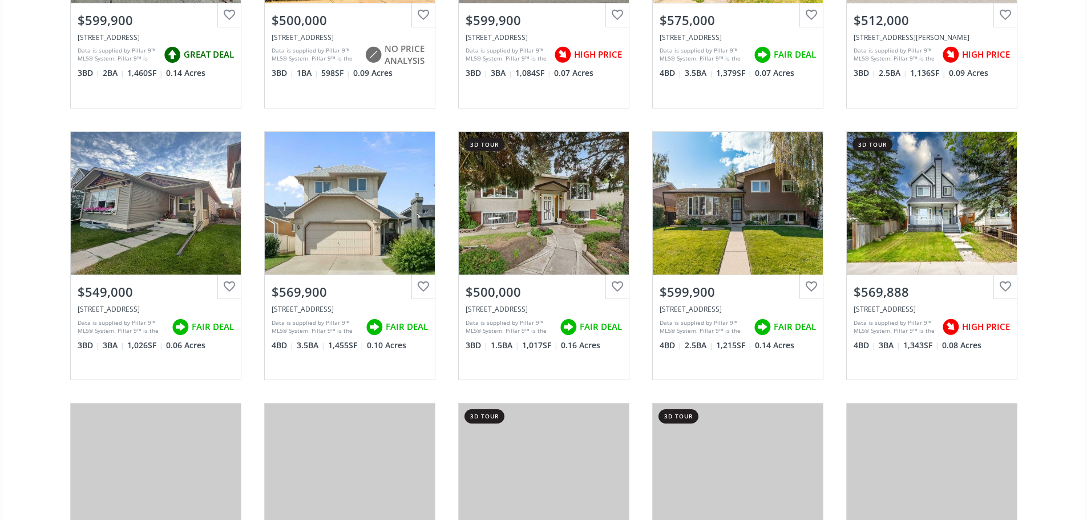
scroll to position [3025, 0]
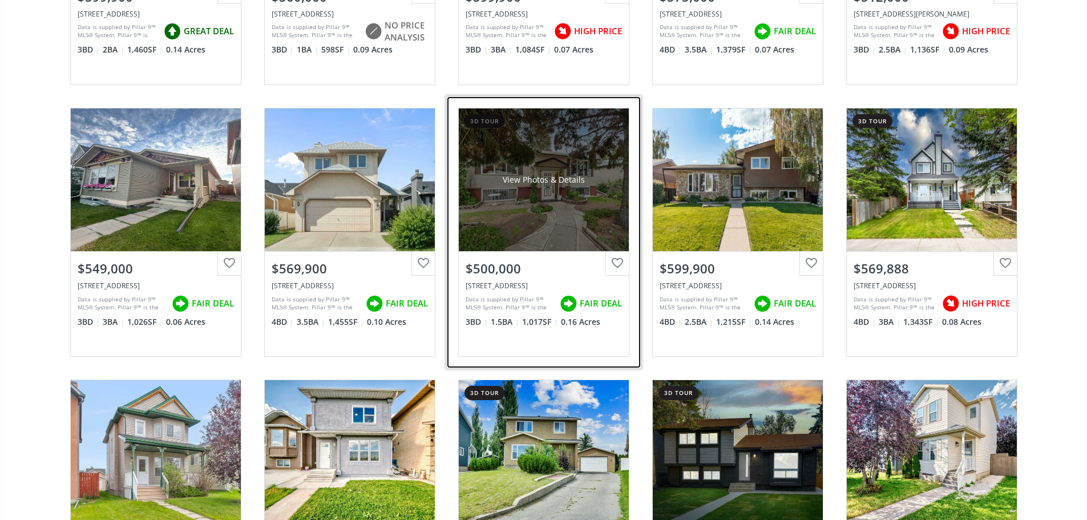
click at [516, 207] on div "View Photos & Details" at bounding box center [544, 179] width 170 height 143
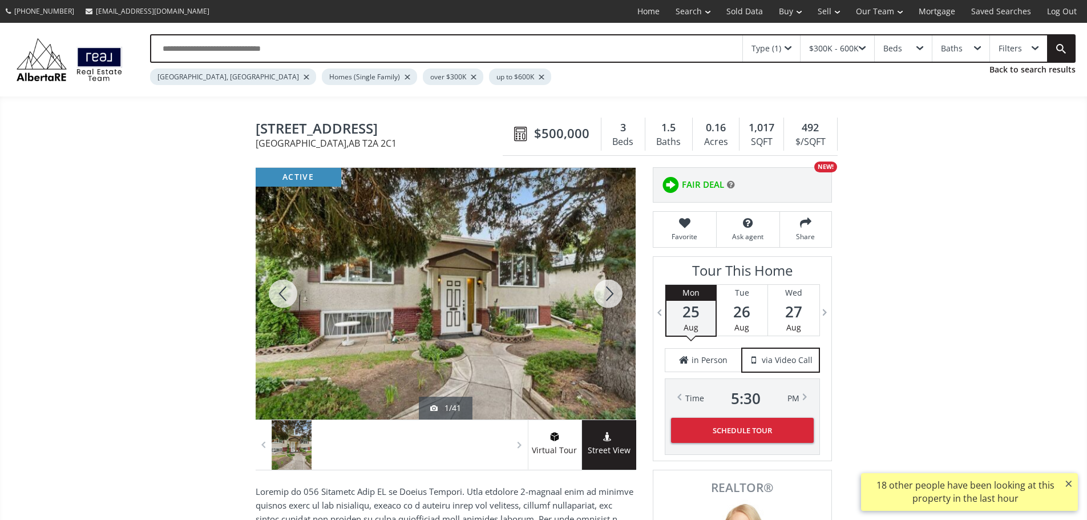
click at [621, 306] on div at bounding box center [608, 294] width 55 height 252
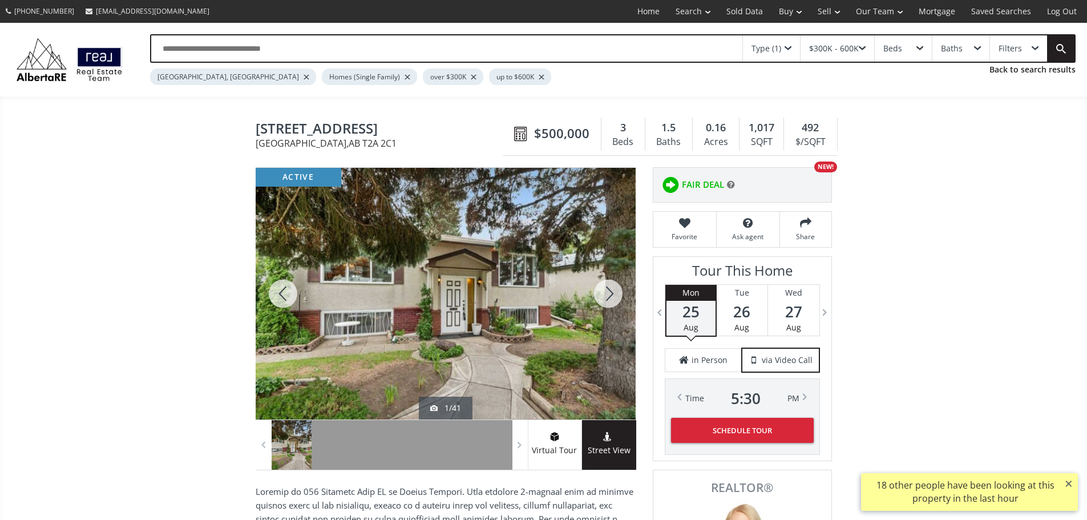
click at [621, 306] on div at bounding box center [608, 294] width 55 height 252
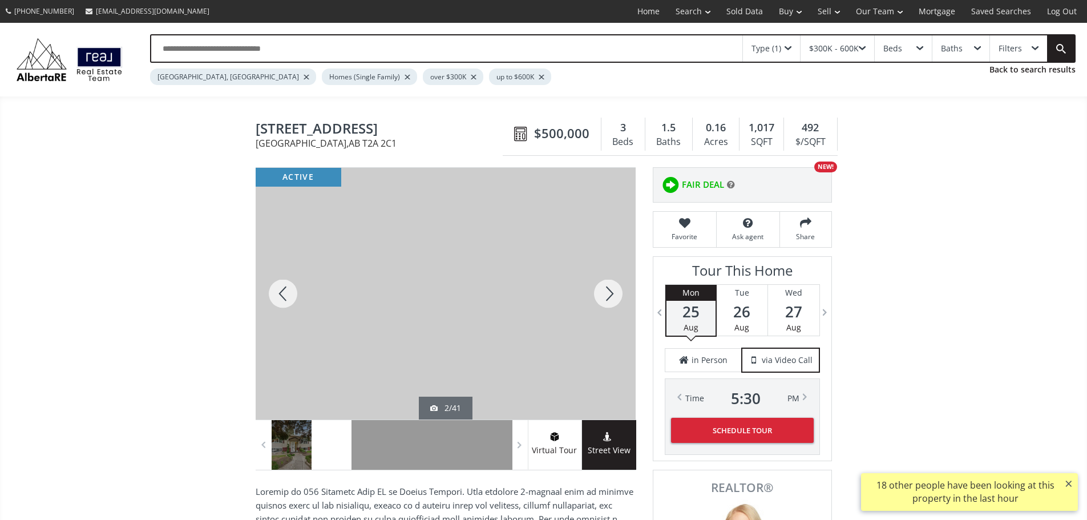
click at [621, 306] on div at bounding box center [608, 294] width 55 height 252
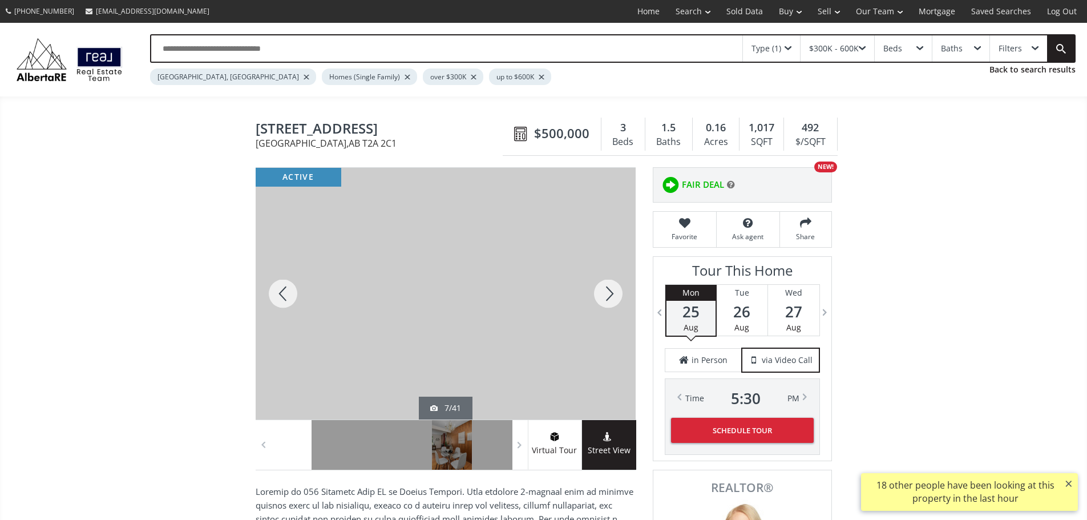
click at [621, 306] on div at bounding box center [608, 294] width 55 height 252
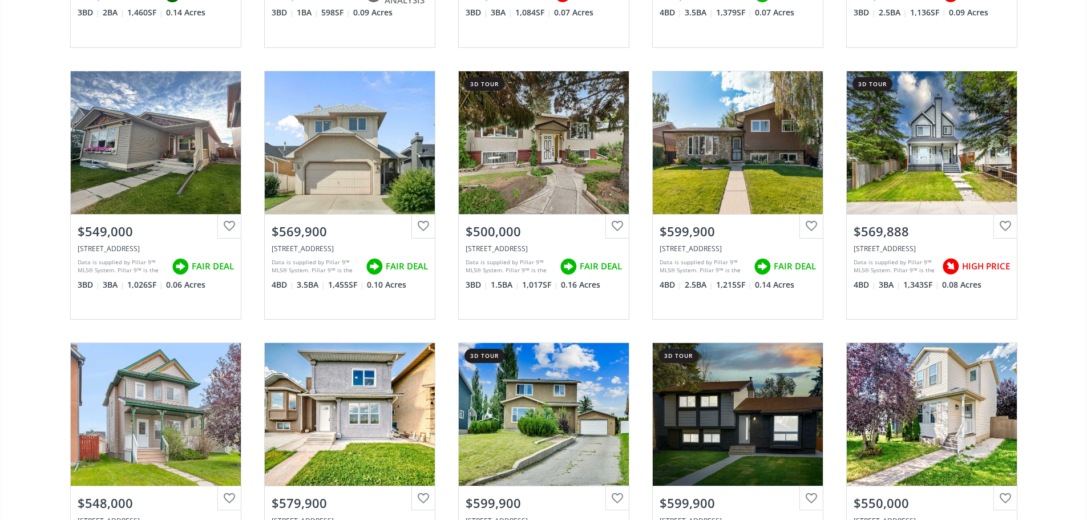
scroll to position [3082, 0]
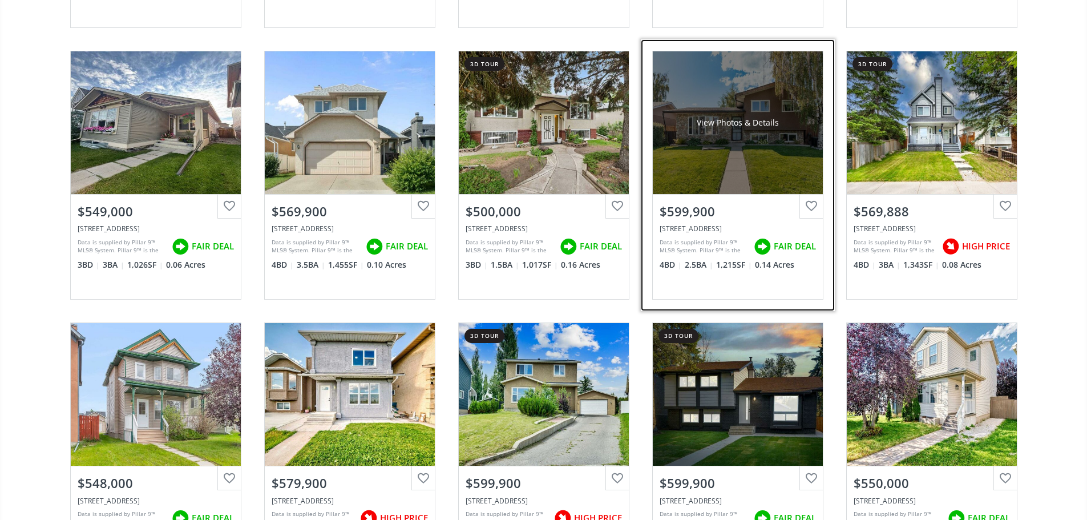
click at [772, 184] on div "View Photos & Details" at bounding box center [738, 122] width 170 height 143
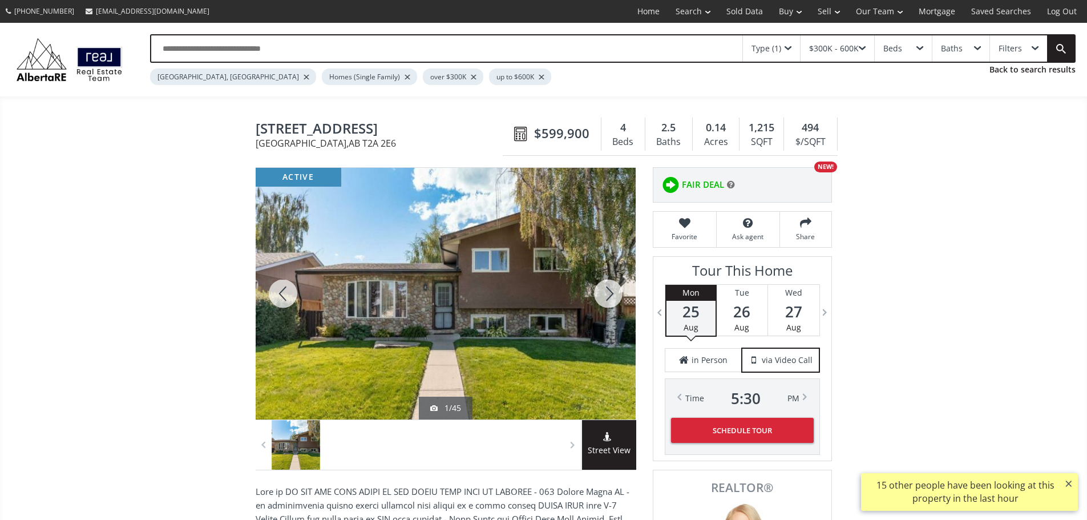
click at [617, 303] on div at bounding box center [608, 294] width 55 height 252
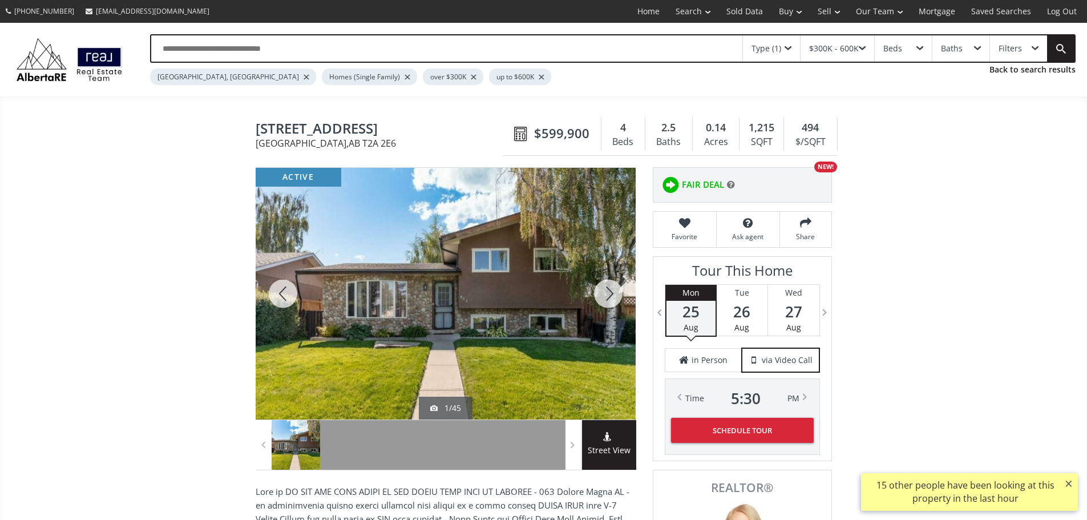
click at [617, 303] on div at bounding box center [608, 294] width 55 height 252
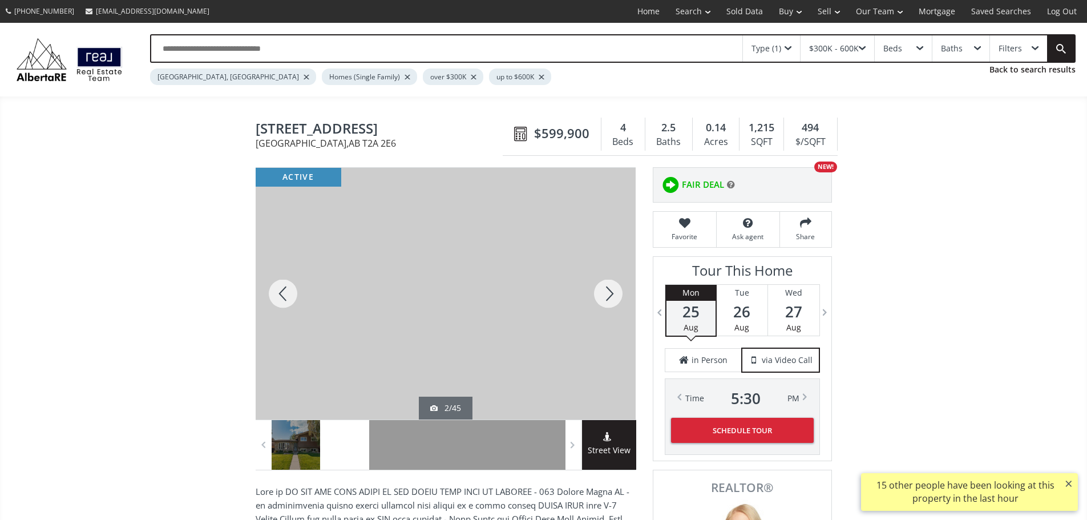
click at [617, 303] on div at bounding box center [608, 294] width 55 height 252
click at [285, 305] on div at bounding box center [283, 294] width 55 height 252
click at [603, 301] on div at bounding box center [608, 294] width 55 height 252
click at [604, 301] on div at bounding box center [608, 294] width 55 height 252
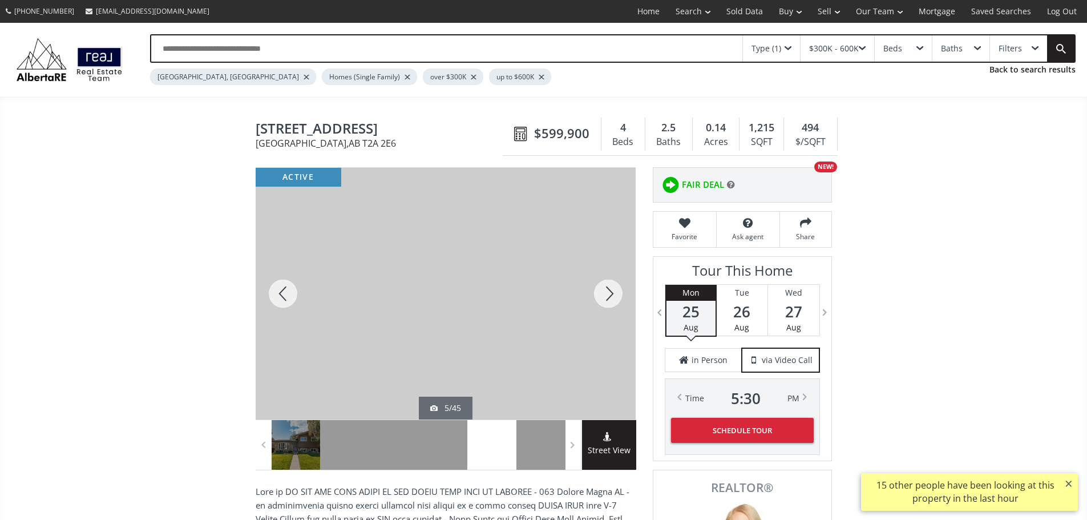
click at [604, 301] on div at bounding box center [608, 294] width 55 height 252
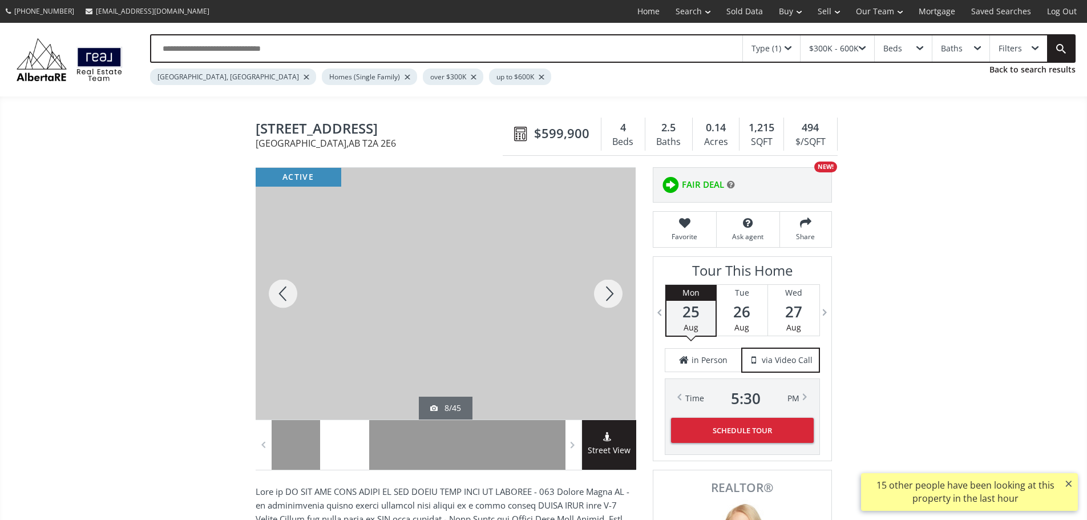
click at [604, 301] on div at bounding box center [608, 294] width 55 height 252
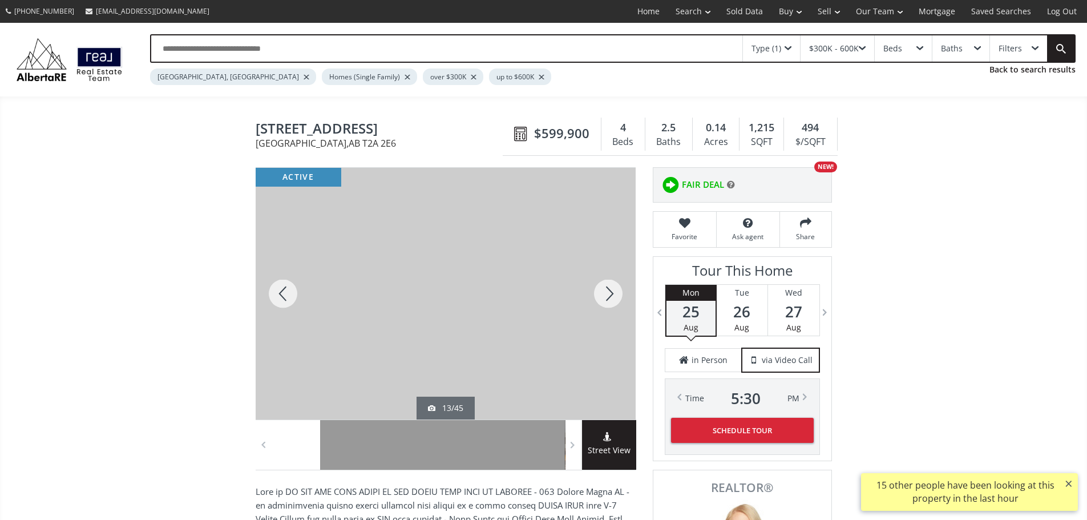
click at [604, 301] on div at bounding box center [608, 294] width 55 height 252
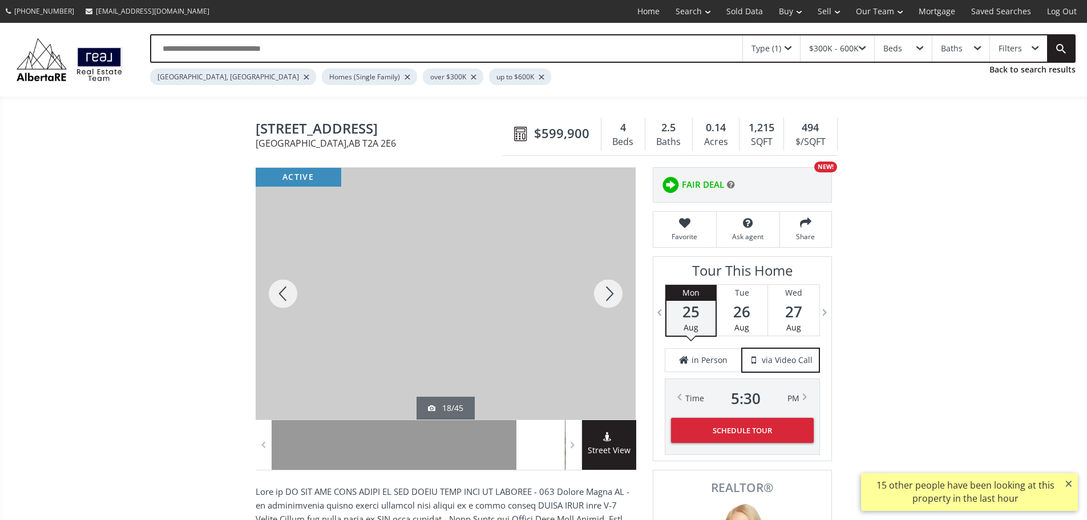
click at [604, 301] on div at bounding box center [608, 294] width 55 height 252
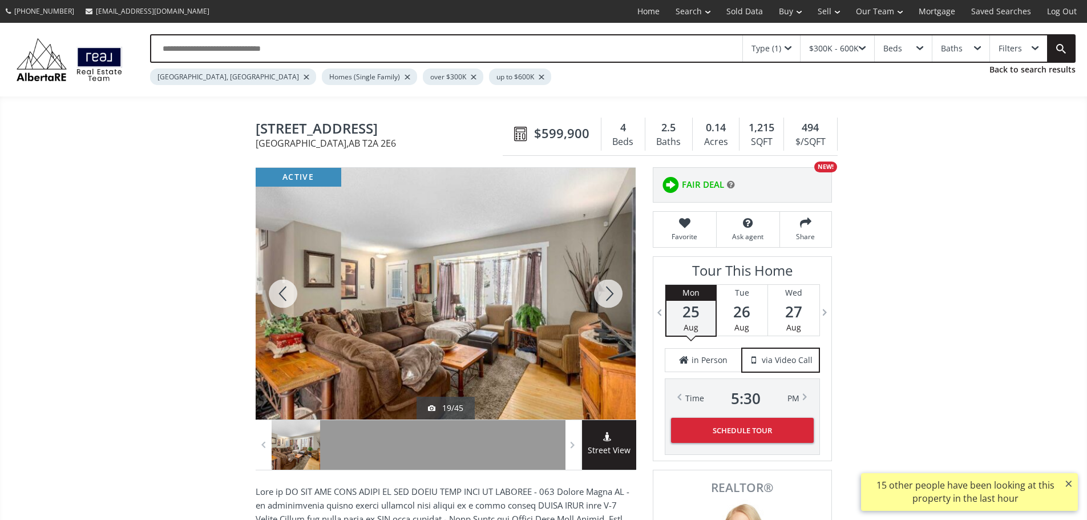
click at [604, 301] on div at bounding box center [608, 294] width 55 height 252
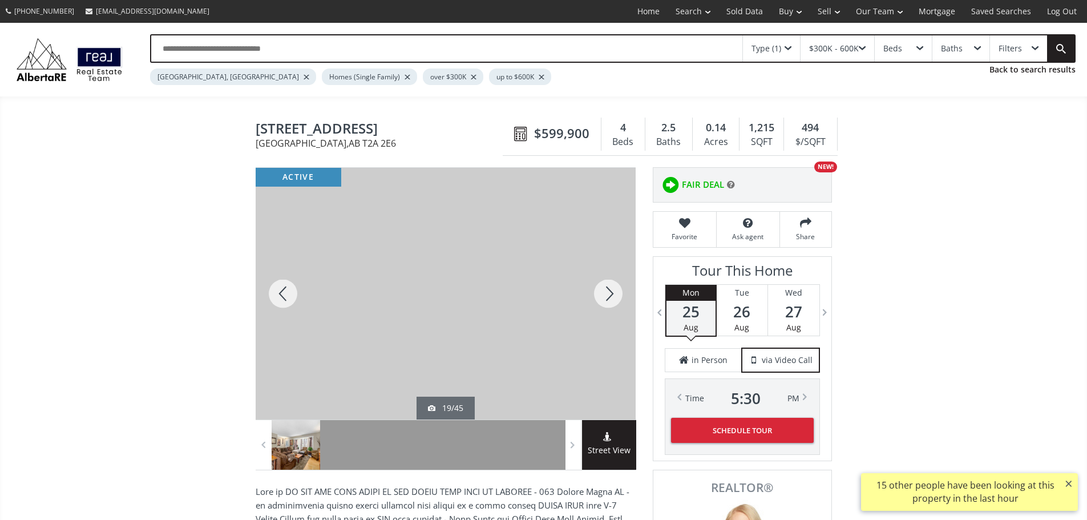
click at [604, 301] on div at bounding box center [608, 294] width 55 height 252
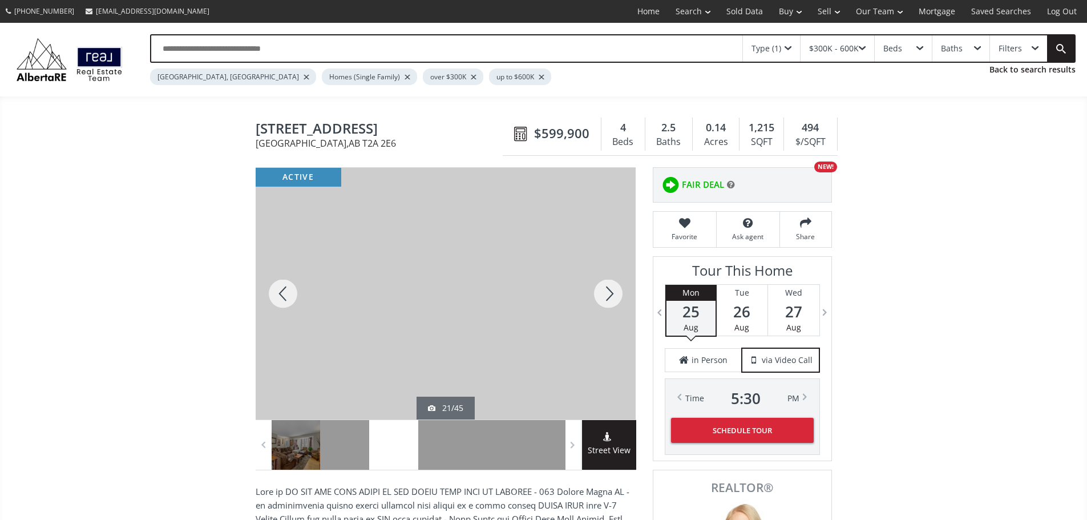
click at [604, 301] on div at bounding box center [608, 294] width 55 height 252
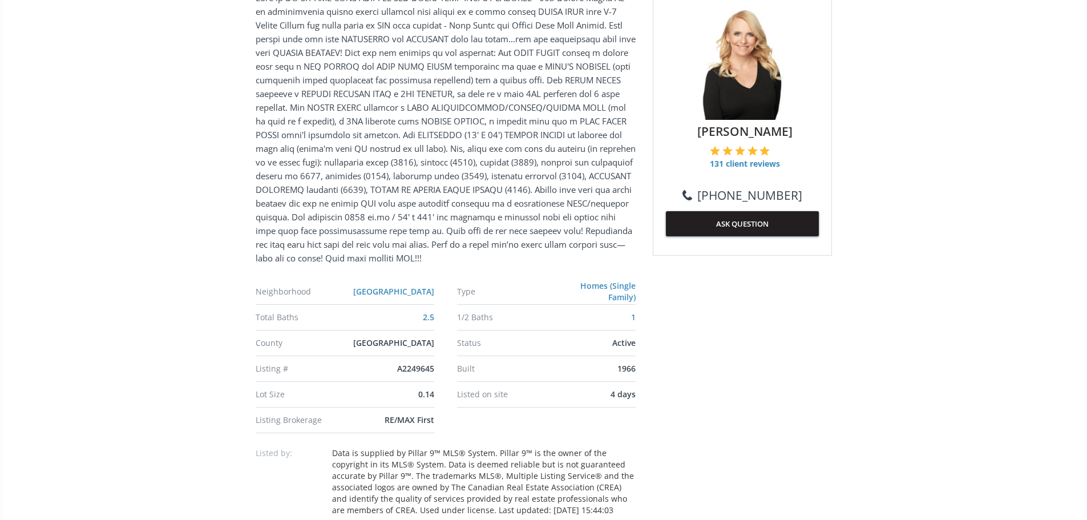
scroll to position [514, 0]
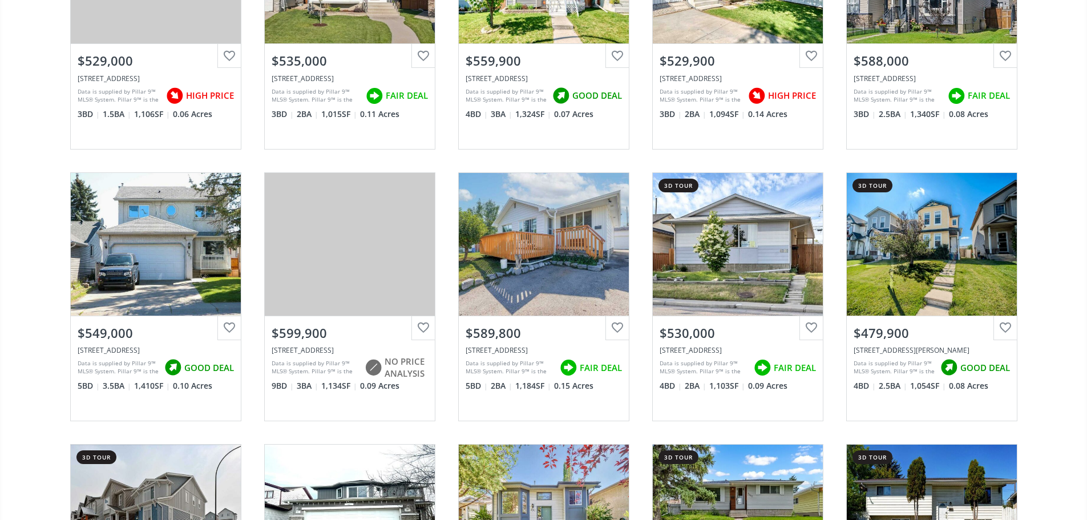
scroll to position [3082, 0]
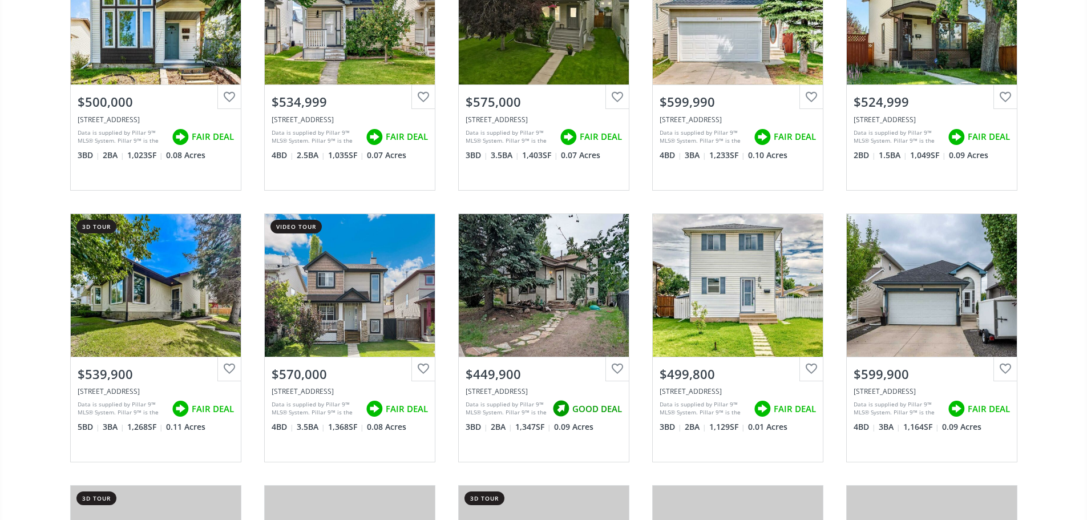
scroll to position [4280, 0]
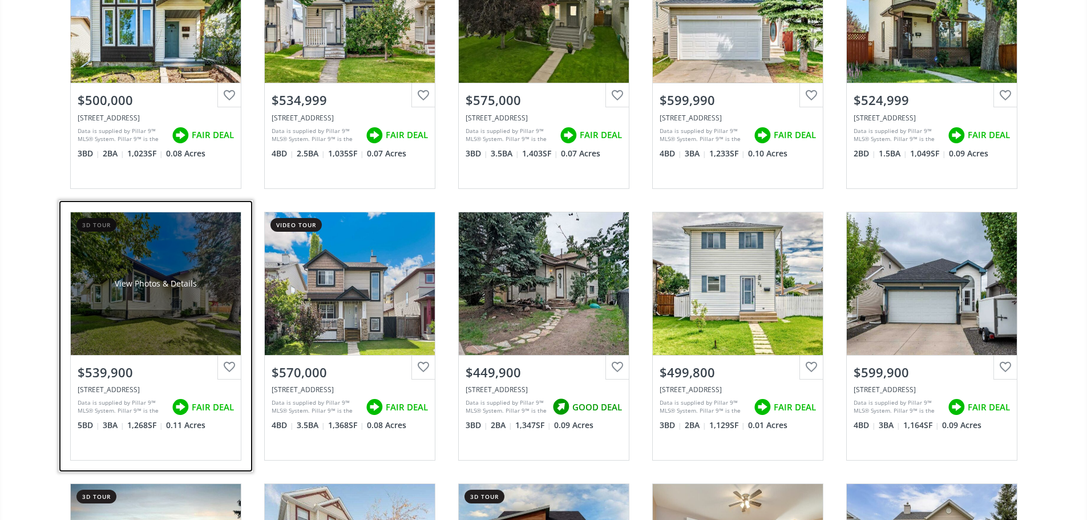
click at [139, 333] on div "View Photos & Details" at bounding box center [156, 283] width 170 height 143
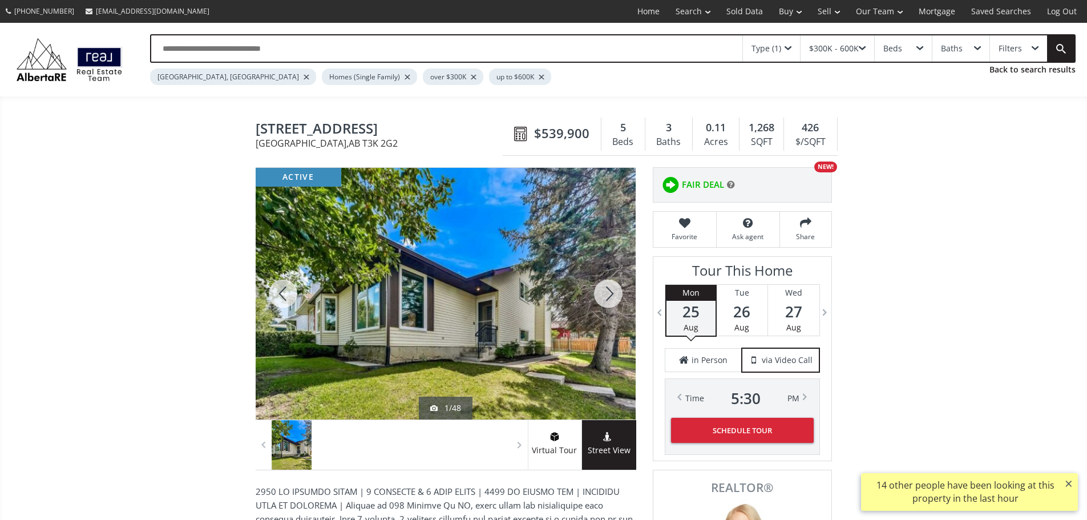
click at [617, 297] on div at bounding box center [608, 294] width 55 height 252
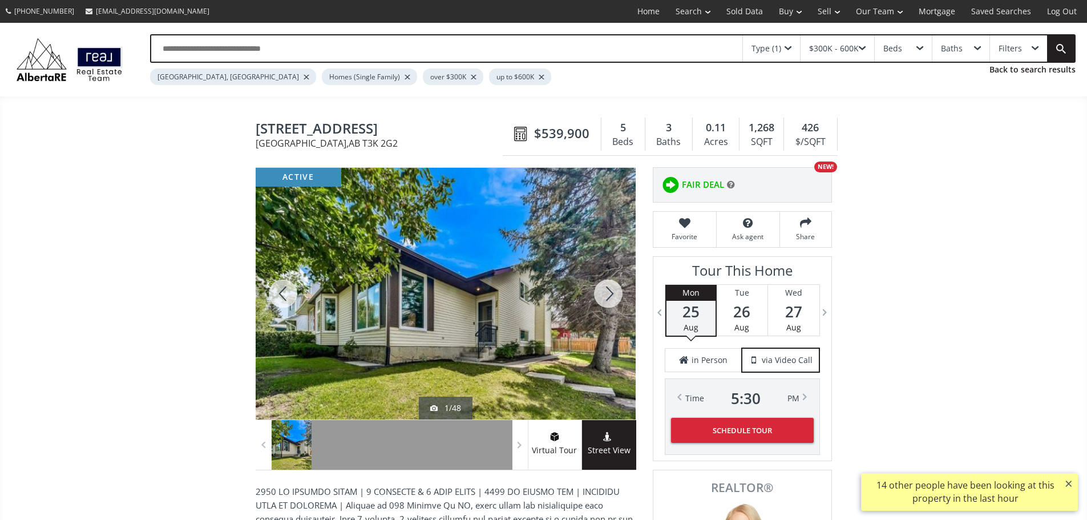
click at [617, 297] on div at bounding box center [608, 294] width 55 height 252
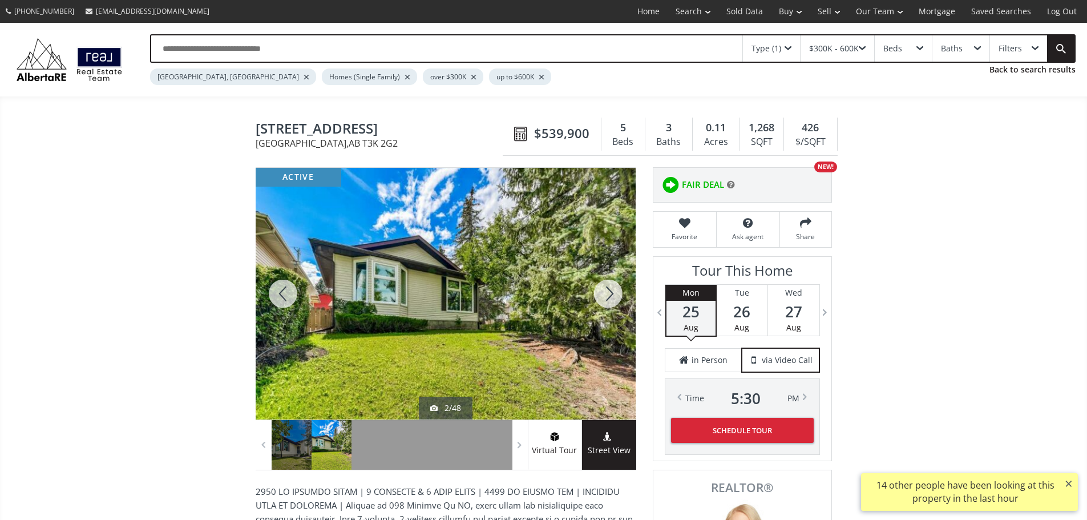
click at [617, 297] on div at bounding box center [608, 294] width 55 height 252
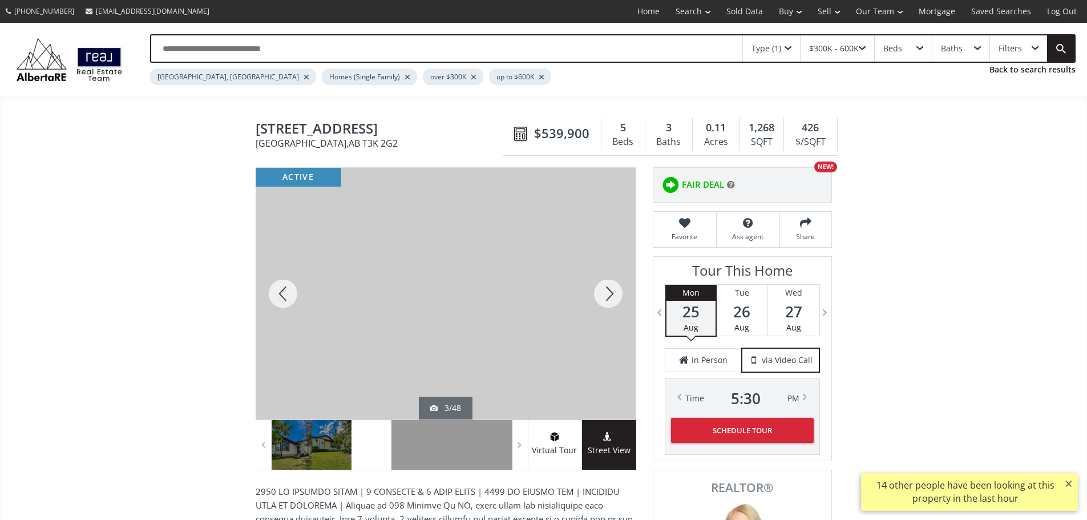
click at [617, 297] on div at bounding box center [608, 294] width 55 height 252
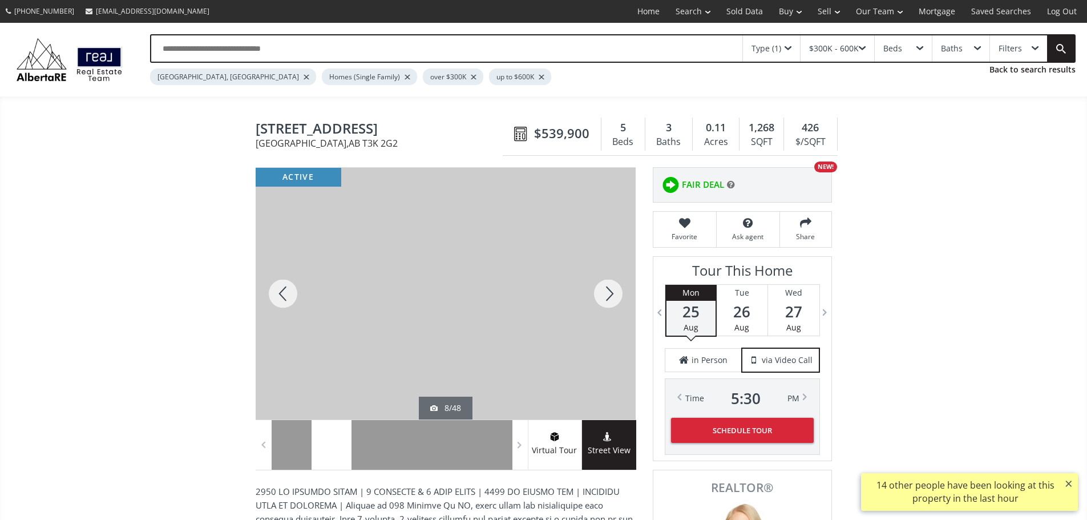
click at [617, 297] on div at bounding box center [608, 294] width 55 height 252
click at [297, 301] on div at bounding box center [283, 294] width 55 height 252
click at [625, 296] on div at bounding box center [608, 294] width 55 height 252
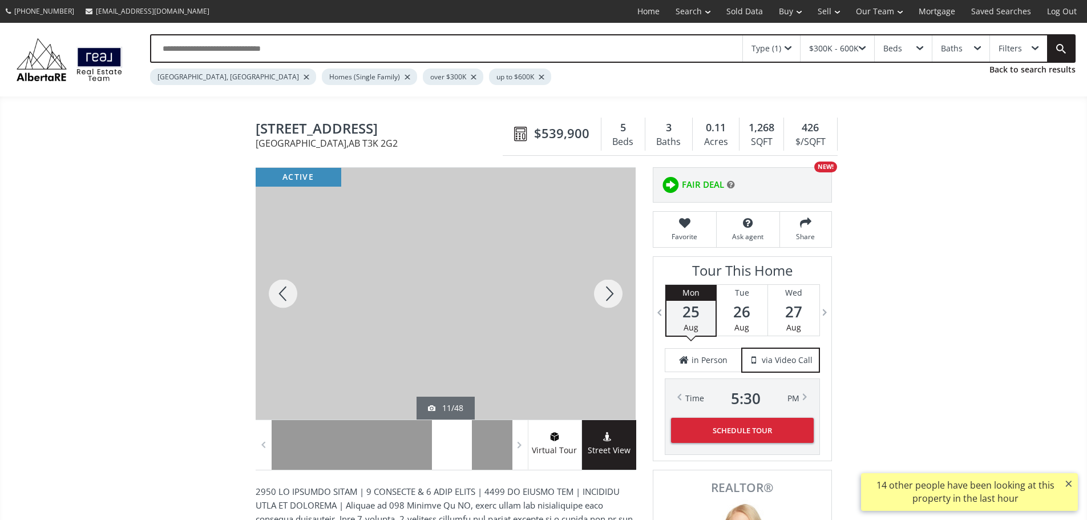
click at [625, 296] on div at bounding box center [608, 294] width 55 height 252
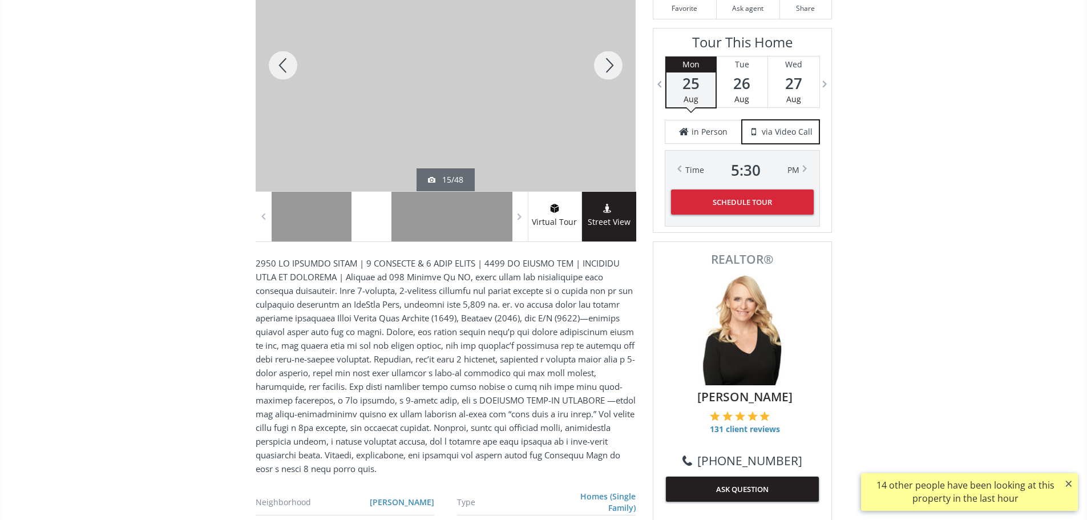
scroll to position [114, 0]
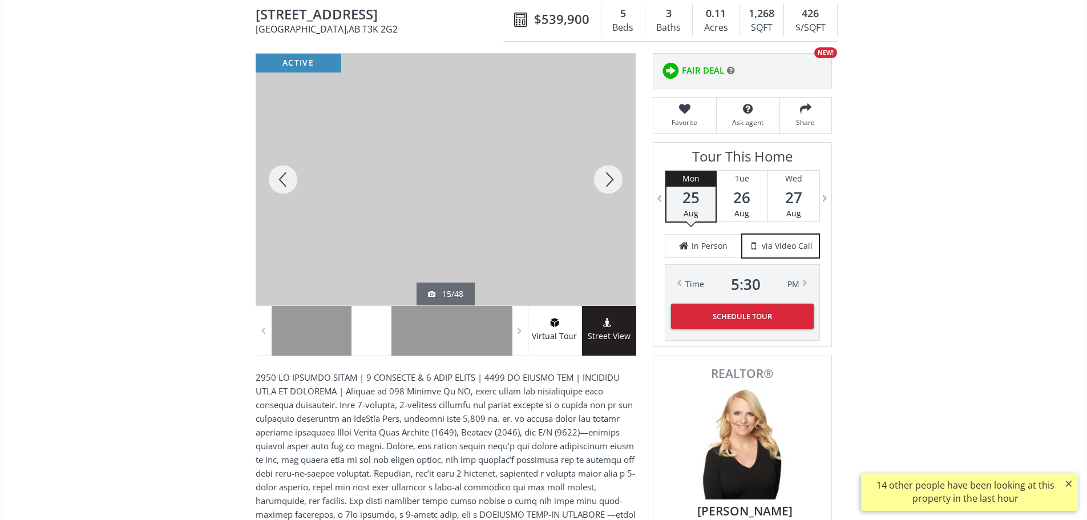
click at [619, 181] on div at bounding box center [608, 180] width 55 height 252
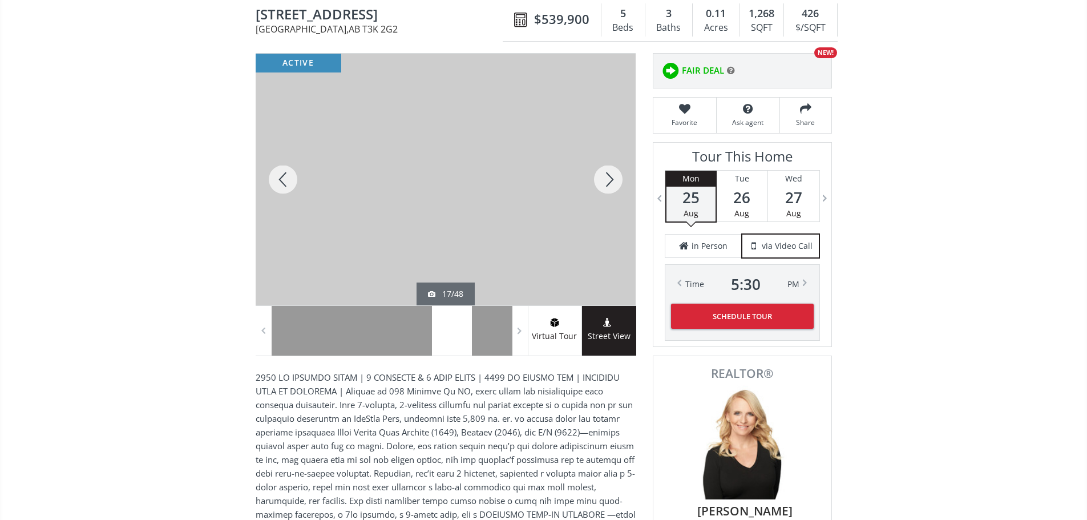
click at [619, 181] on div at bounding box center [608, 180] width 55 height 252
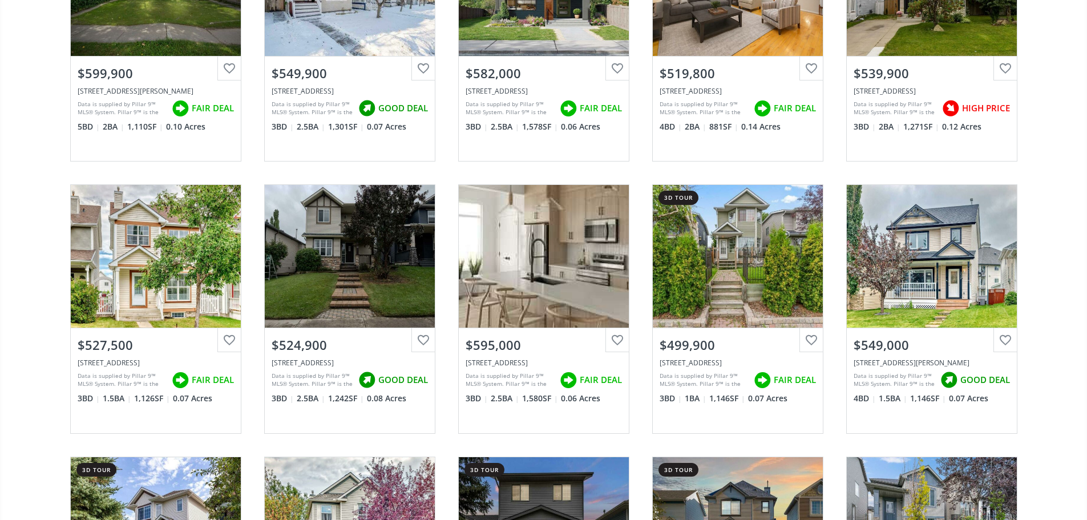
scroll to position [5022, 0]
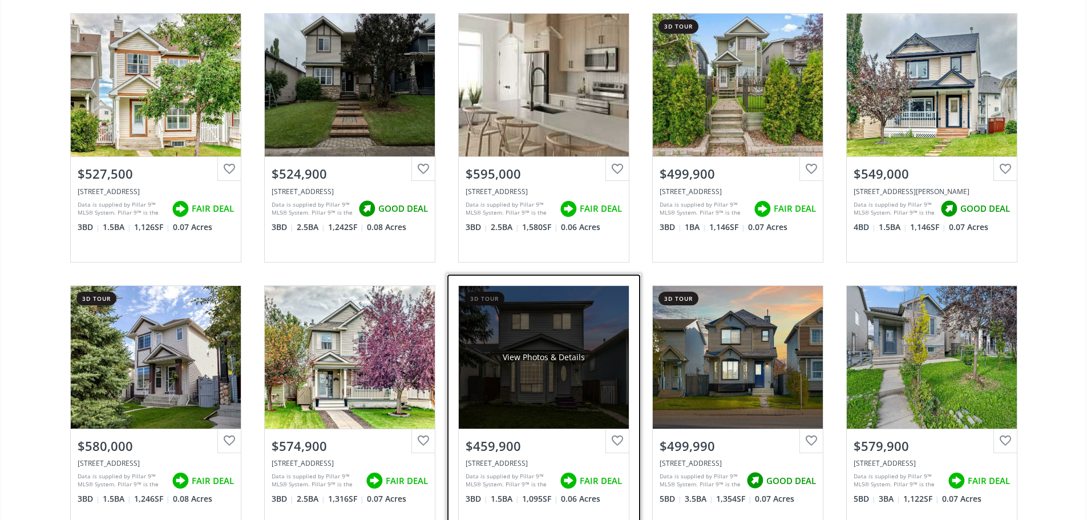
click at [562, 425] on div "View Photos & Details" at bounding box center [544, 357] width 170 height 143
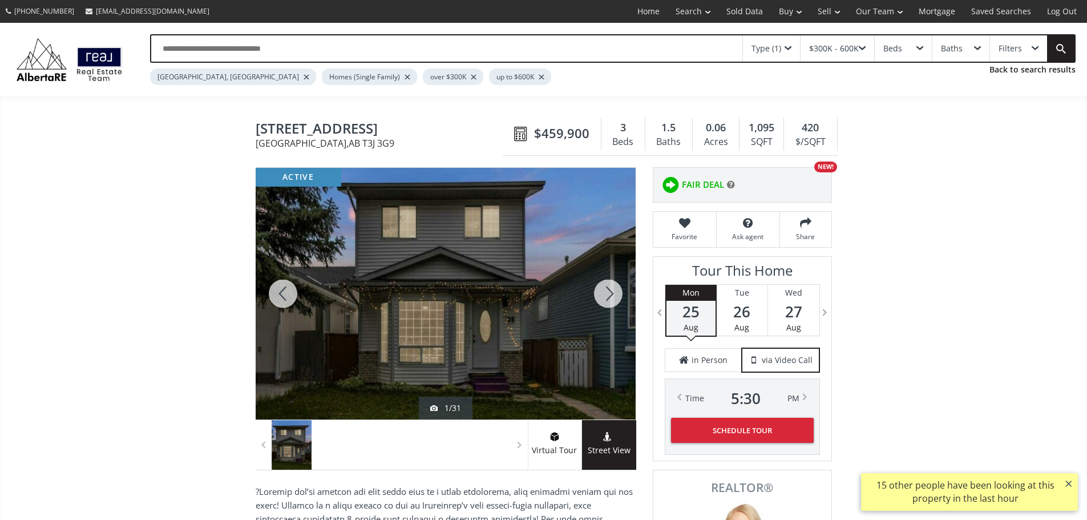
click at [622, 291] on div at bounding box center [608, 294] width 55 height 252
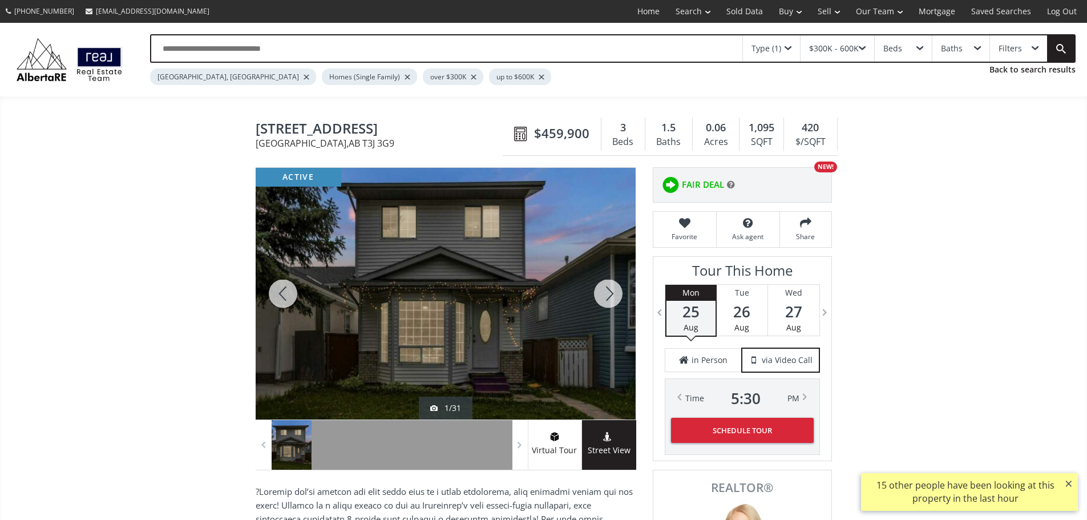
click at [622, 291] on div at bounding box center [608, 294] width 55 height 252
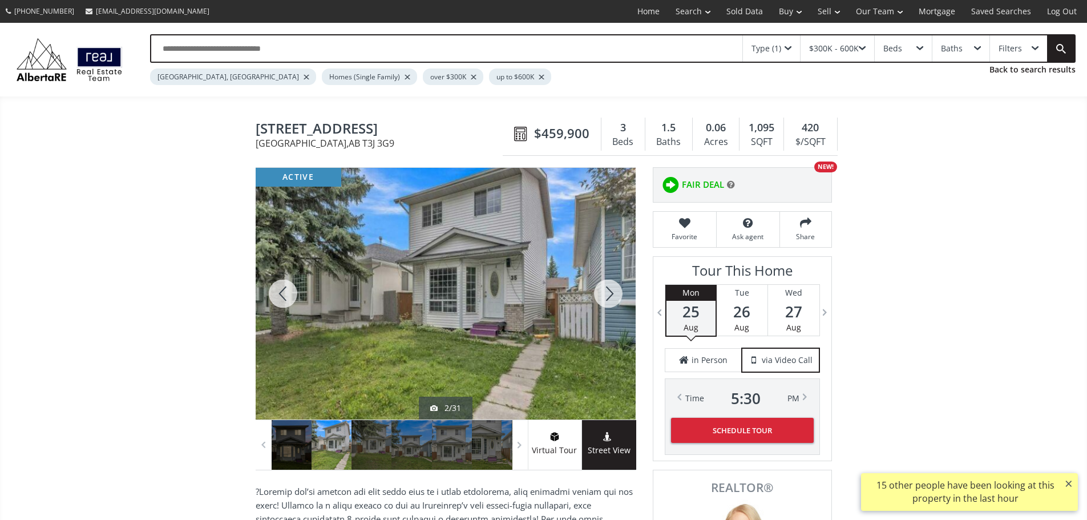
click at [622, 291] on div at bounding box center [608, 294] width 55 height 252
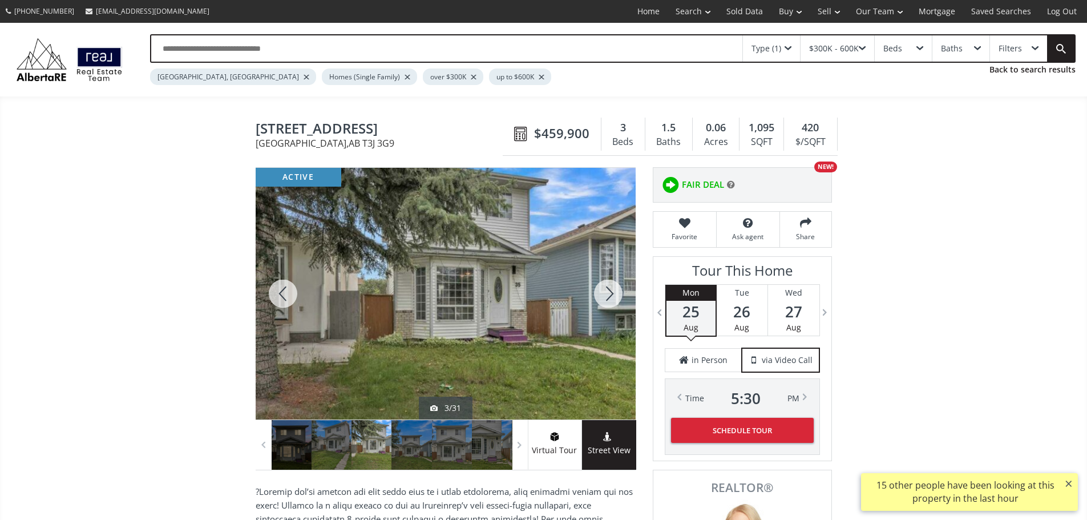
click at [622, 291] on div at bounding box center [608, 294] width 55 height 252
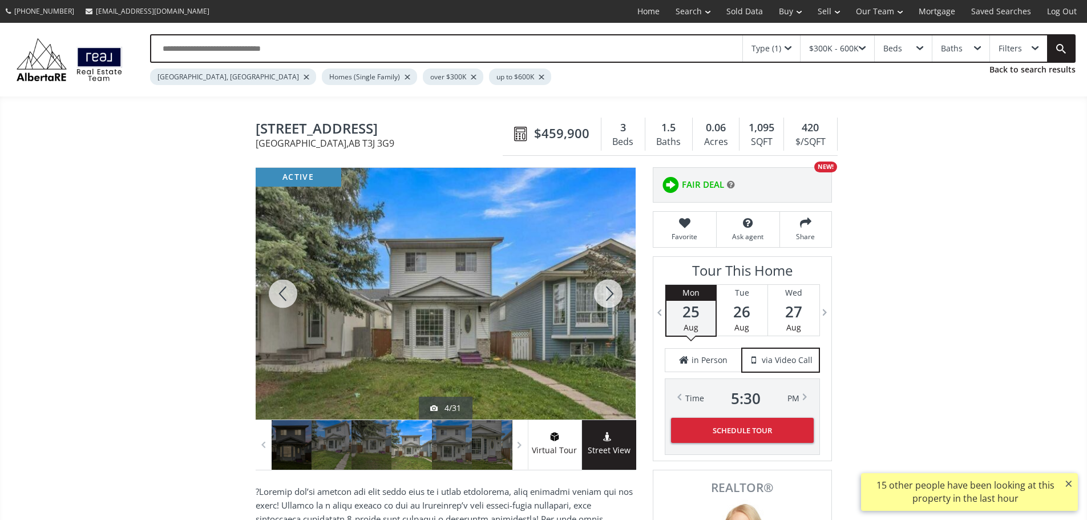
click at [622, 291] on div at bounding box center [608, 294] width 55 height 252
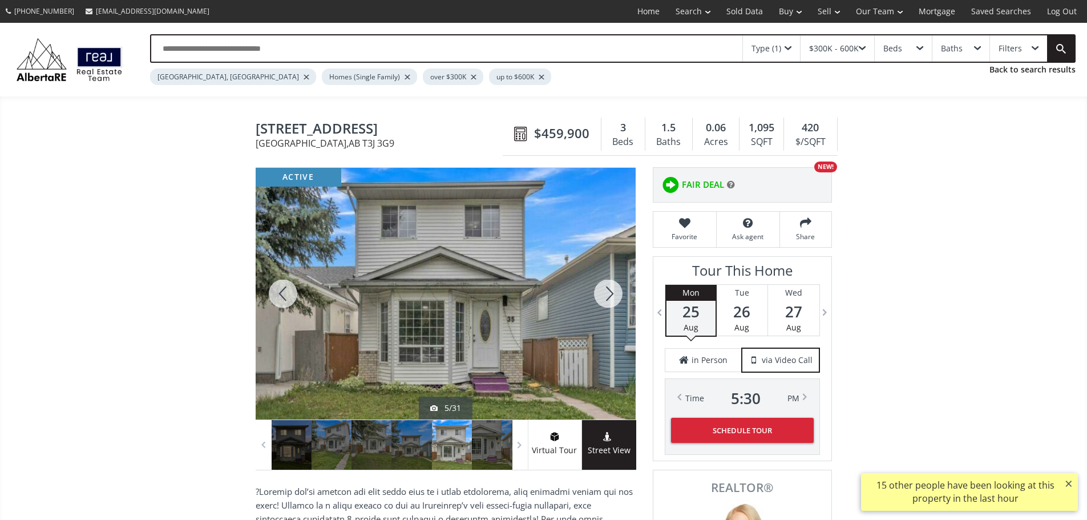
click at [622, 291] on div at bounding box center [608, 294] width 55 height 252
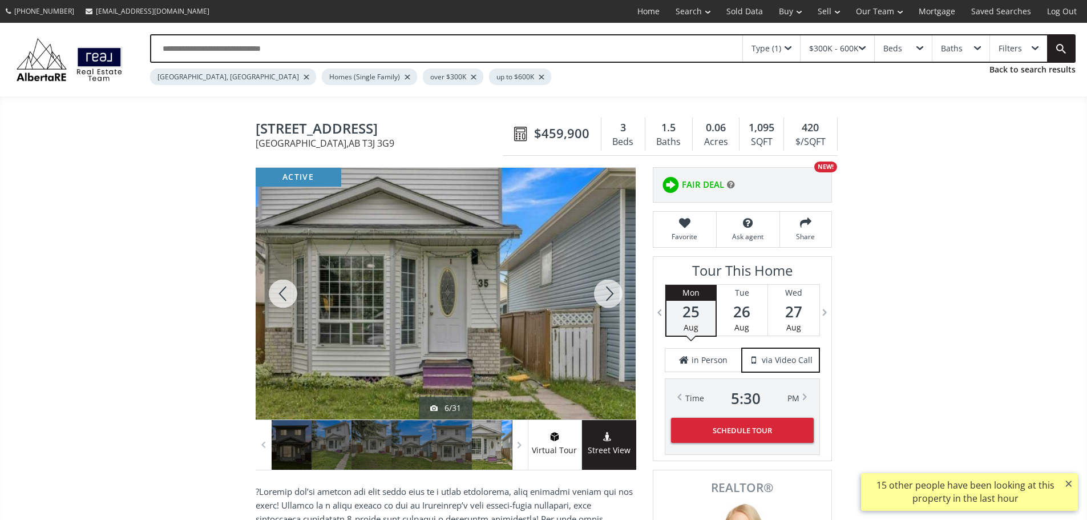
click at [612, 301] on div at bounding box center [608, 294] width 55 height 252
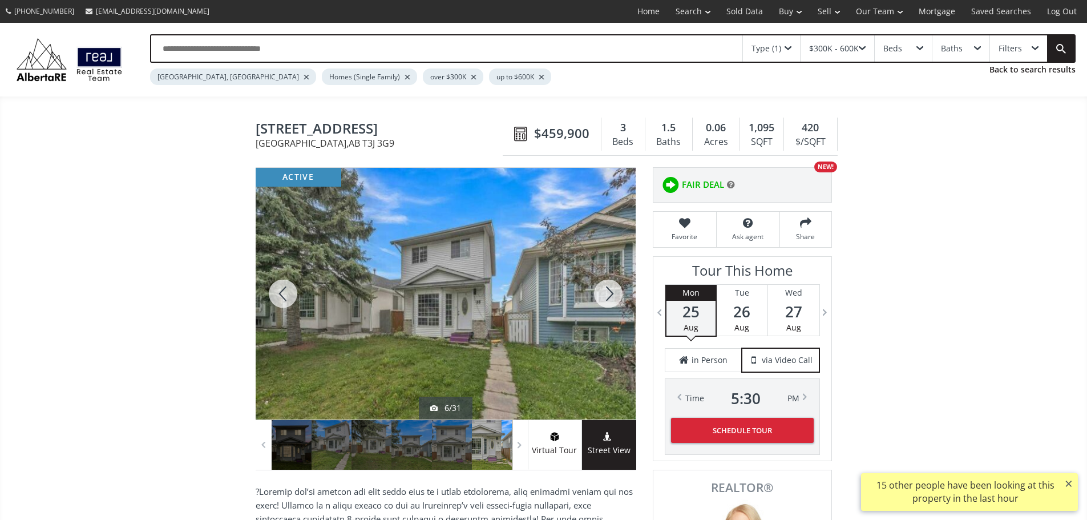
click at [612, 301] on div at bounding box center [608, 294] width 55 height 252
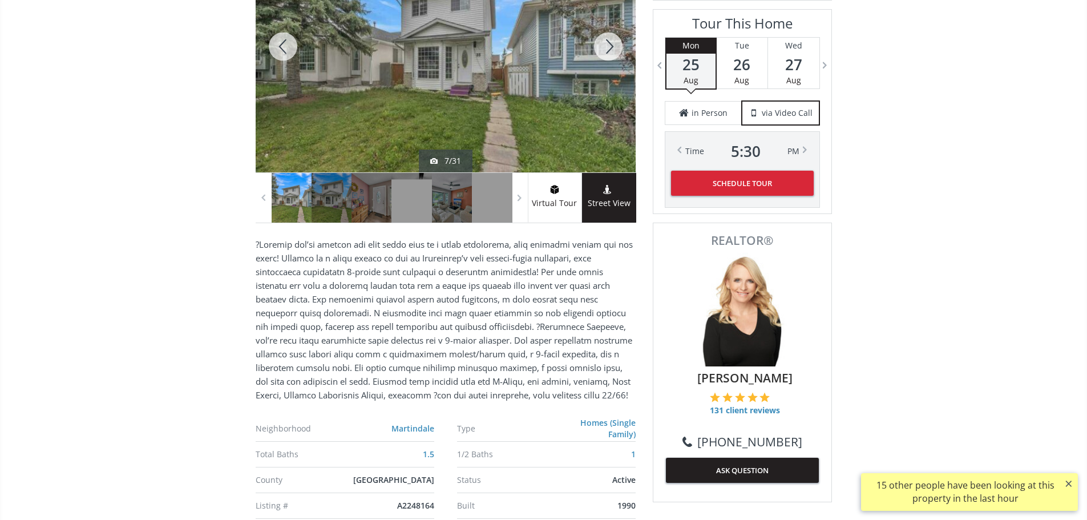
scroll to position [114, 0]
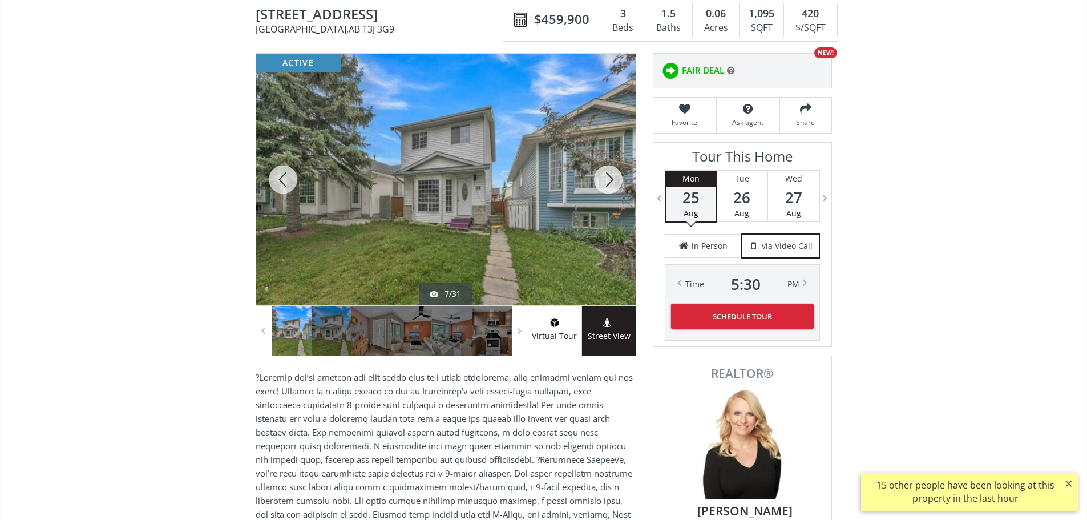
click at [617, 189] on div at bounding box center [608, 180] width 55 height 252
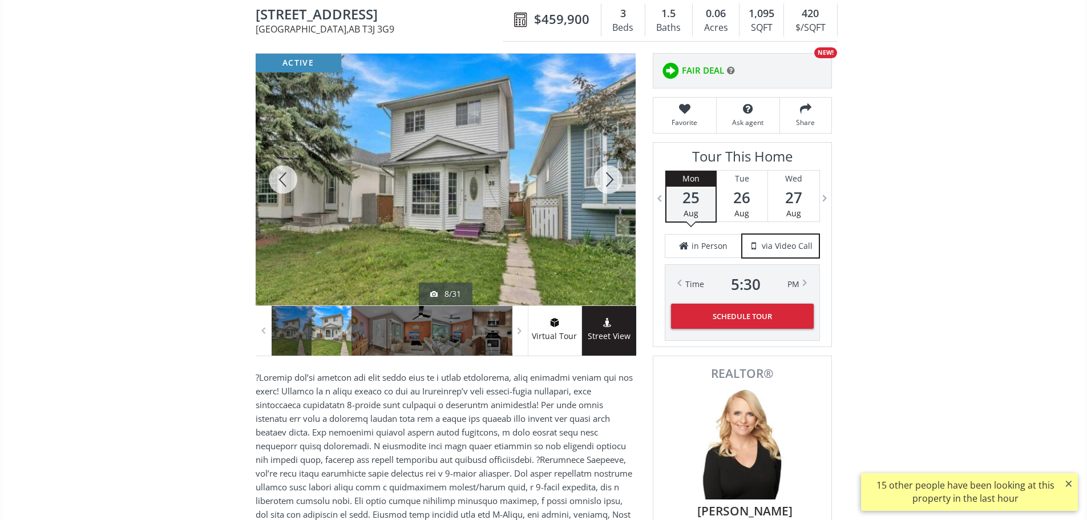
click at [617, 189] on div at bounding box center [608, 180] width 55 height 252
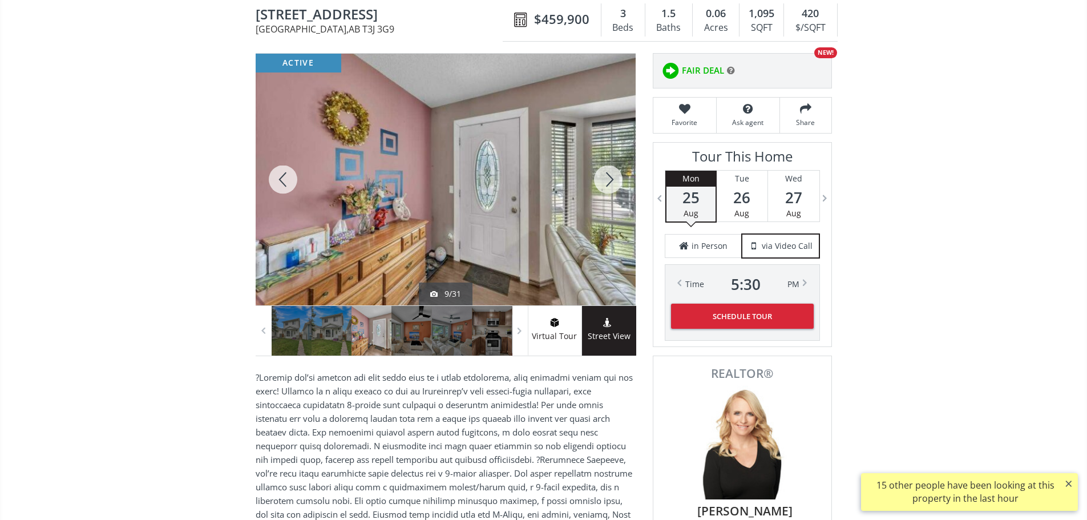
click at [617, 189] on div at bounding box center [608, 180] width 55 height 252
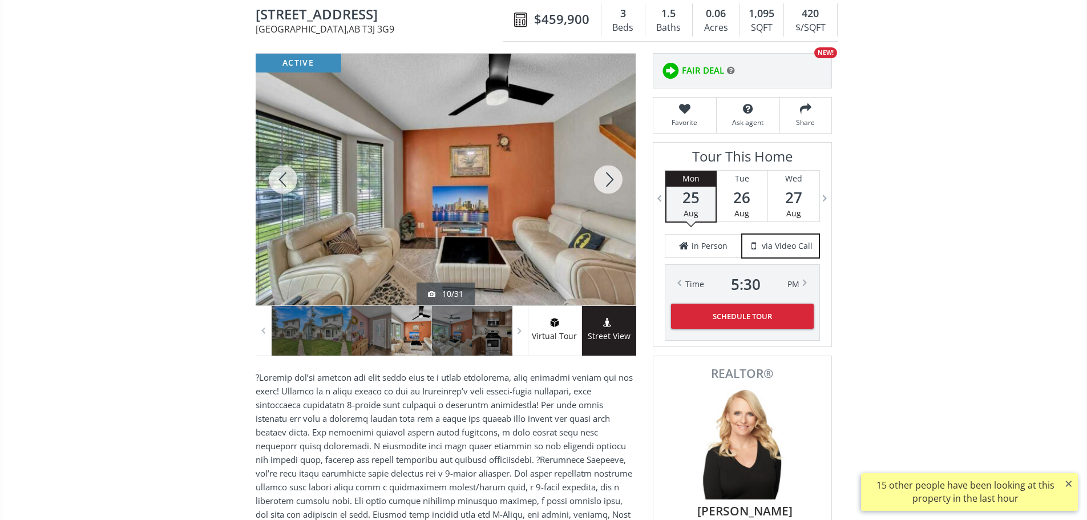
click at [617, 189] on div at bounding box center [608, 180] width 55 height 252
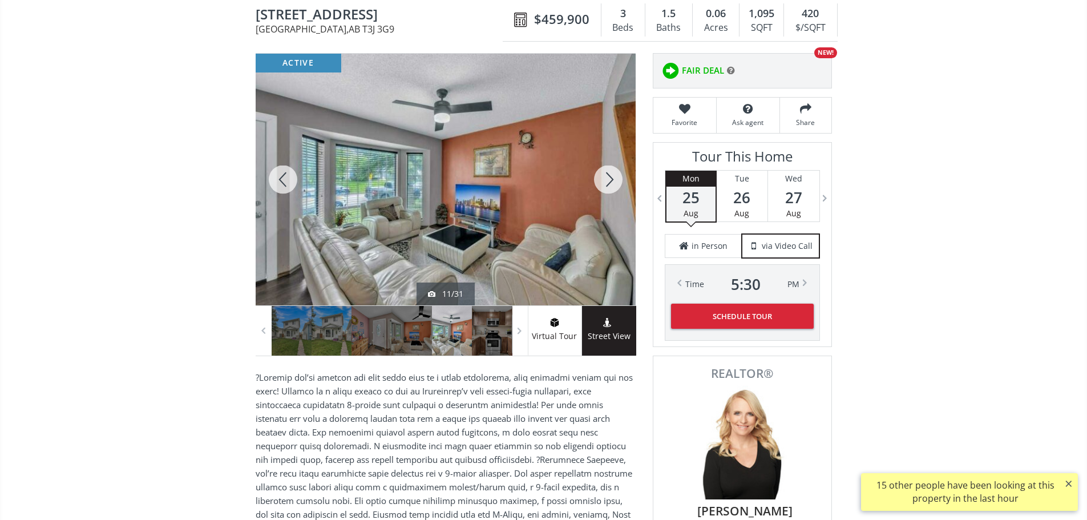
click at [617, 189] on div at bounding box center [608, 180] width 55 height 252
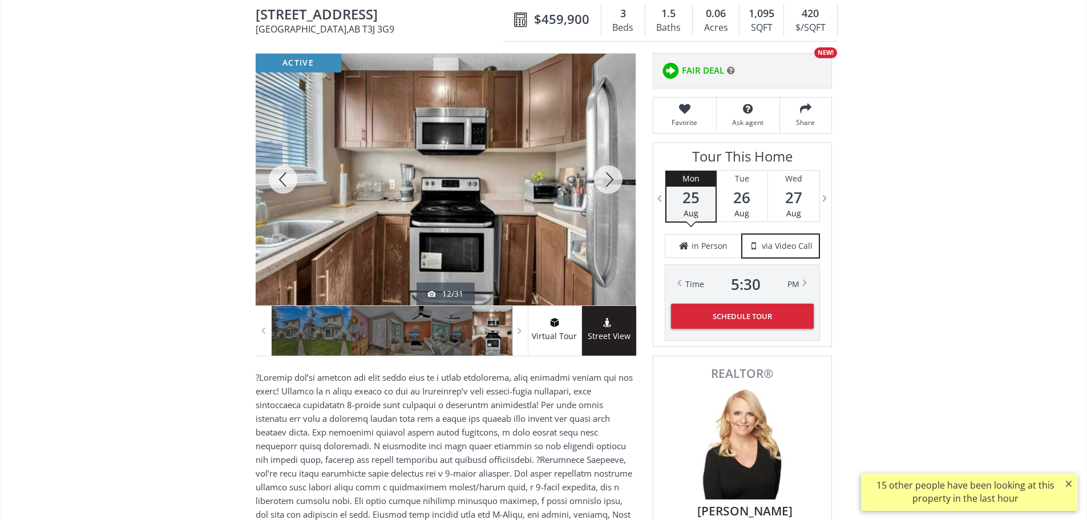
click at [617, 189] on div at bounding box center [608, 180] width 55 height 252
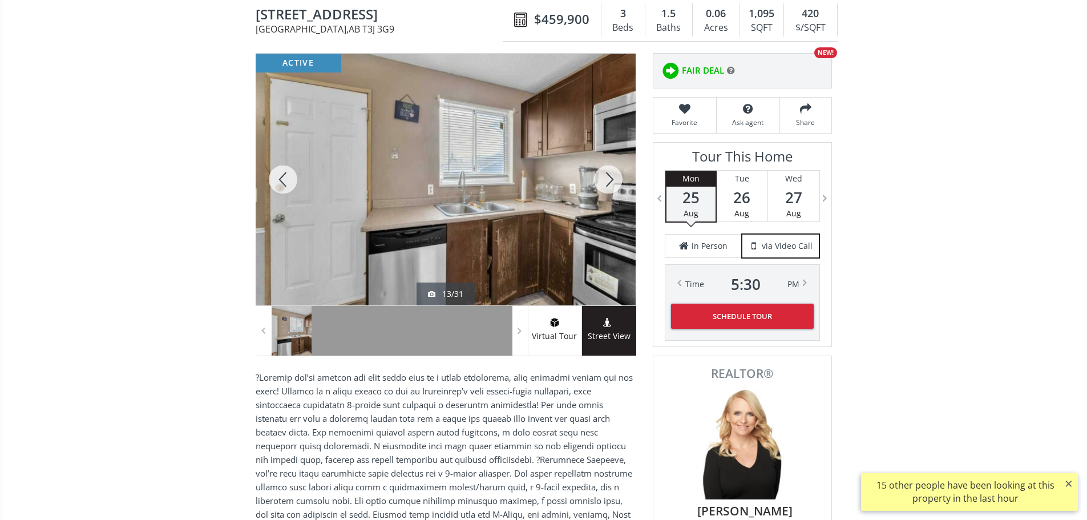
click at [617, 189] on div at bounding box center [608, 180] width 55 height 252
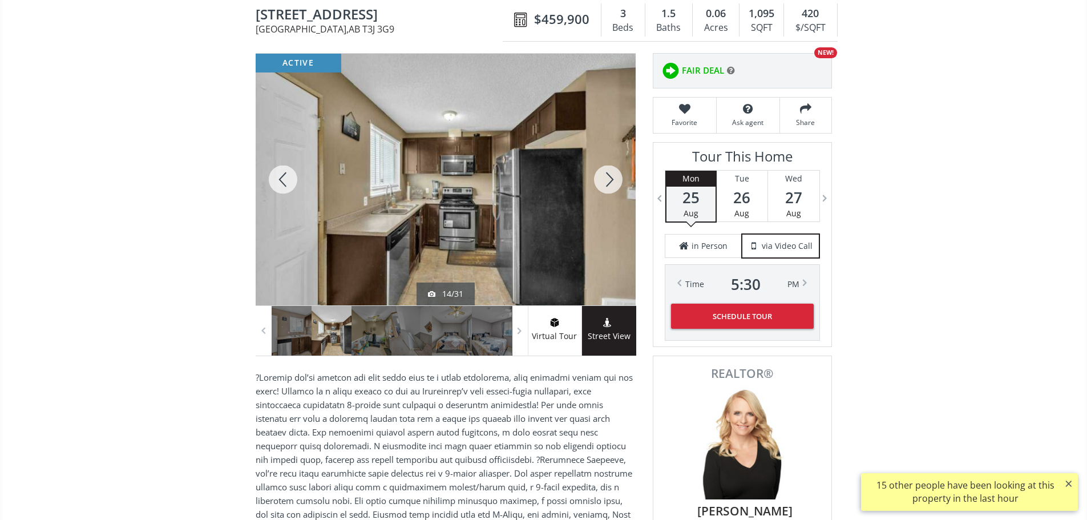
click at [617, 189] on div at bounding box center [608, 180] width 55 height 252
